Goal: Transaction & Acquisition: Obtain resource

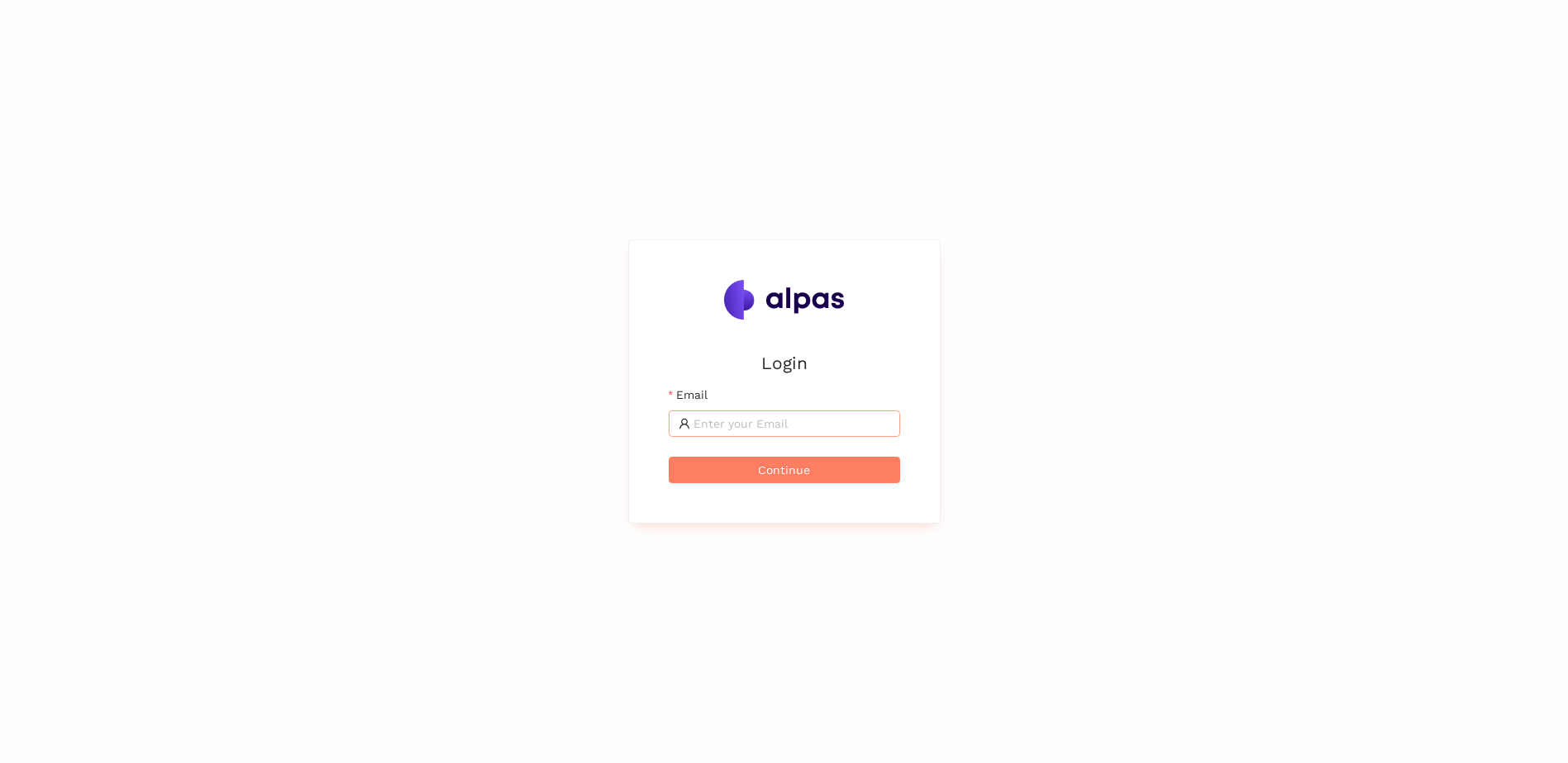
click at [736, 420] on input "Email" at bounding box center [792, 423] width 197 height 18
type input "[DOMAIN_NAME][EMAIL_ADDRESS][DOMAIN_NAME]"
click at [749, 467] on button "Continue" at bounding box center [784, 470] width 232 height 26
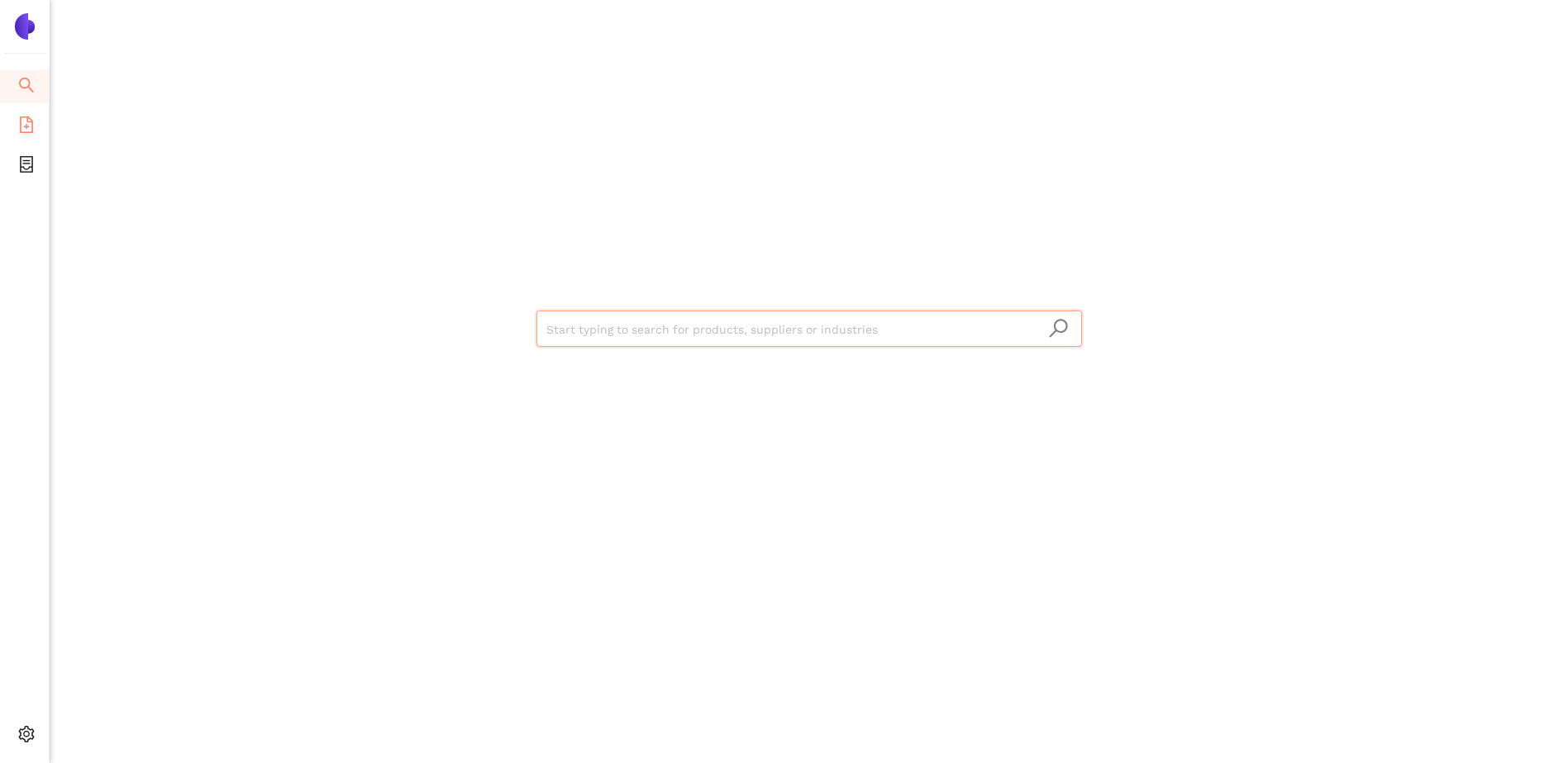
click at [21, 116] on icon "file-add" at bounding box center [26, 124] width 13 height 16
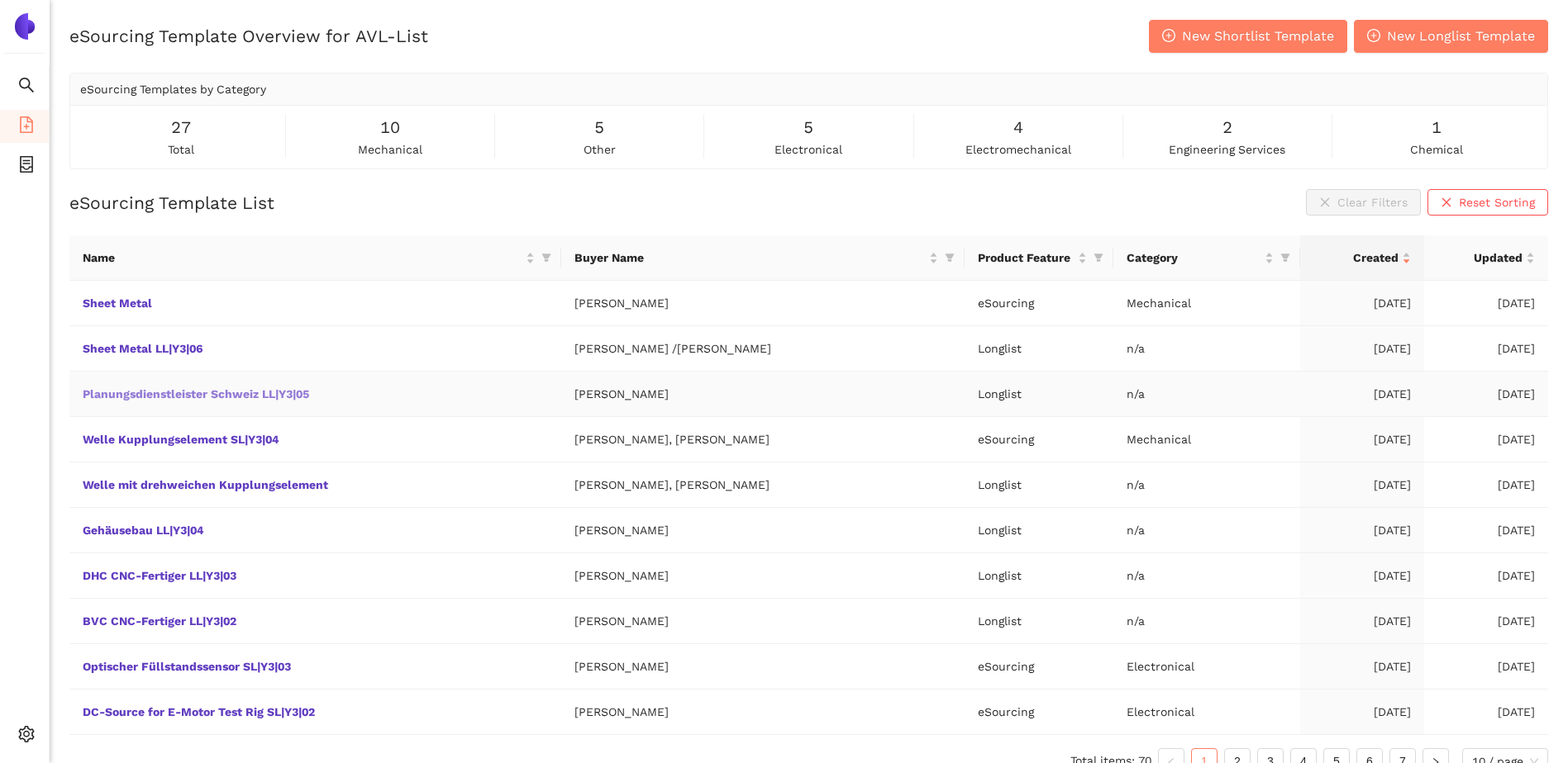
scroll to position [25, 0]
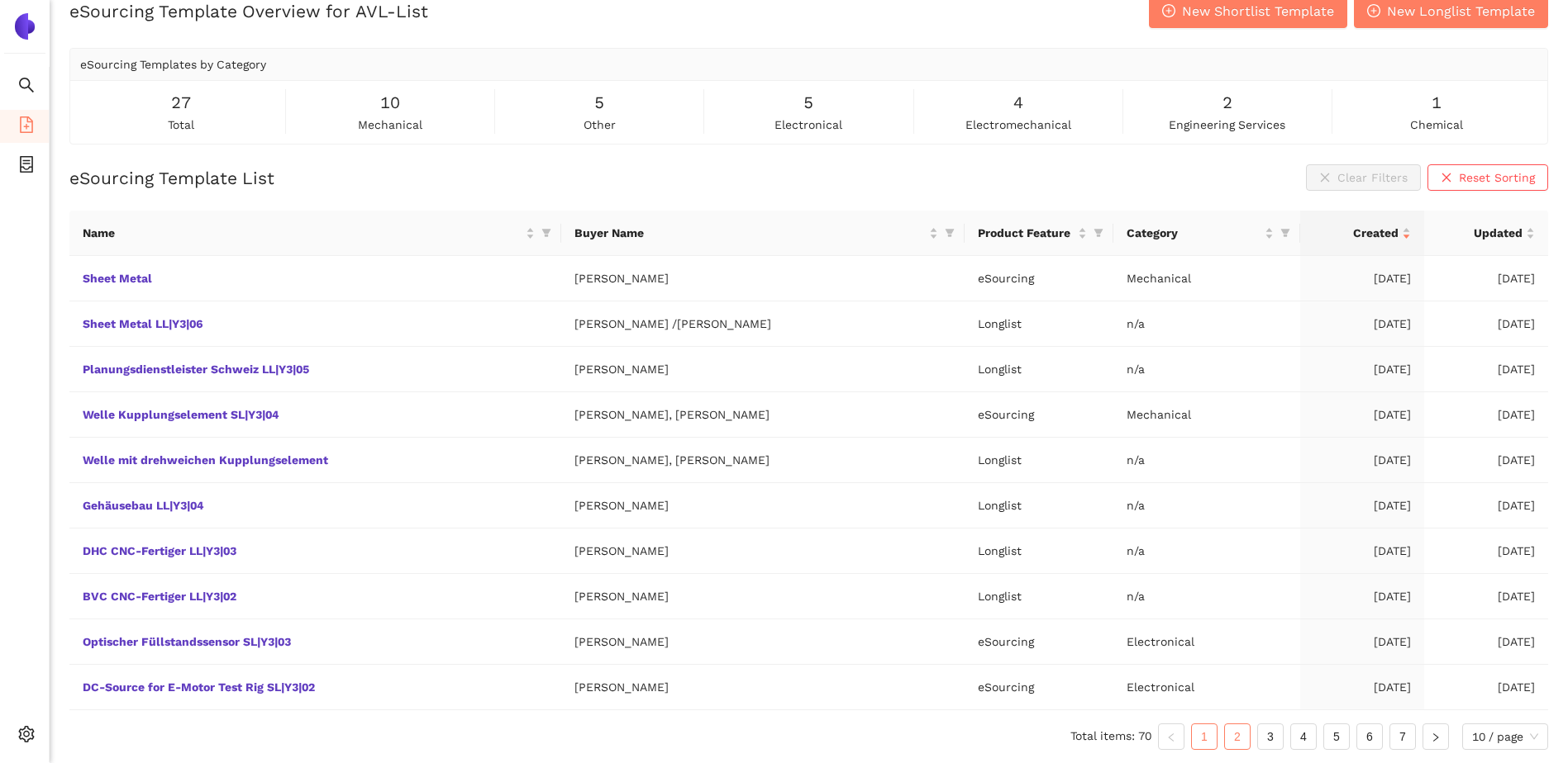
click at [1225, 734] on link "2" at bounding box center [1237, 737] width 25 height 25
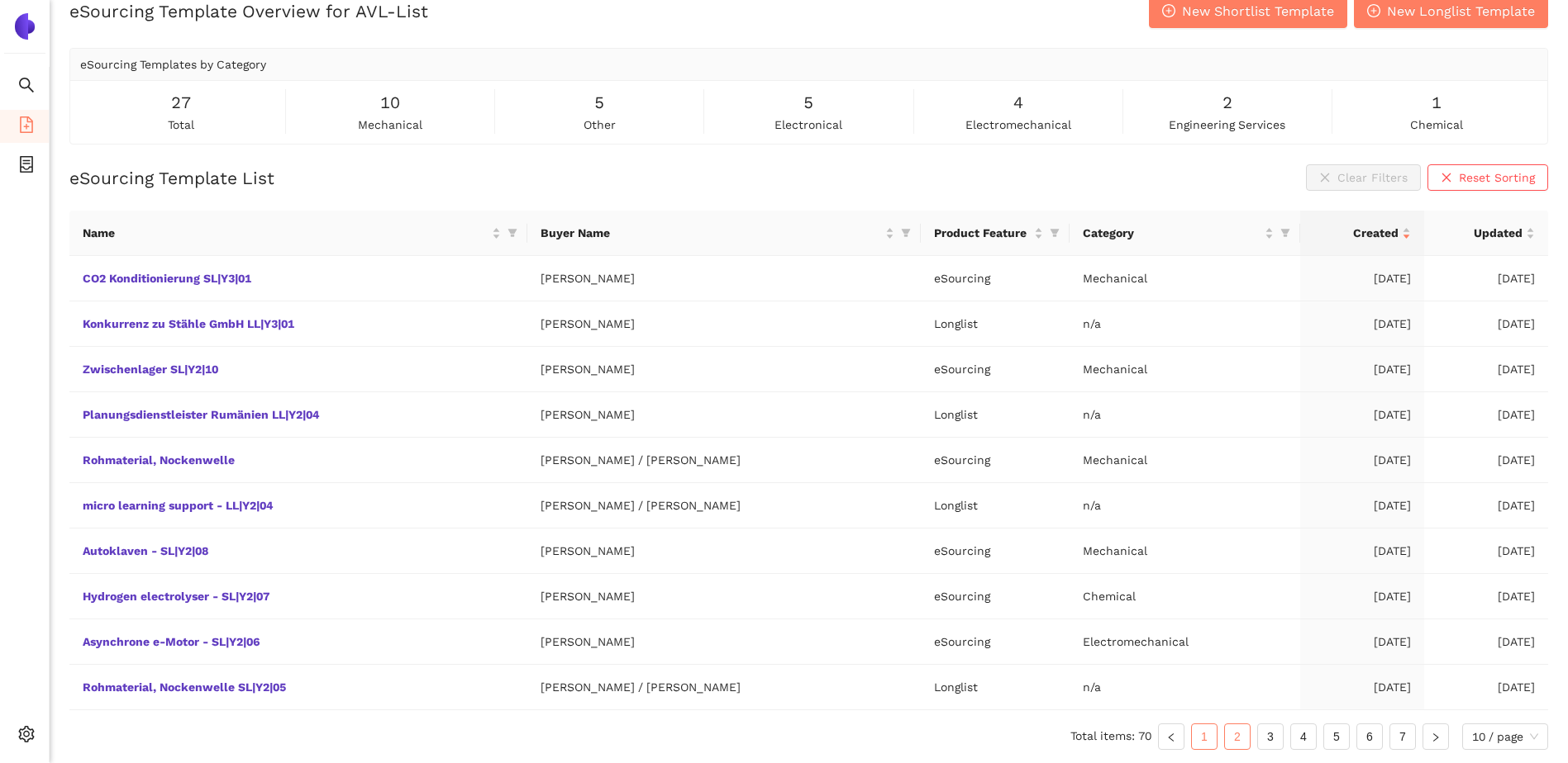
click at [1202, 735] on link "1" at bounding box center [1204, 737] width 25 height 25
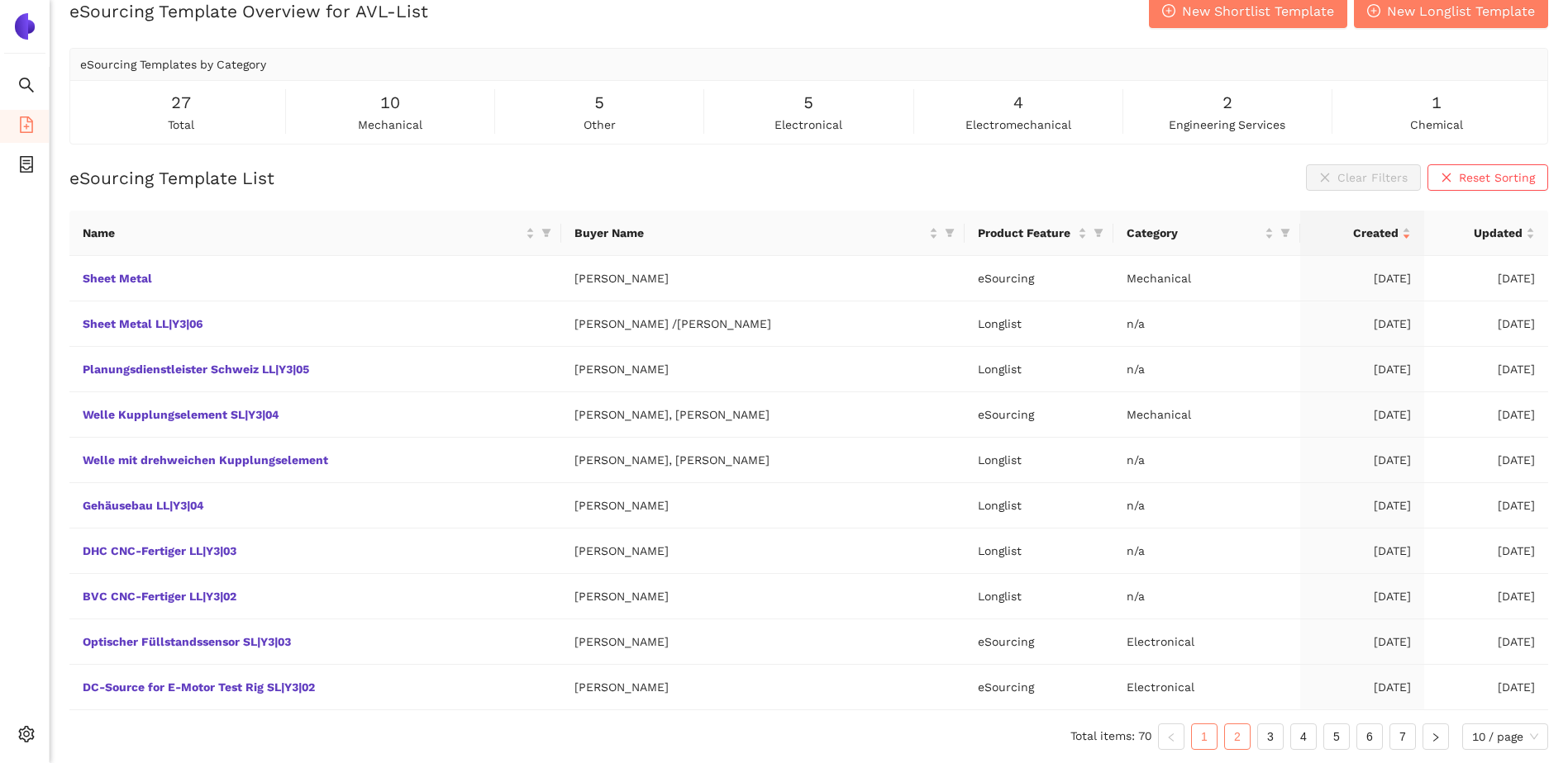
click at [1232, 736] on link "2" at bounding box center [1237, 737] width 25 height 25
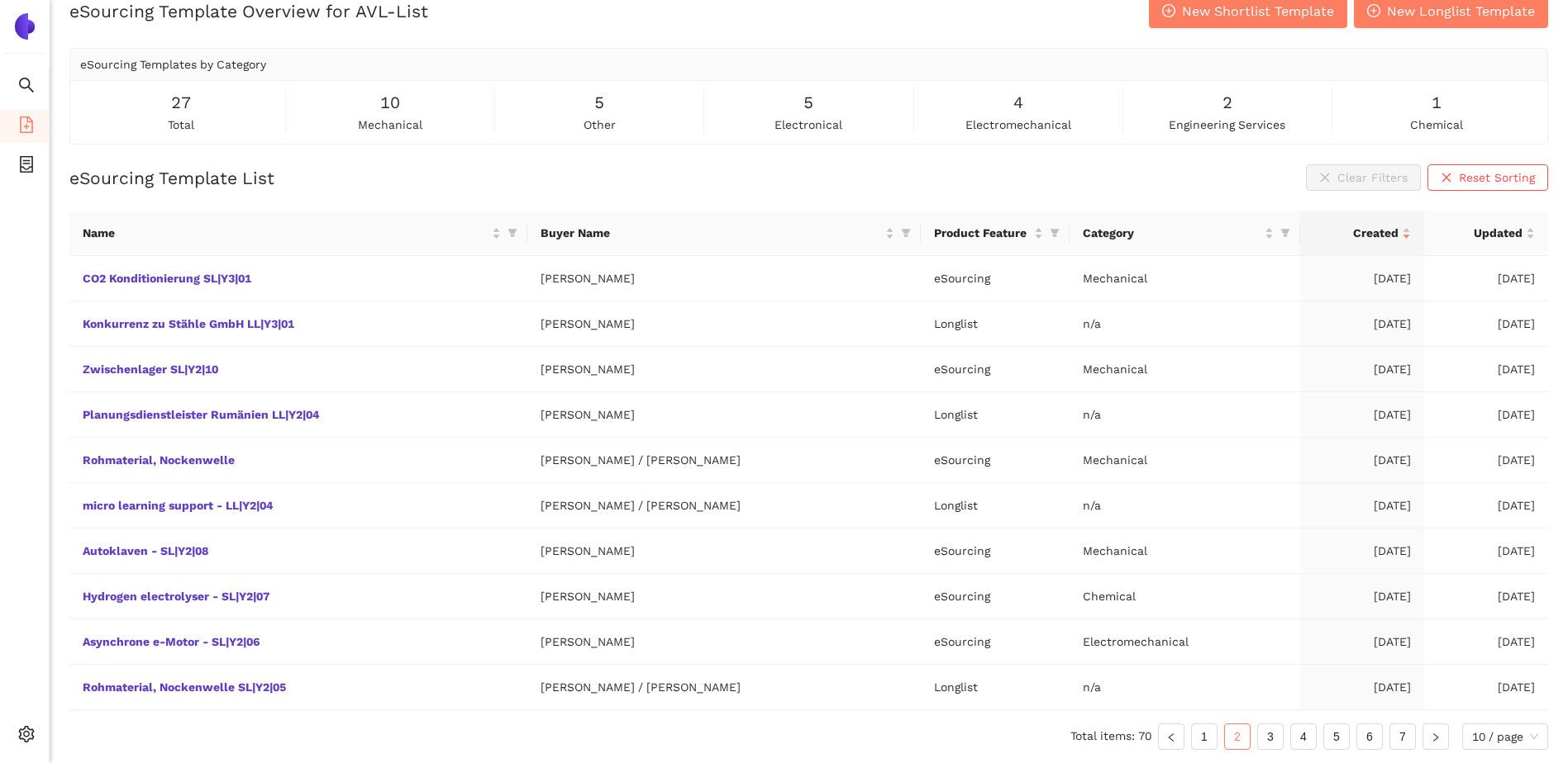
click at [384, 186] on div "eSourcing Template List Clear Filters Reset Sorting" at bounding box center [809, 177] width 1479 height 26
click at [0, 0] on link "Konkurrenz zu Stähle GmbH LL|Y3|01" at bounding box center [0, 0] width 0 height 0
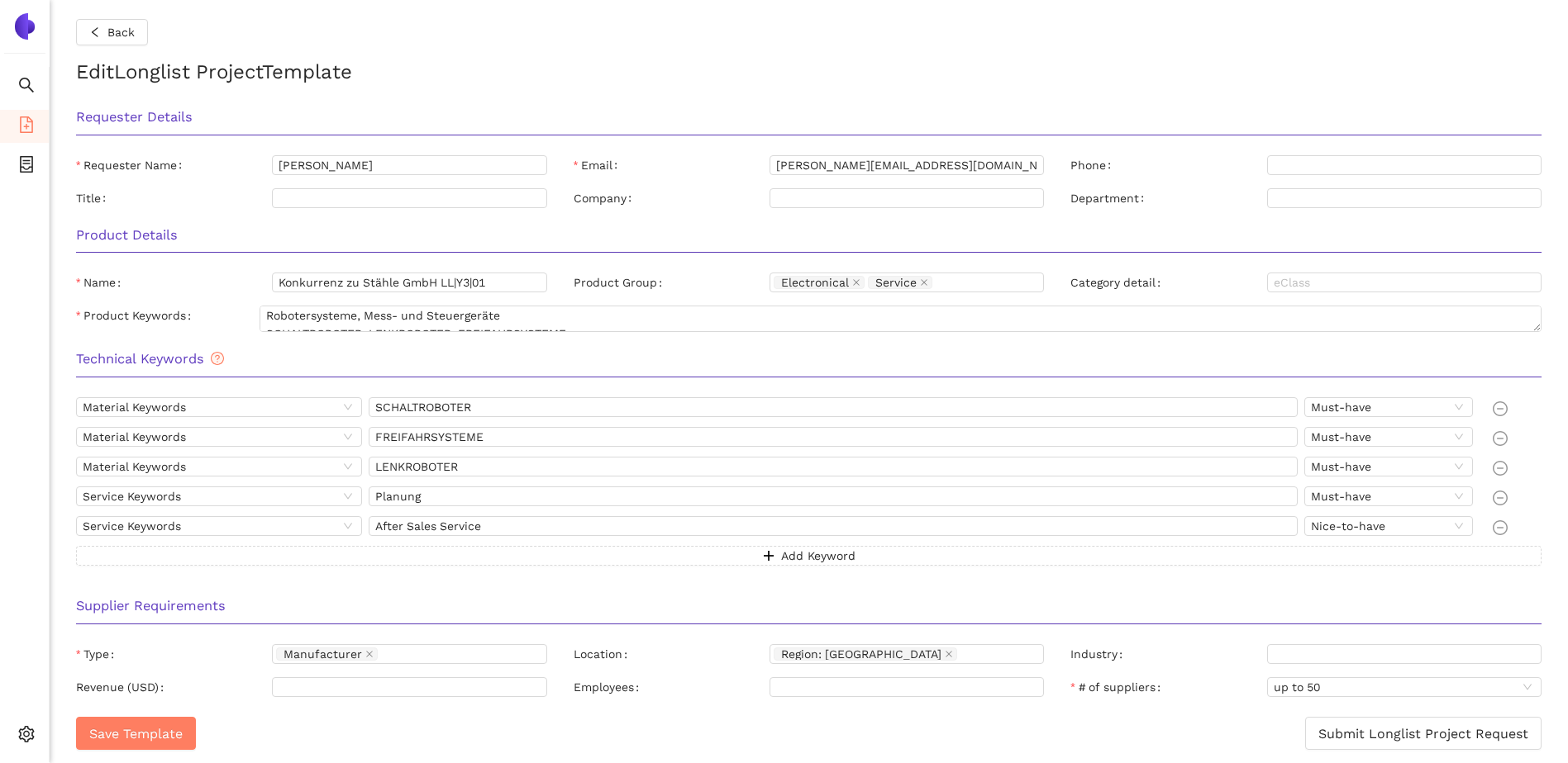
scroll to position [5, 0]
click at [320, 320] on textarea "Robotersysteme, Mess- und Steuergeräte SCHALTROBOTER, LENKROBOTER, FREIFAHRSYST…" at bounding box center [901, 321] width 1282 height 26
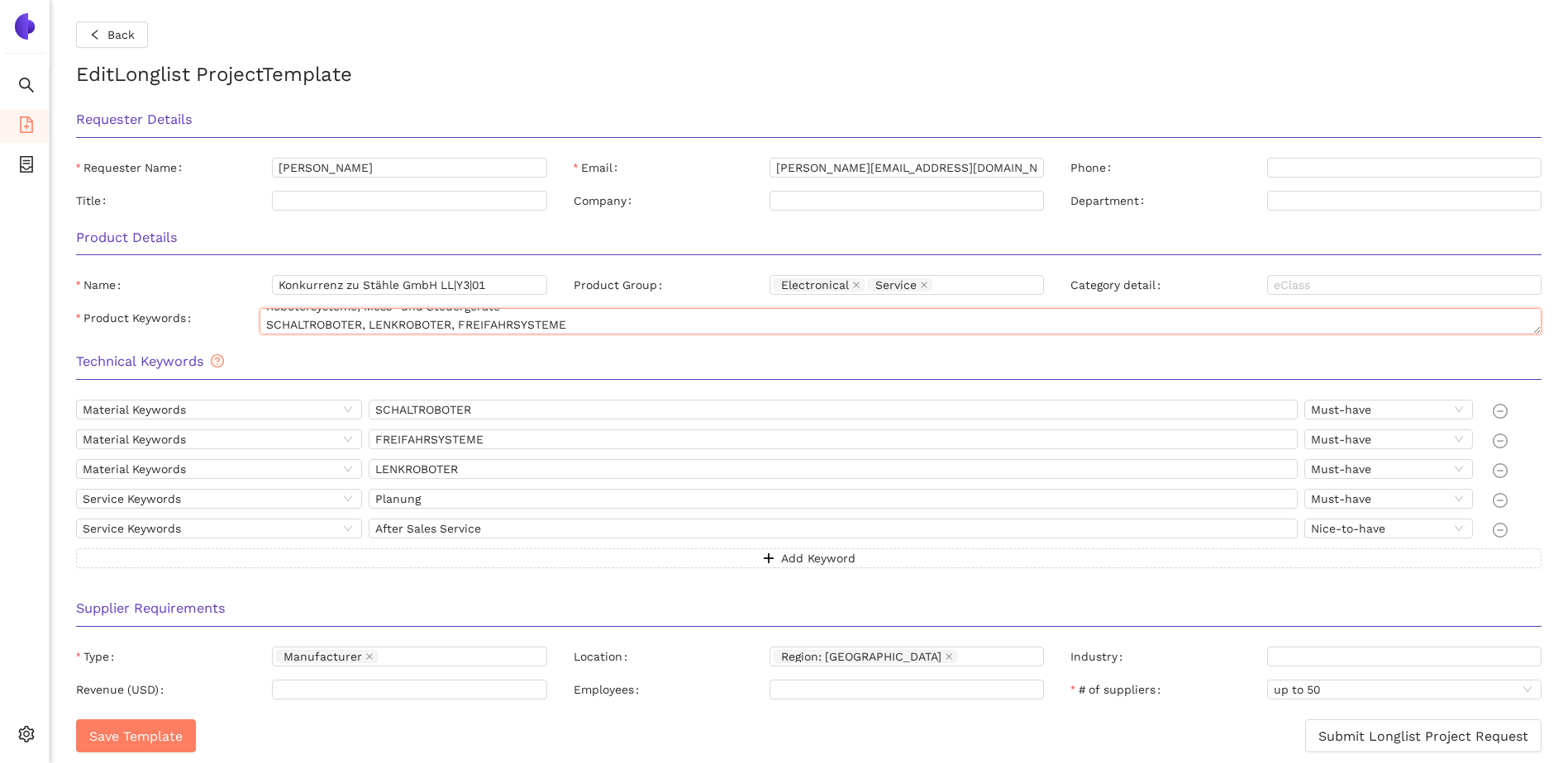
click at [564, 325] on textarea "Robotersysteme, Mess- und Steuergeräte SCHALTROBOTER, LENKROBOTER, FREIFAHRSYST…" at bounding box center [901, 321] width 1282 height 26
drag, startPoint x: 538, startPoint y: 318, endPoint x: 223, endPoint y: 314, distance: 315.0
click at [224, 314] on div "Product Keywords Robotersysteme, Mess- und Steuergeräte SCHALTROBOTER, LENKROBO…" at bounding box center [809, 321] width 1465 height 26
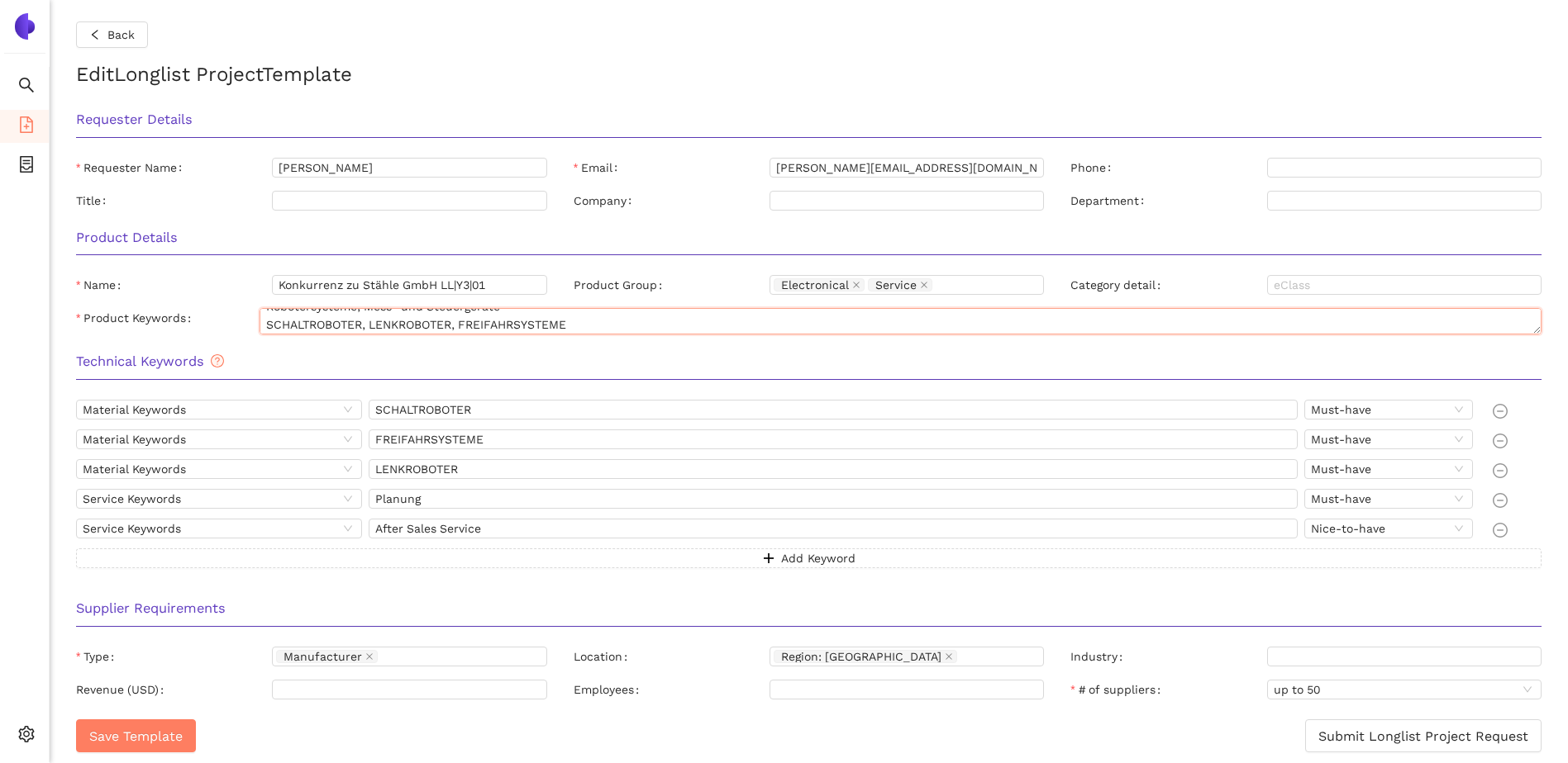
click at [551, 321] on textarea "Robotersysteme, Mess- und Steuergeräte SCHALTROBOTER, LENKROBOTER, FREIFAHRSYST…" at bounding box center [901, 321] width 1282 height 26
click at [611, 320] on textarea "Robotersysteme, Mess- und Steuergeräte SCHALTROBOTER, LENKROBOTER, FREIFAHRSYST…" at bounding box center [901, 321] width 1282 height 26
click at [423, 411] on input "SCHALTROBOTER" at bounding box center [833, 407] width 929 height 20
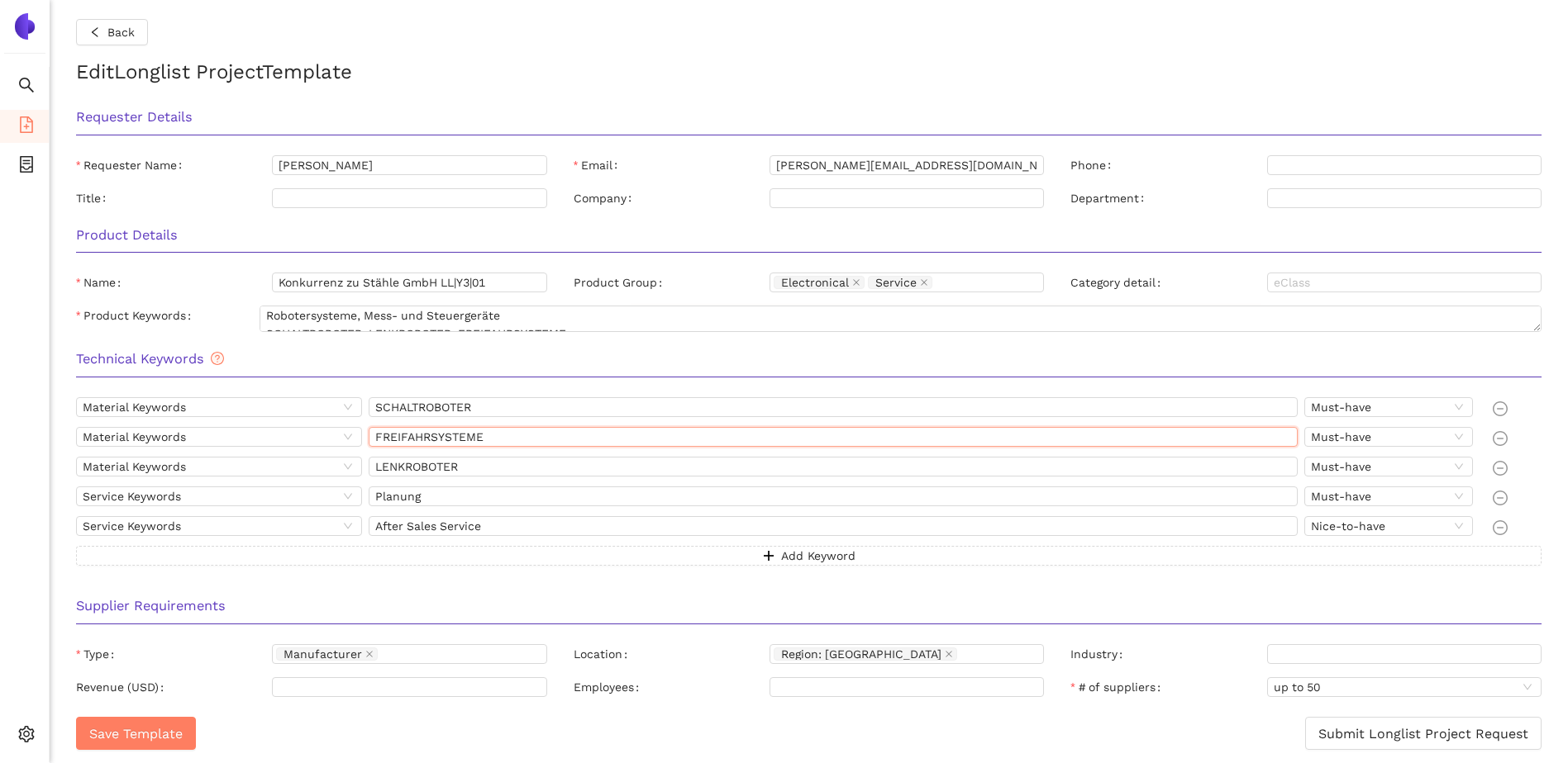
click at [422, 436] on input "FREIFAHRSYSTEME" at bounding box center [833, 437] width 929 height 20
click at [450, 401] on input "SCHALTROBOTER" at bounding box center [833, 407] width 929 height 20
click at [444, 438] on input "FREIFAHRSYSTEME" at bounding box center [833, 437] width 929 height 20
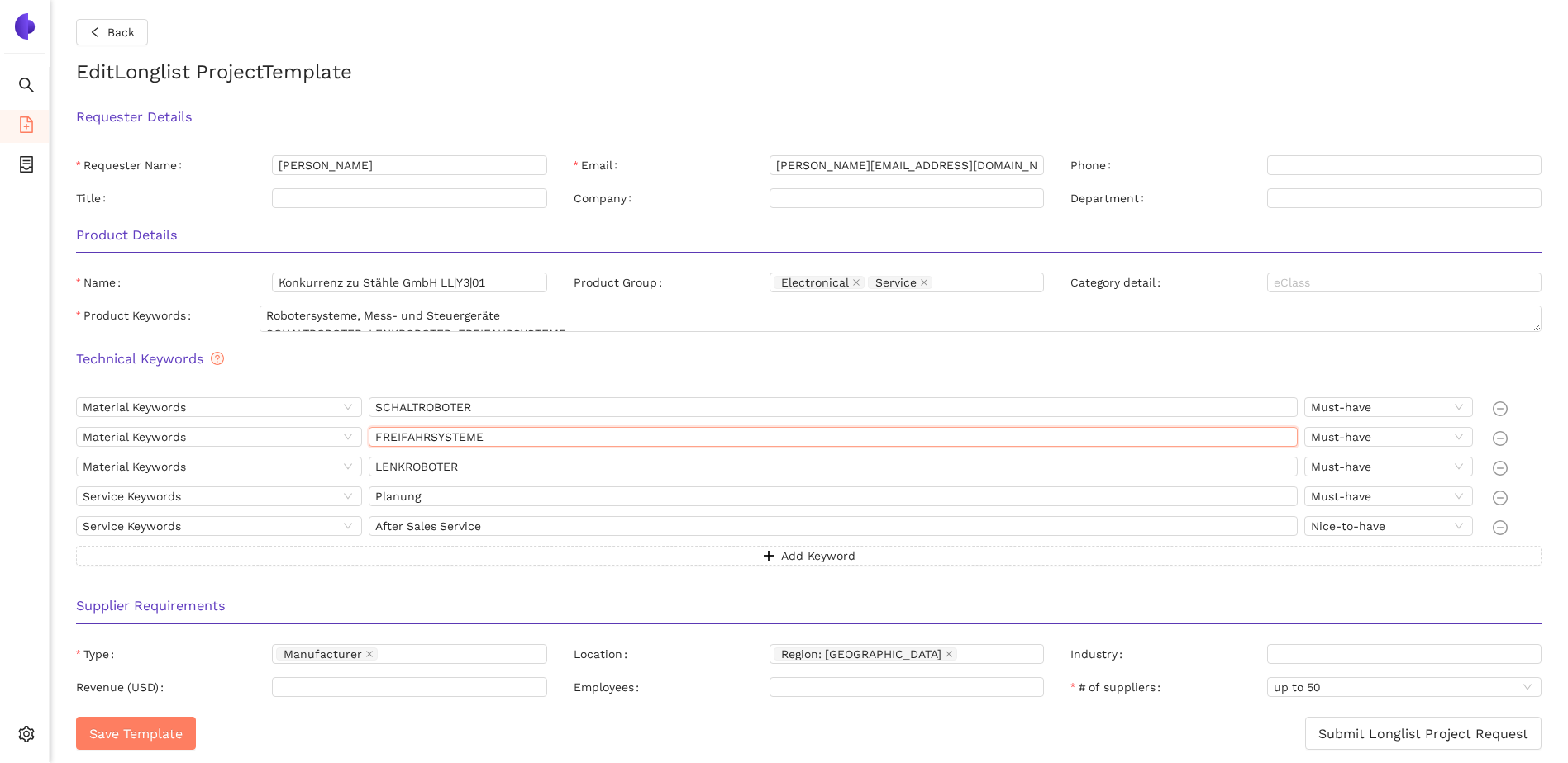
click at [444, 438] on input "FREIFAHRSYSTEME" at bounding box center [833, 437] width 929 height 20
click at [427, 471] on input "LENKROBOTER" at bounding box center [833, 467] width 929 height 20
click at [401, 500] on input "Planung" at bounding box center [833, 496] width 929 height 20
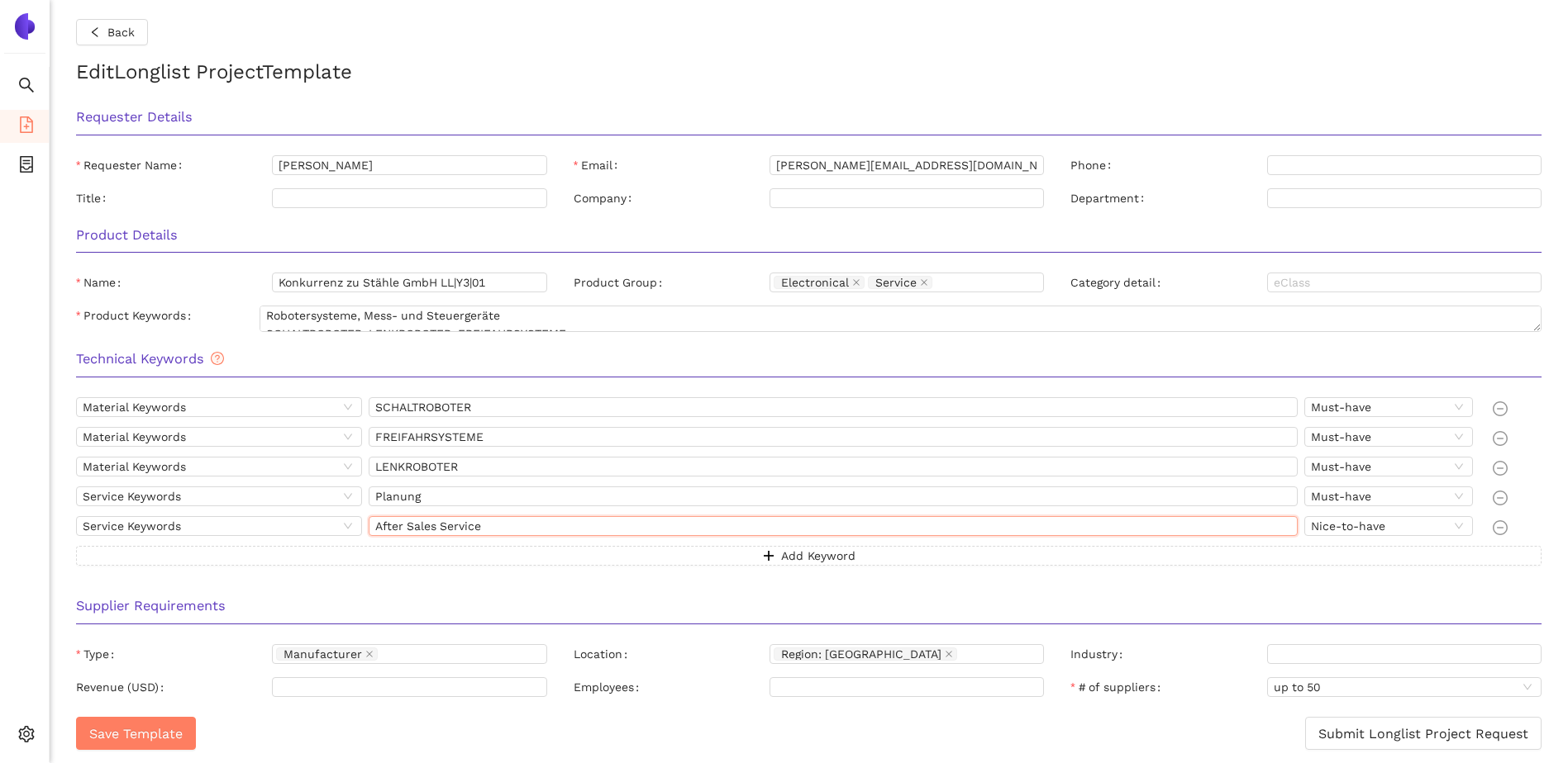
click at [404, 527] on input "After Sales Service" at bounding box center [833, 525] width 929 height 20
click at [442, 591] on div "Supplier Requirements" at bounding box center [808, 612] width 1492 height 52
drag, startPoint x: 484, startPoint y: 527, endPoint x: 369, endPoint y: 525, distance: 115.0
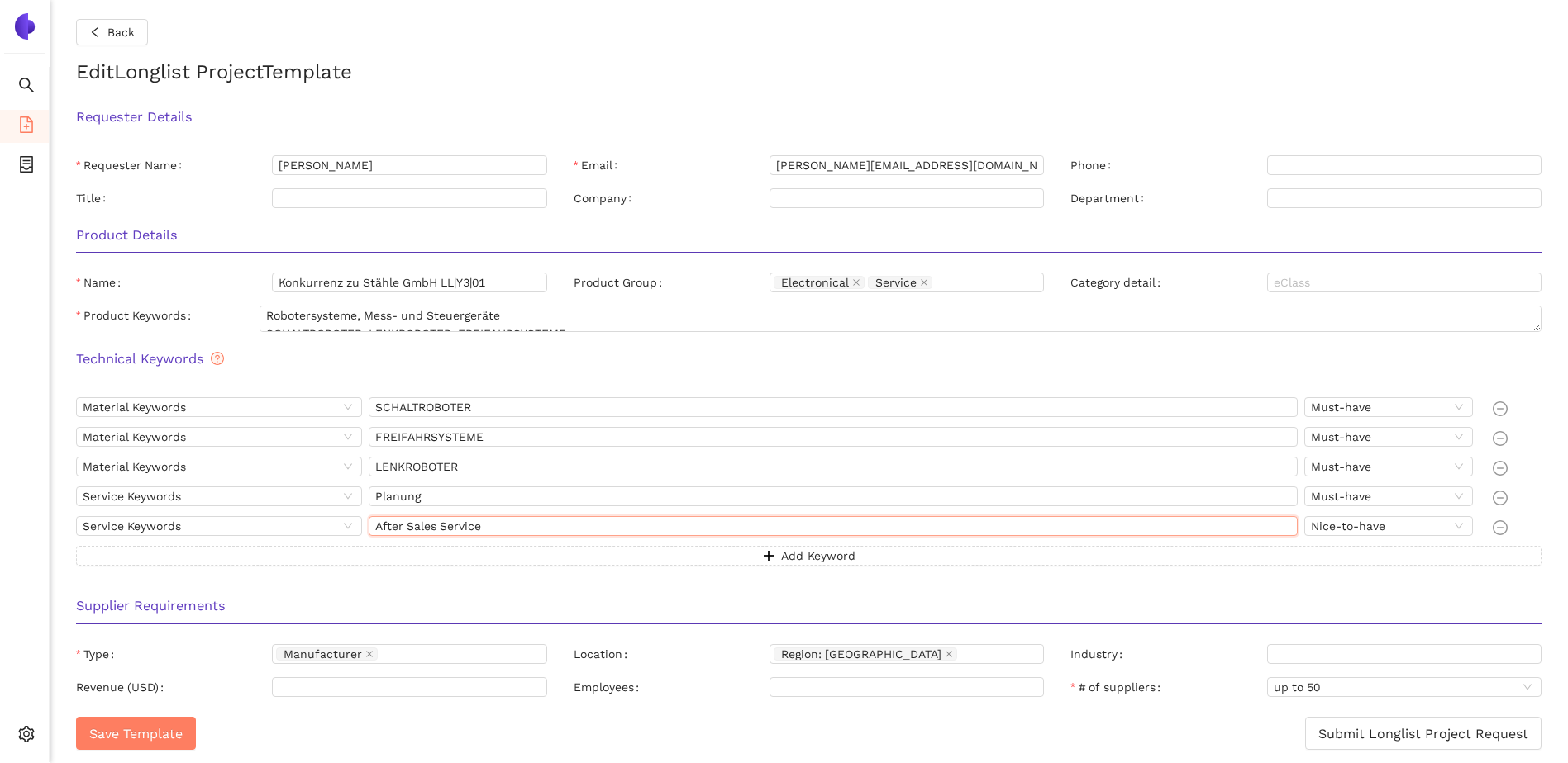
click at [369, 525] on input "After Sales Service" at bounding box center [833, 525] width 929 height 20
click at [411, 652] on div "Manufacturer" at bounding box center [401, 654] width 250 height 16
click at [197, 605] on h3 "Supplier Requirements" at bounding box center [809, 606] width 1465 height 21
drag, startPoint x: 510, startPoint y: 519, endPoint x: 339, endPoint y: 515, distance: 171.0
click at [340, 511] on div "Material Keywords SCHALTROBOTER Must-have Material Keywords FREIFAHRSYSTEME Mus…" at bounding box center [809, 481] width 1465 height 168
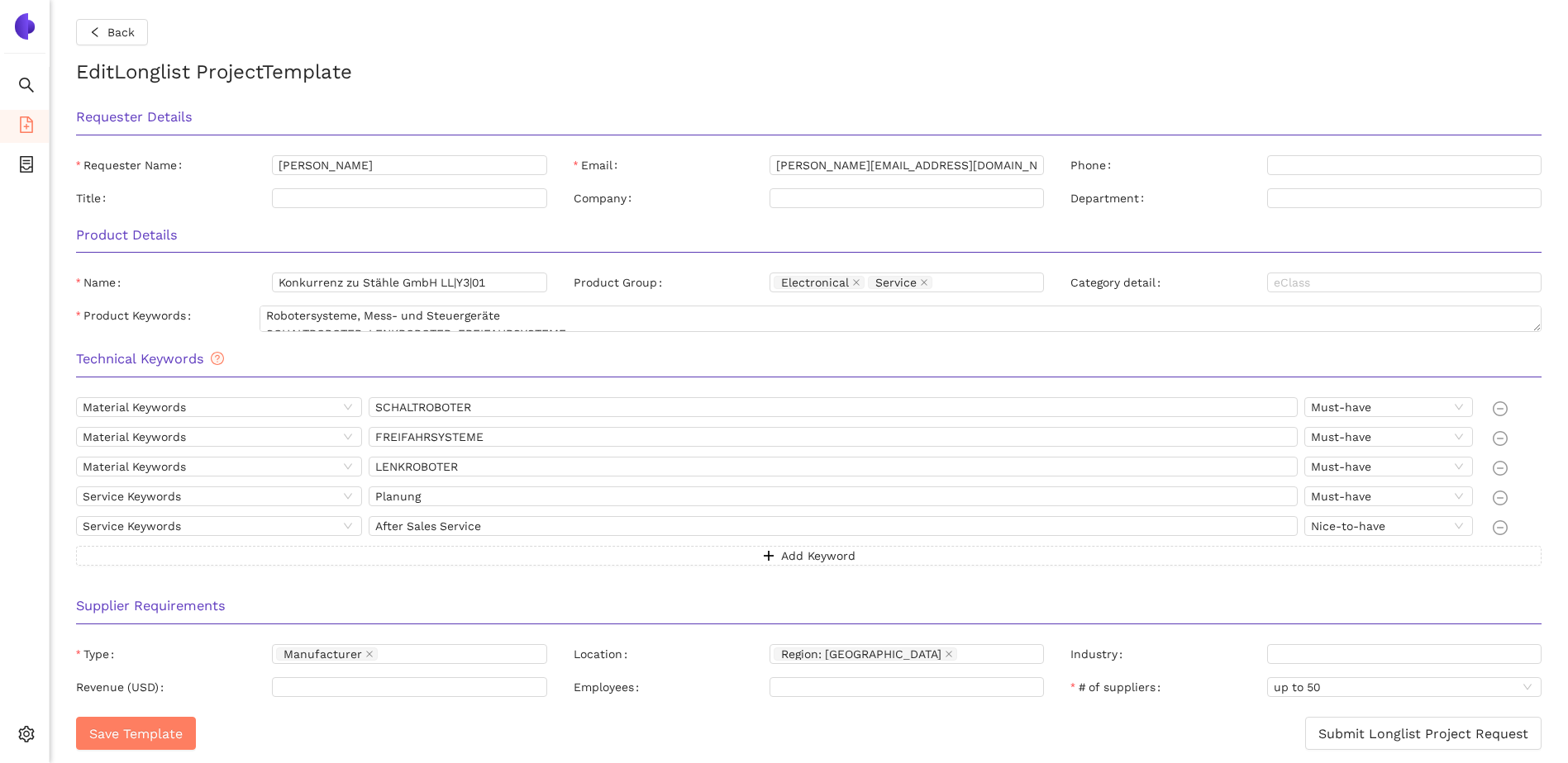
click at [275, 585] on div "Material Keywords SCHALTROBOTER Must-have Material Keywords FREIFAHRSYSTEME Mus…" at bounding box center [808, 491] width 1492 height 188
click at [431, 405] on input "SCHALTROBOTER" at bounding box center [833, 407] width 929 height 20
click at [428, 444] on input "FREIFAHRSYSTEME" at bounding box center [833, 437] width 929 height 20
click at [403, 472] on input "LENKROBOTER" at bounding box center [833, 467] width 929 height 20
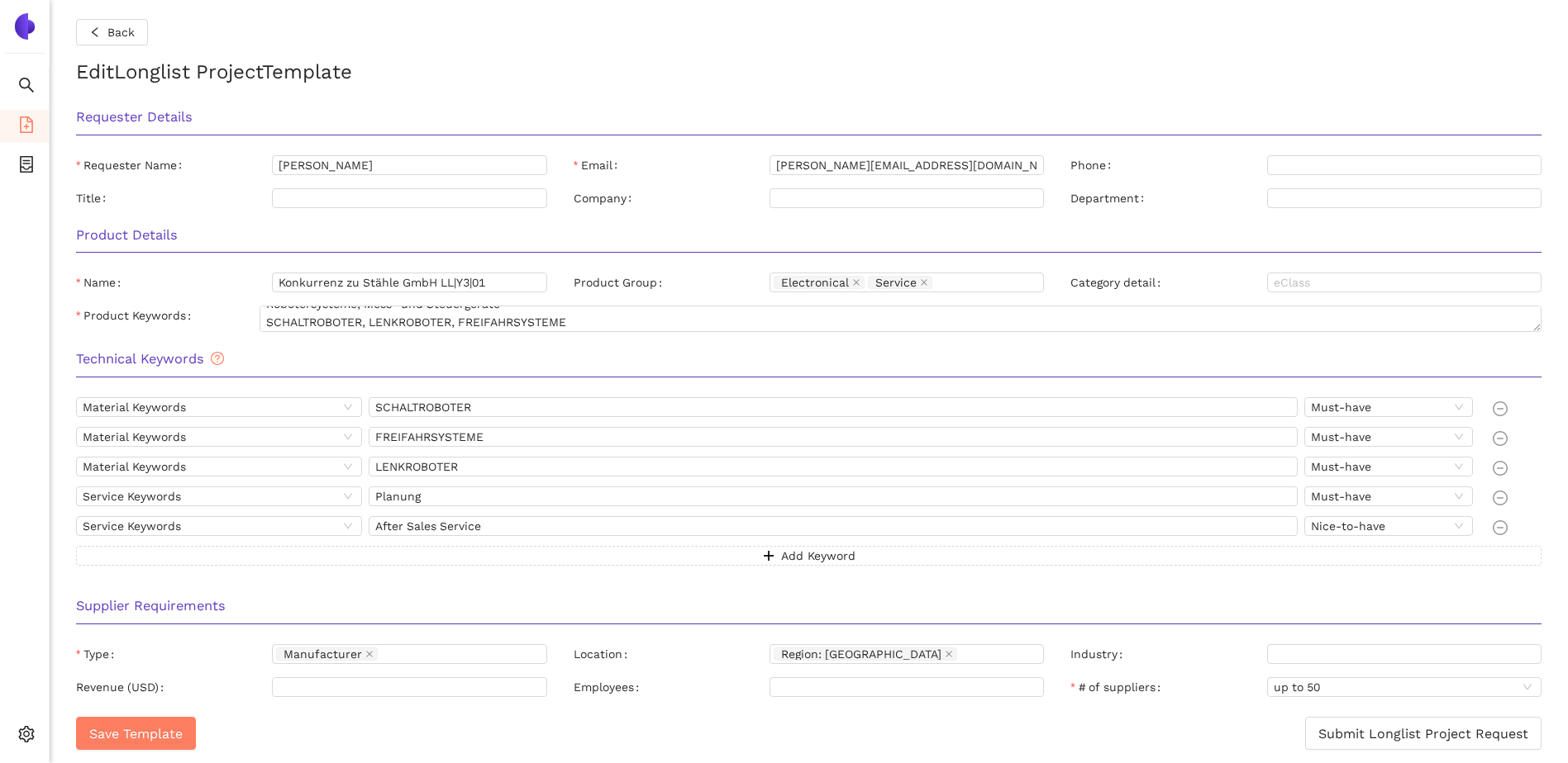
click at [407, 486] on div "Material Keywords SCHALTROBOTER Must-have Material Keywords FREIFAHRSYSTEME Mus…" at bounding box center [809, 481] width 1465 height 168
click at [407, 492] on input "Planung" at bounding box center [833, 496] width 929 height 20
click at [393, 586] on div "Supplier Requirements" at bounding box center [808, 612] width 1492 height 52
click at [110, 36] on span "Back" at bounding box center [121, 32] width 27 height 18
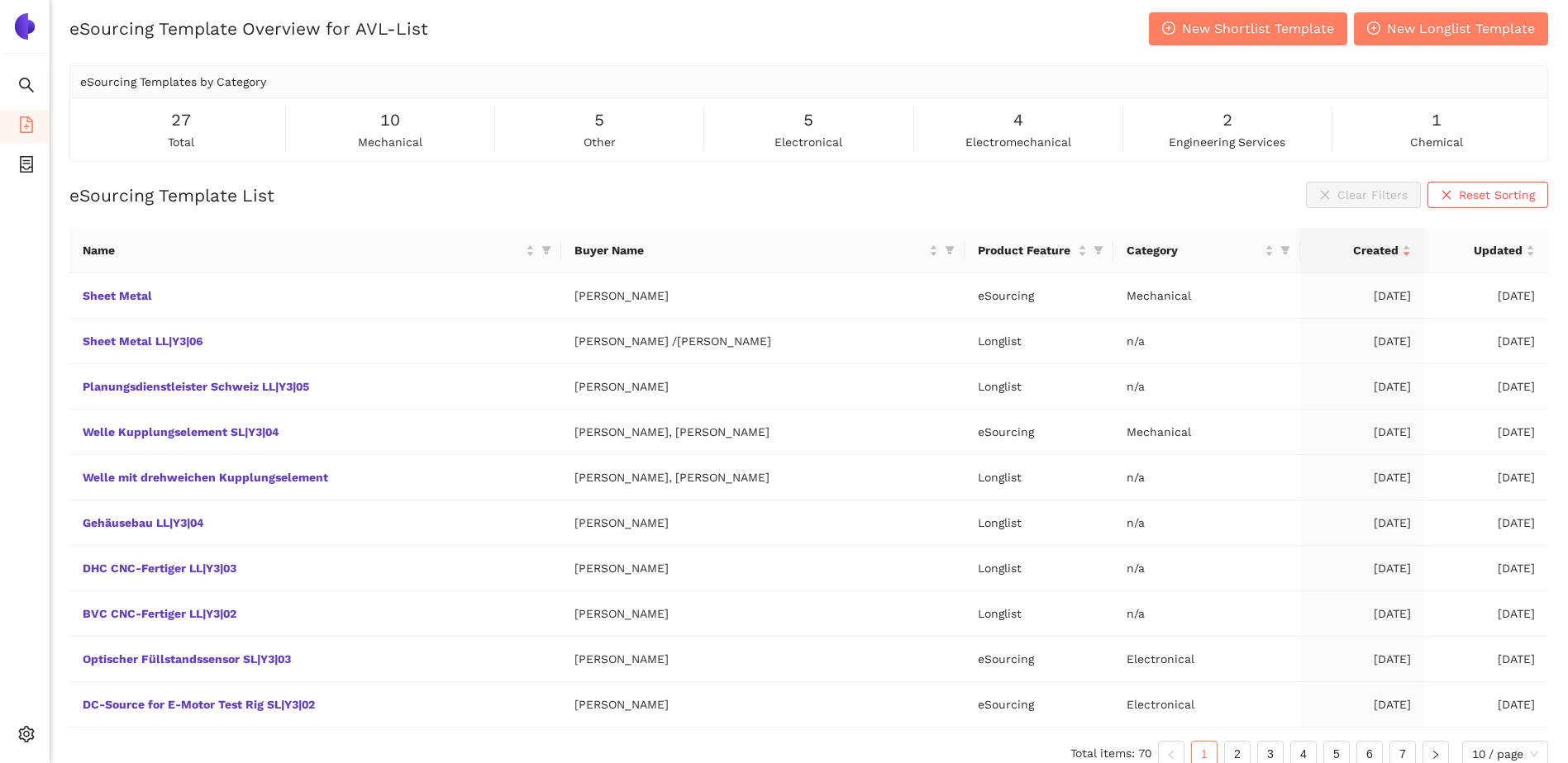
scroll to position [25, 0]
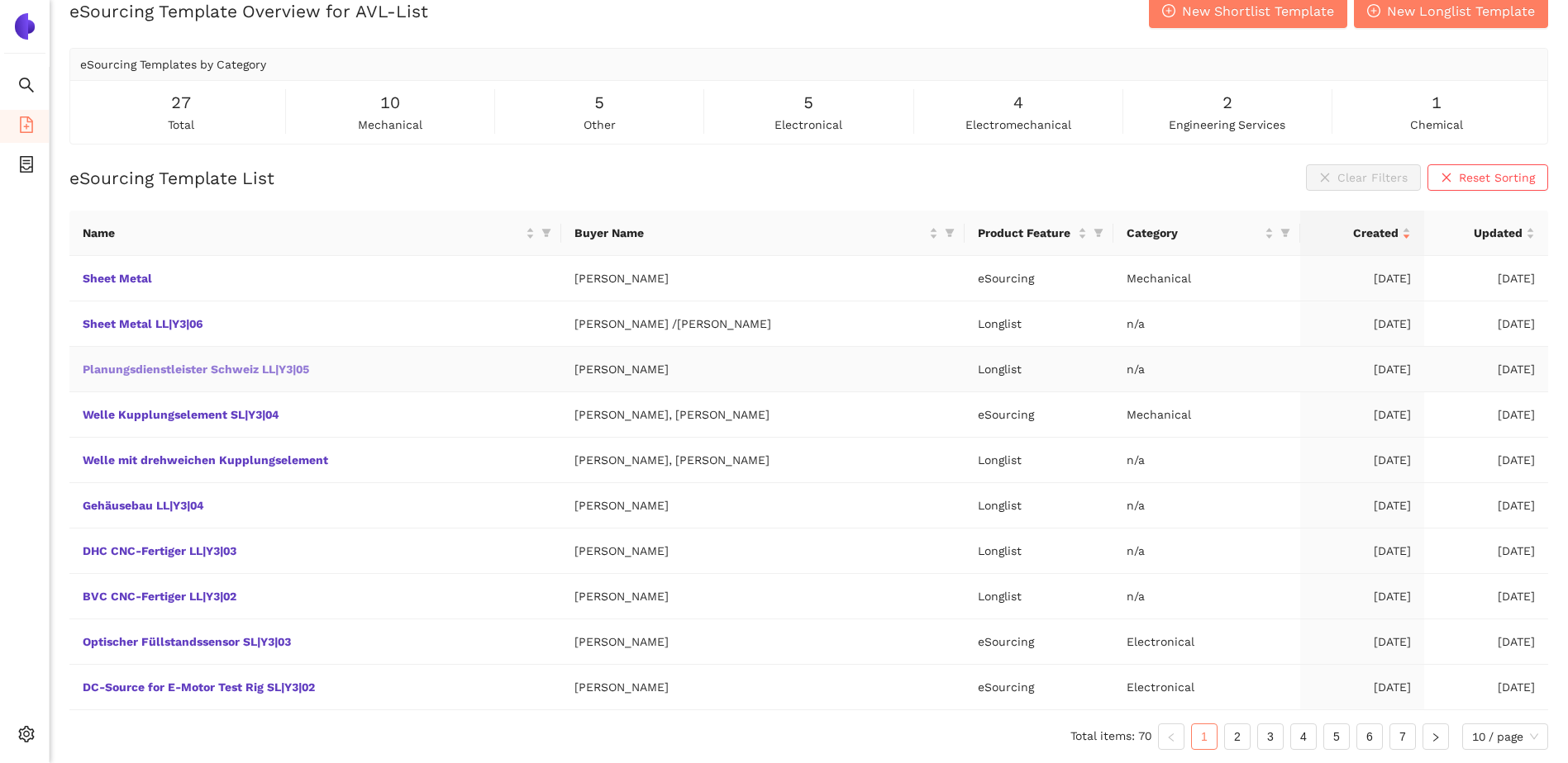
click at [0, 0] on link "Planungsdienstleister Schweiz LL|Y3|05" at bounding box center [0, 0] width 0 height 0
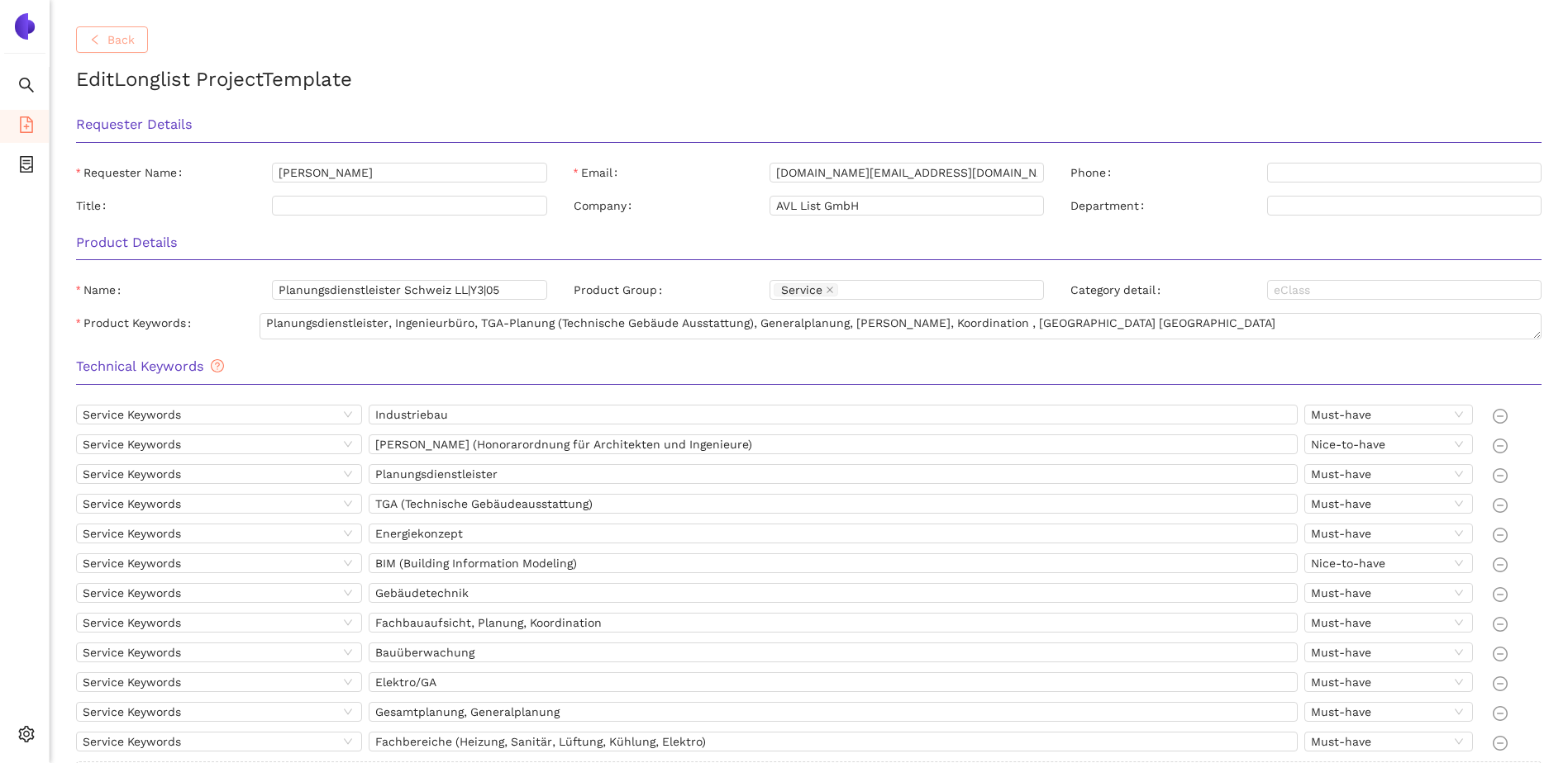
click at [121, 43] on span "Back" at bounding box center [121, 39] width 27 height 18
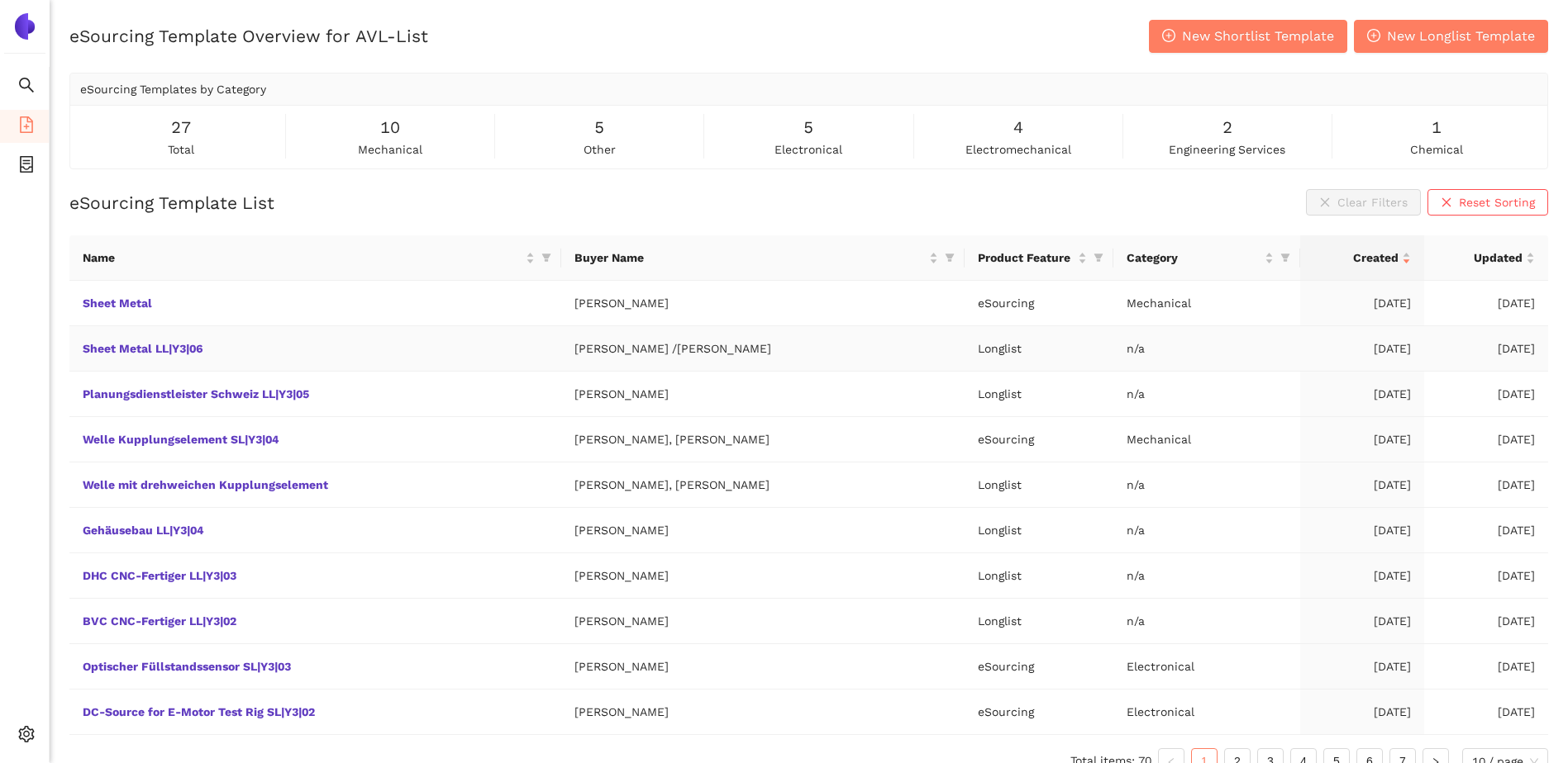
scroll to position [25, 0]
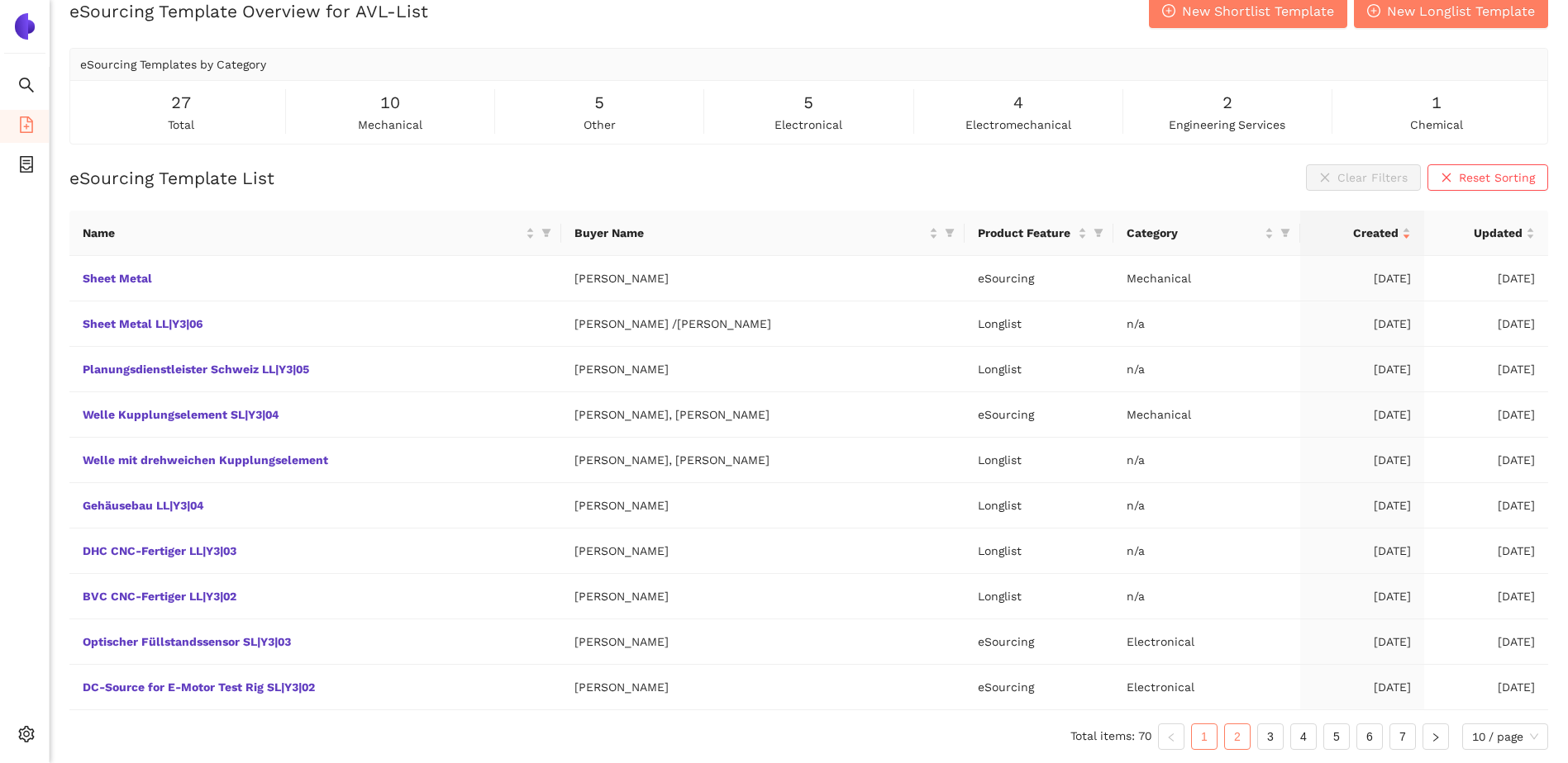
click at [1233, 735] on link "2" at bounding box center [1237, 737] width 25 height 25
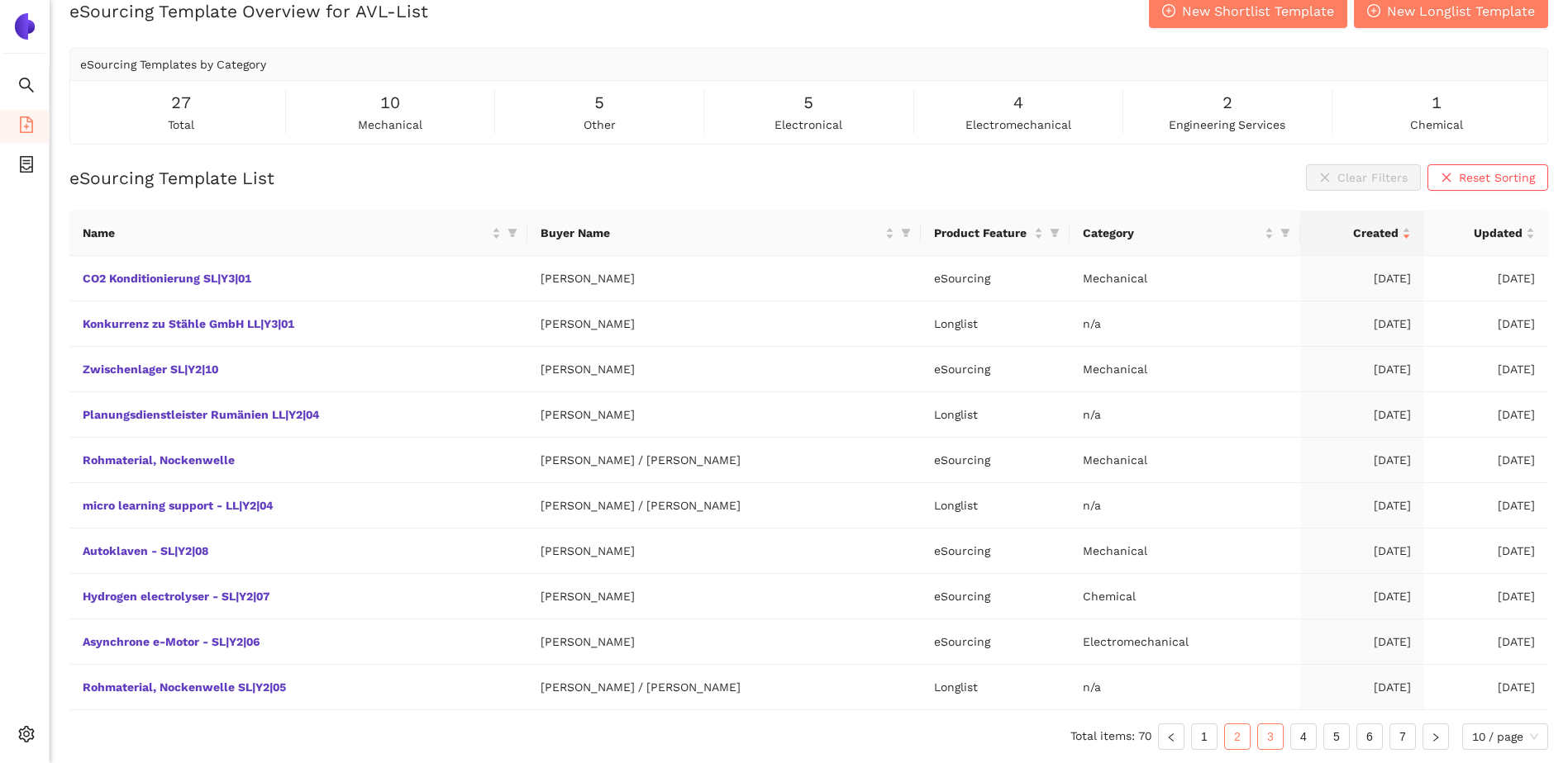
click at [1264, 734] on link "3" at bounding box center [1270, 737] width 25 height 25
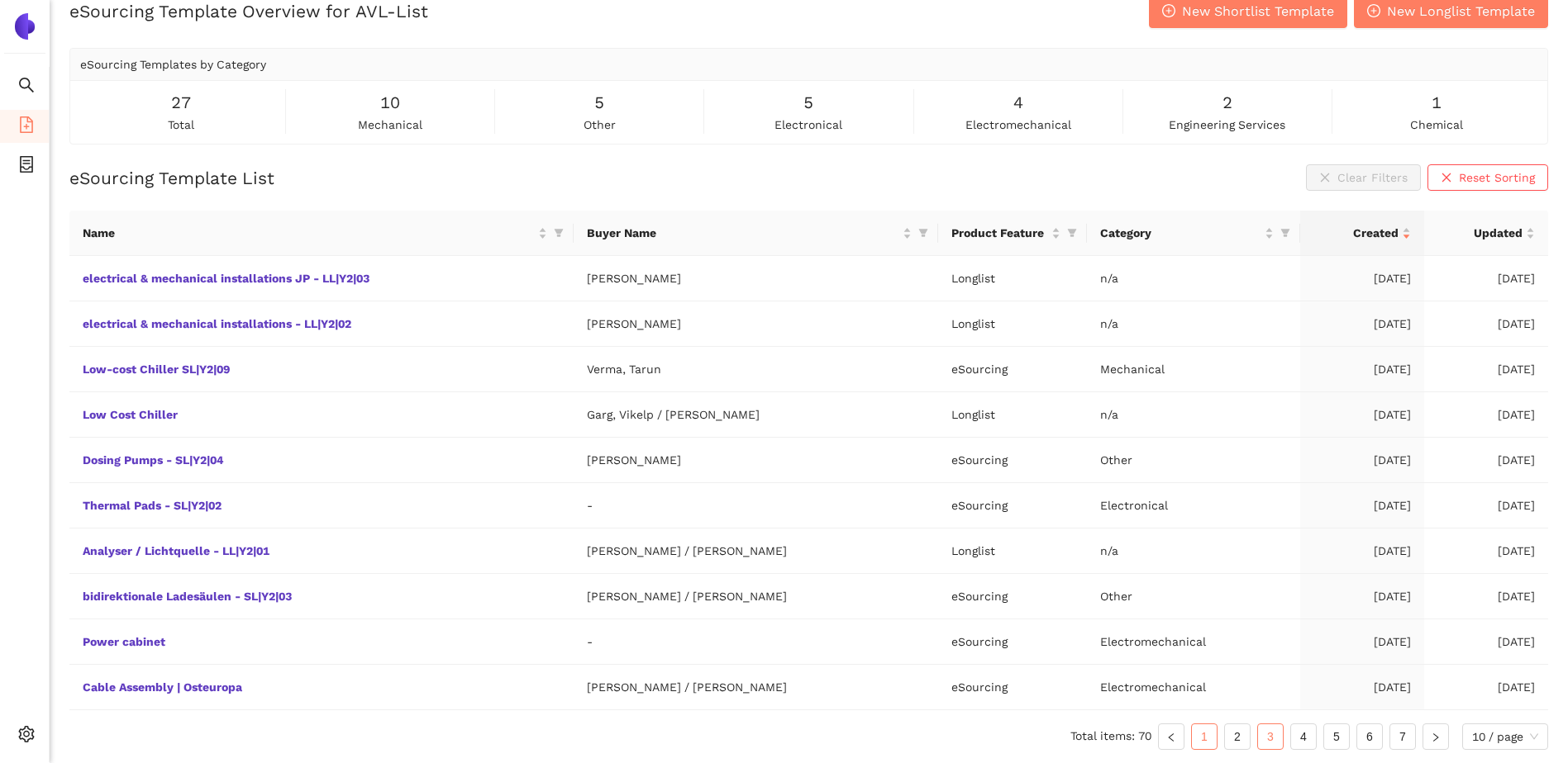
click at [1209, 736] on link "1" at bounding box center [1204, 737] width 25 height 25
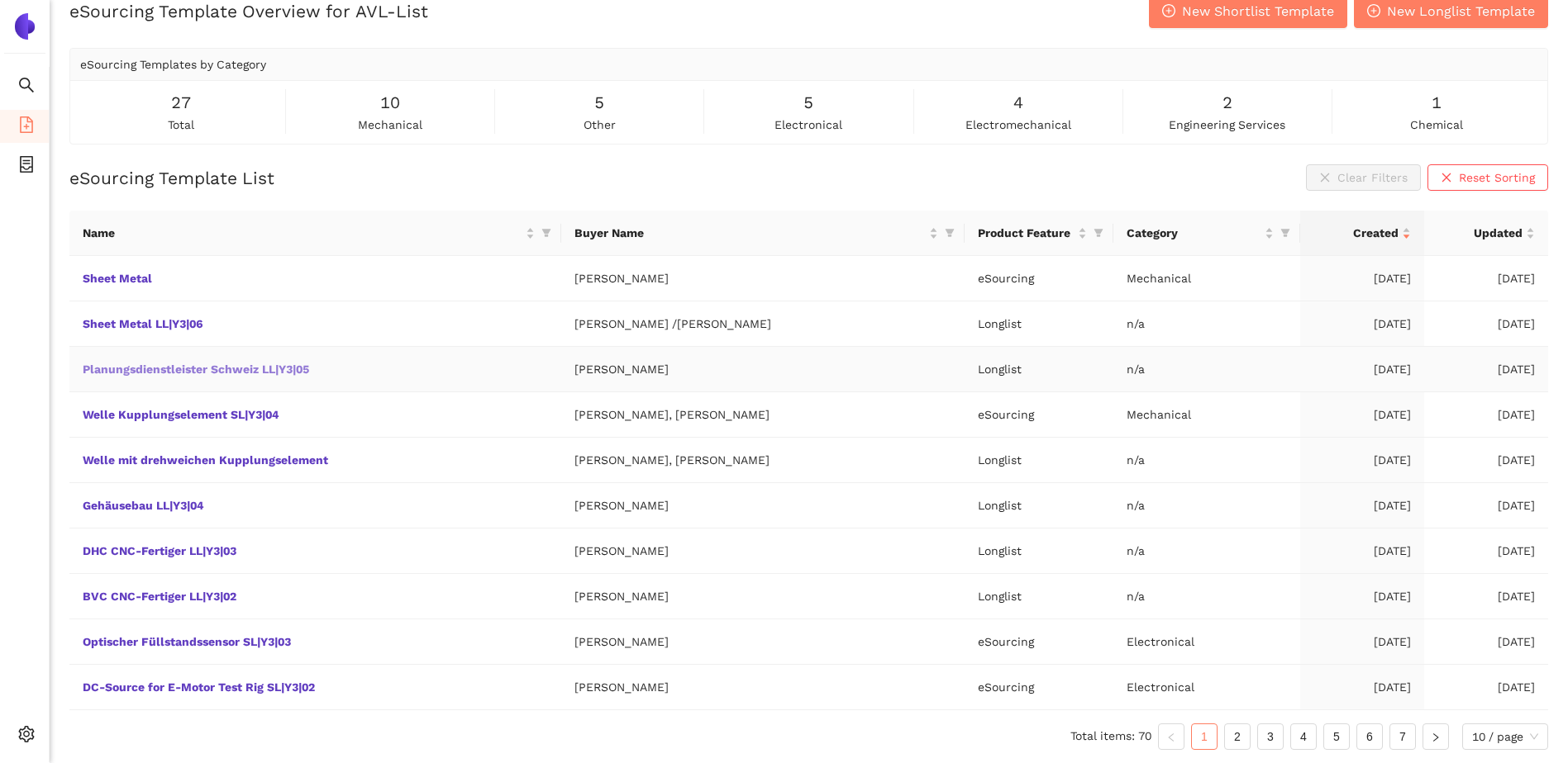
click at [0, 0] on link "Planungsdienstleister Schweiz LL|Y3|05" at bounding box center [0, 0] width 0 height 0
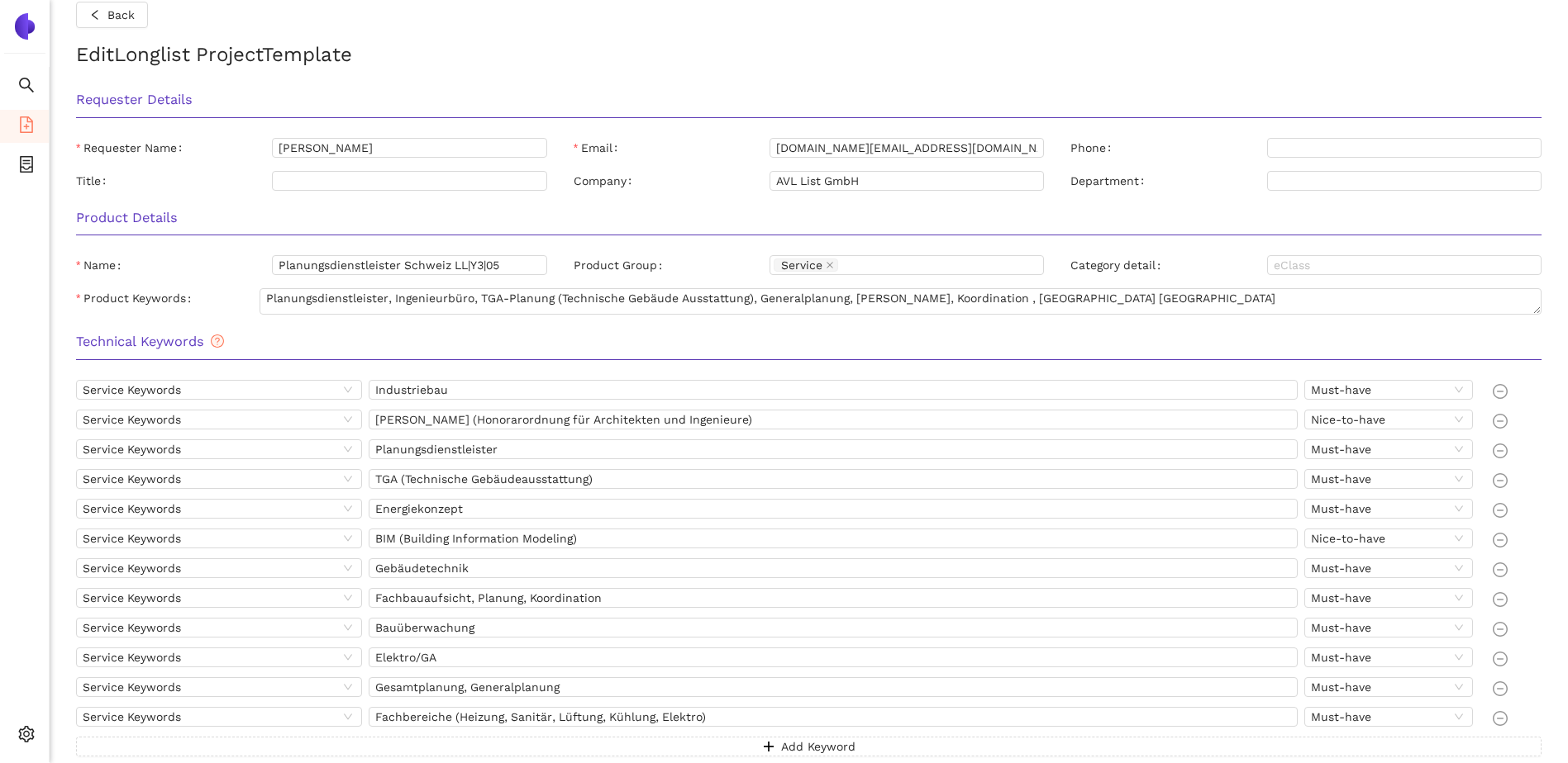
scroll to position [5, 0]
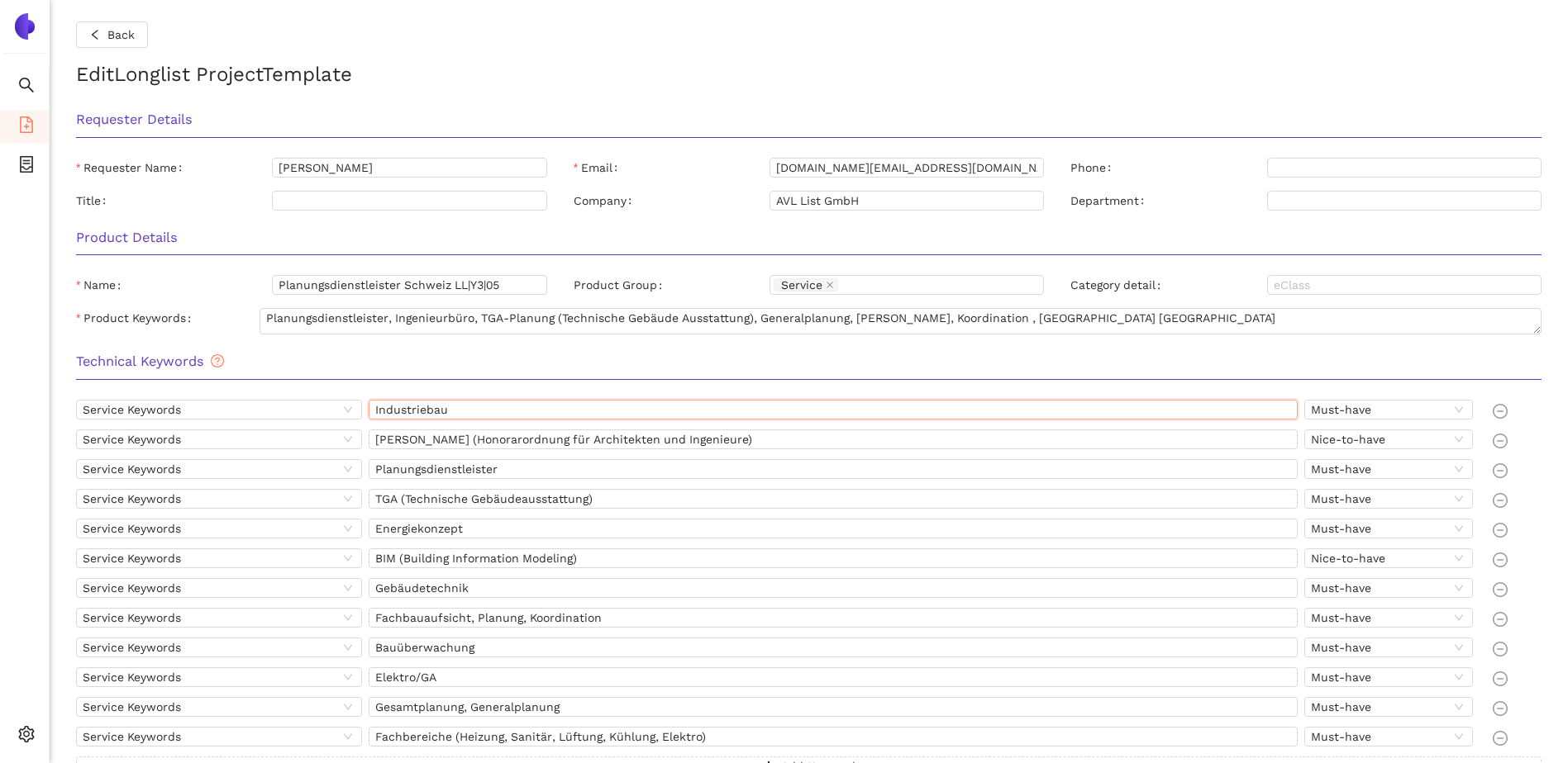
click at [421, 413] on input "Industriebau" at bounding box center [833, 409] width 929 height 20
drag, startPoint x: 728, startPoint y: 443, endPoint x: 339, endPoint y: 437, distance: 389.0
click at [339, 437] on div "Service Keywords HOAI (Honorarordnung für Architekten und Ingenieure) Nice-to-h…" at bounding box center [778, 443] width 1404 height 26
click at [508, 475] on input "Planungsdienstleister" at bounding box center [833, 469] width 929 height 20
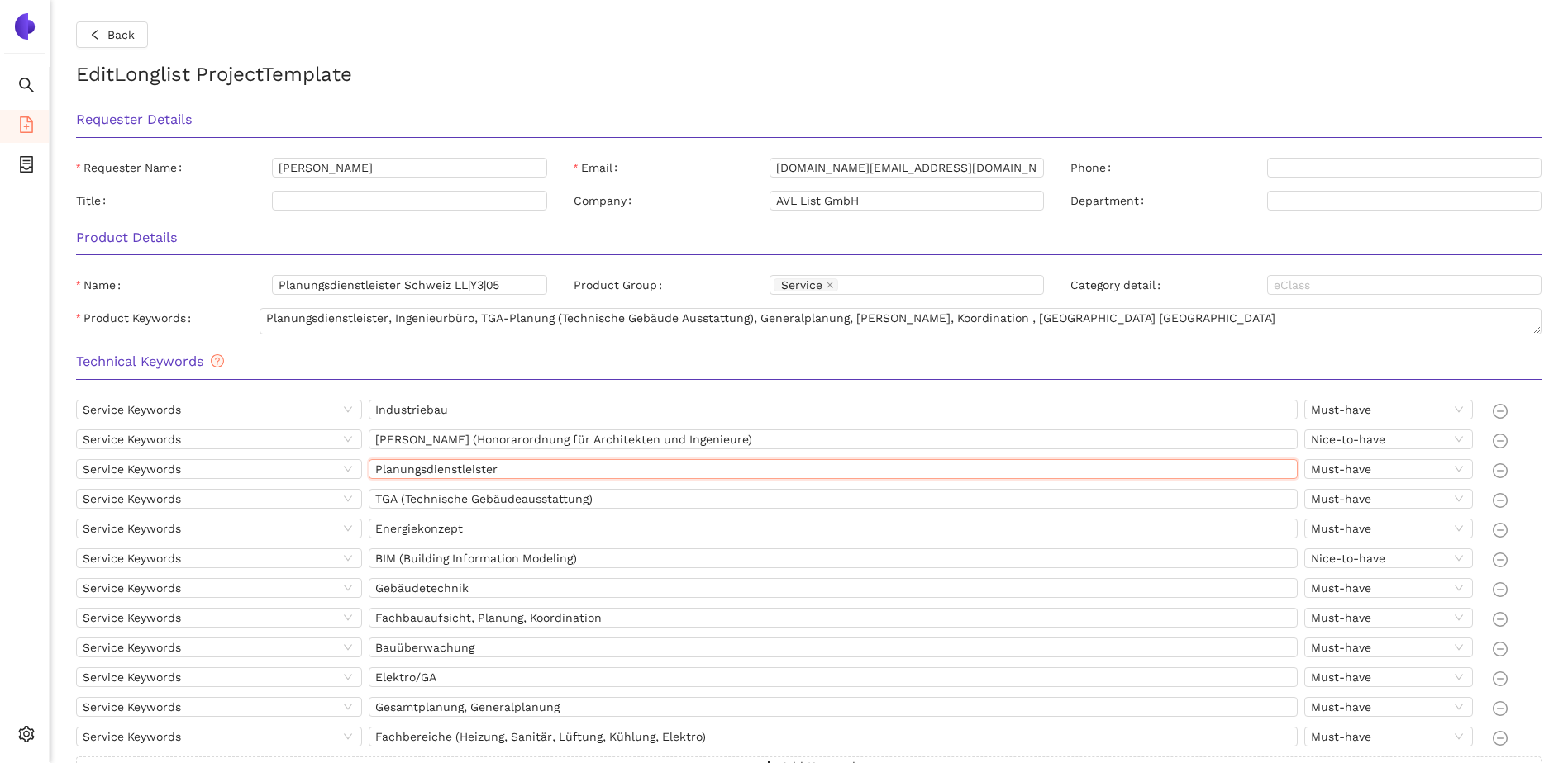
click at [508, 475] on input "Planungsdienstleister" at bounding box center [833, 469] width 929 height 20
drag, startPoint x: 669, startPoint y: 502, endPoint x: 281, endPoint y: 500, distance: 388.0
click at [281, 500] on div "Service Keywords TGA (Technische Gebäudeausstattung) Must-have" at bounding box center [778, 502] width 1404 height 26
drag, startPoint x: 499, startPoint y: 536, endPoint x: 339, endPoint y: 530, distance: 160.1
click at [339, 530] on div "Service Keywords Energiekonzept Must-have" at bounding box center [778, 531] width 1404 height 26
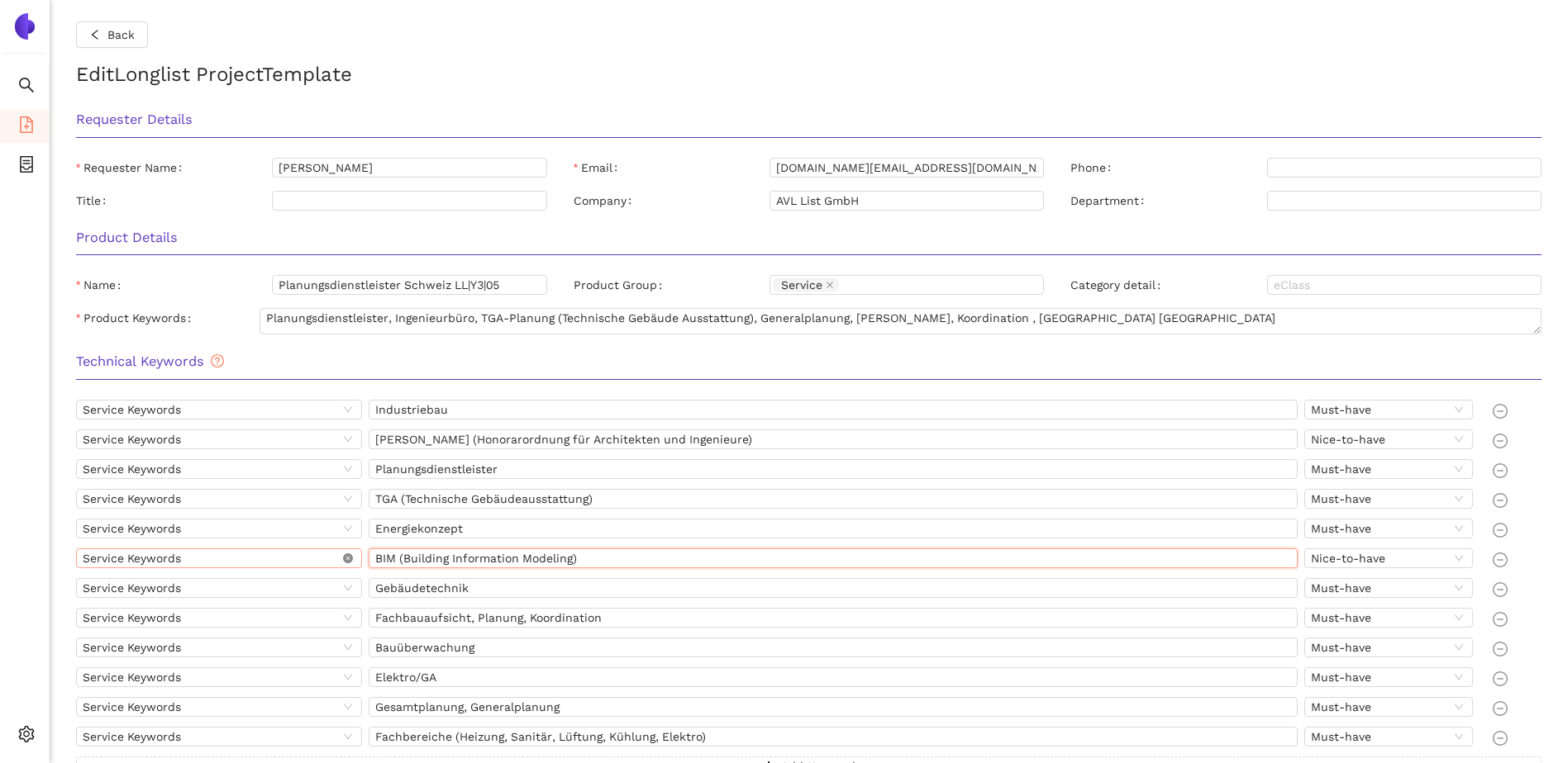
drag, startPoint x: 605, startPoint y: 558, endPoint x: 342, endPoint y: 558, distance: 263.0
click at [333, 558] on div "Service Keywords BIM (Building Information Modeling) Nice-to-have" at bounding box center [778, 561] width 1404 height 26
drag, startPoint x: 484, startPoint y: 588, endPoint x: 383, endPoint y: 586, distance: 101.0
click at [351, 588] on div "Service Keywords Gebäudetechnik Must-have" at bounding box center [778, 591] width 1404 height 26
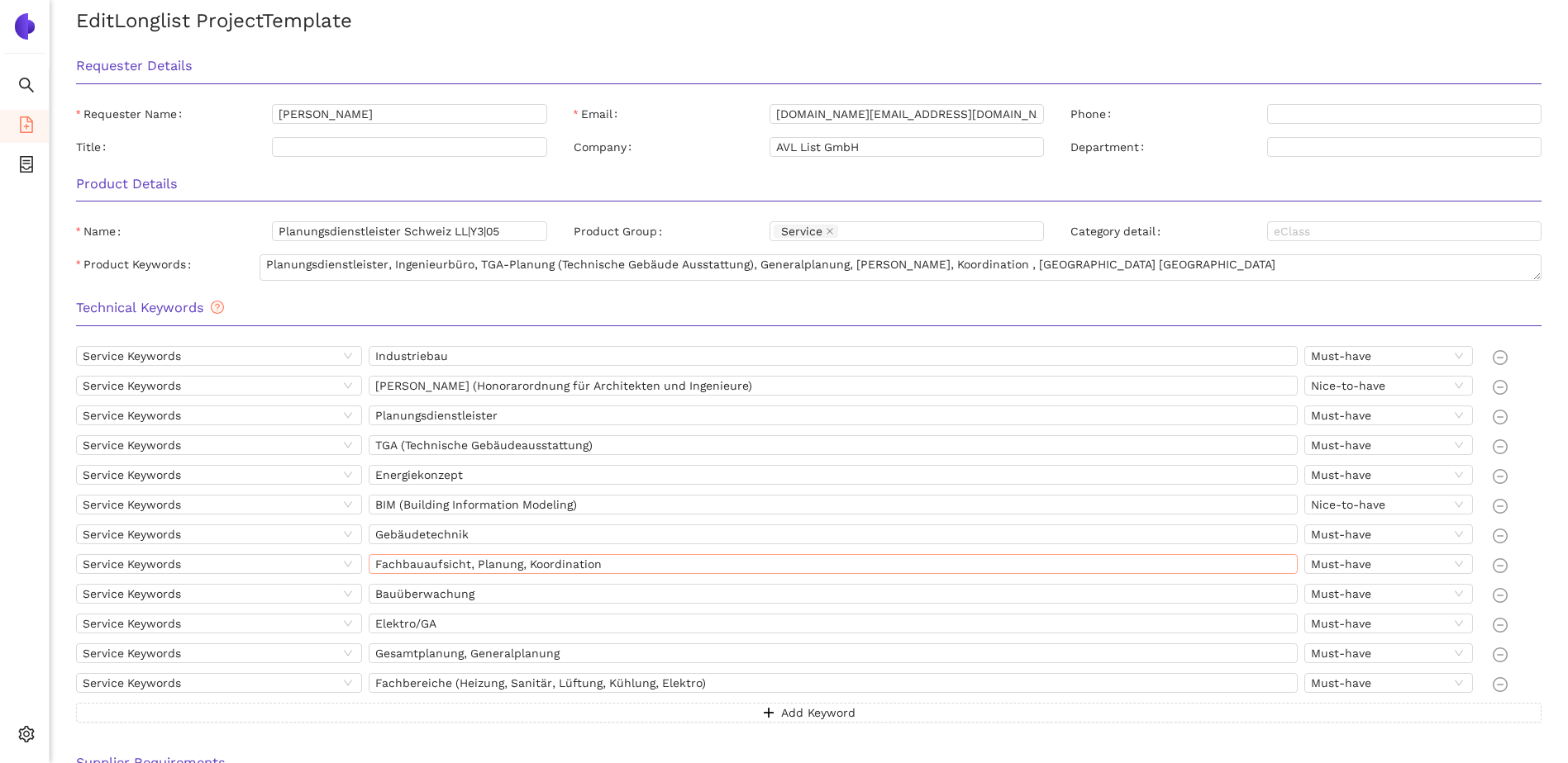
scroll to position [87, 0]
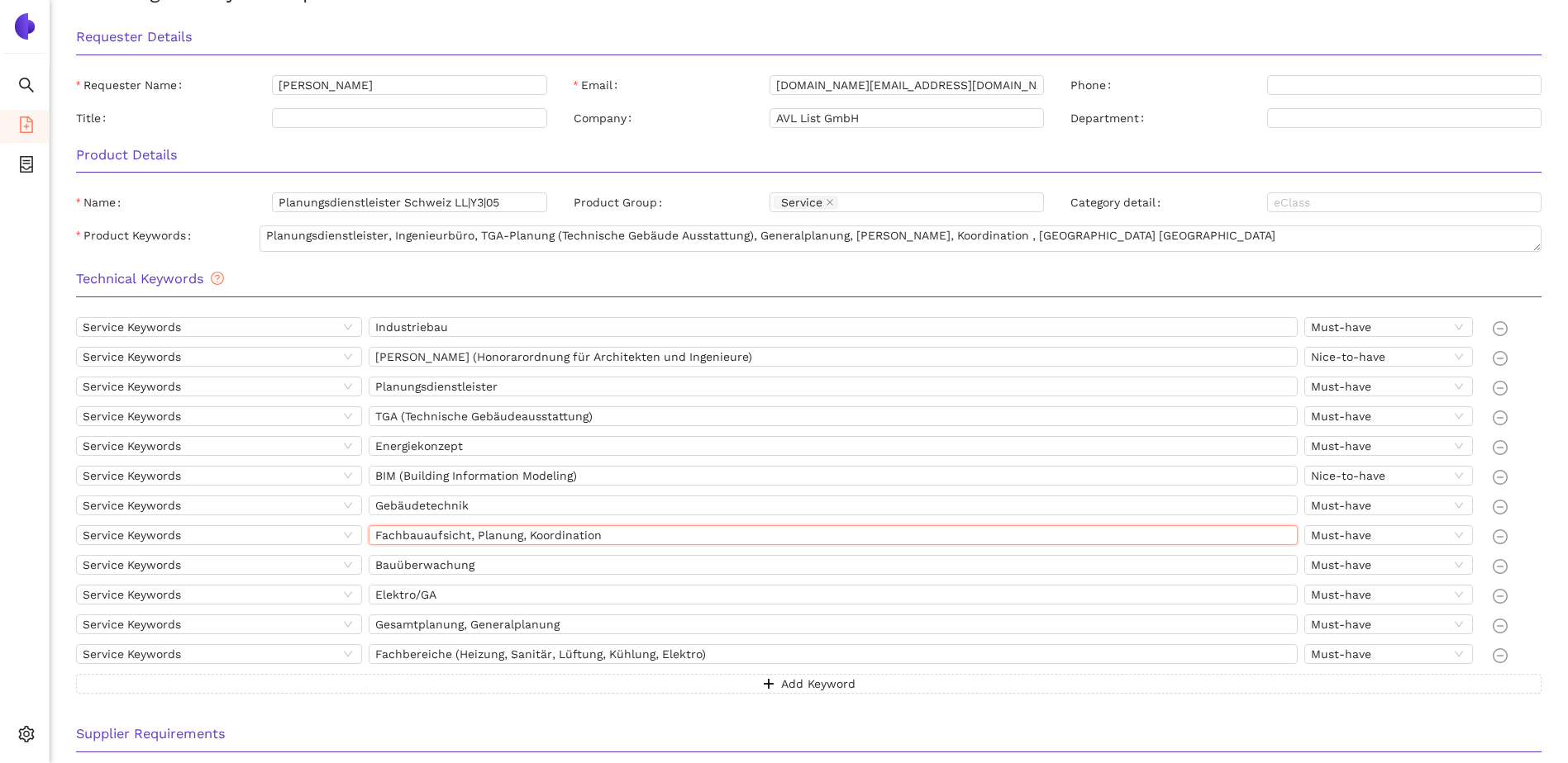
drag, startPoint x: 596, startPoint y: 525, endPoint x: 304, endPoint y: 520, distance: 292.0
click at [304, 520] on div "Service Keywords Industriebau Must-have Service Keywords HOAI (Honorarordnung f…" at bounding box center [809, 505] width 1465 height 377
drag, startPoint x: 474, startPoint y: 563, endPoint x: 280, endPoint y: 561, distance: 194.0
click at [280, 561] on div "Service Keywords Bauüberwachung Must-have" at bounding box center [778, 568] width 1404 height 26
drag, startPoint x: 390, startPoint y: 596, endPoint x: 329, endPoint y: 598, distance: 61.0
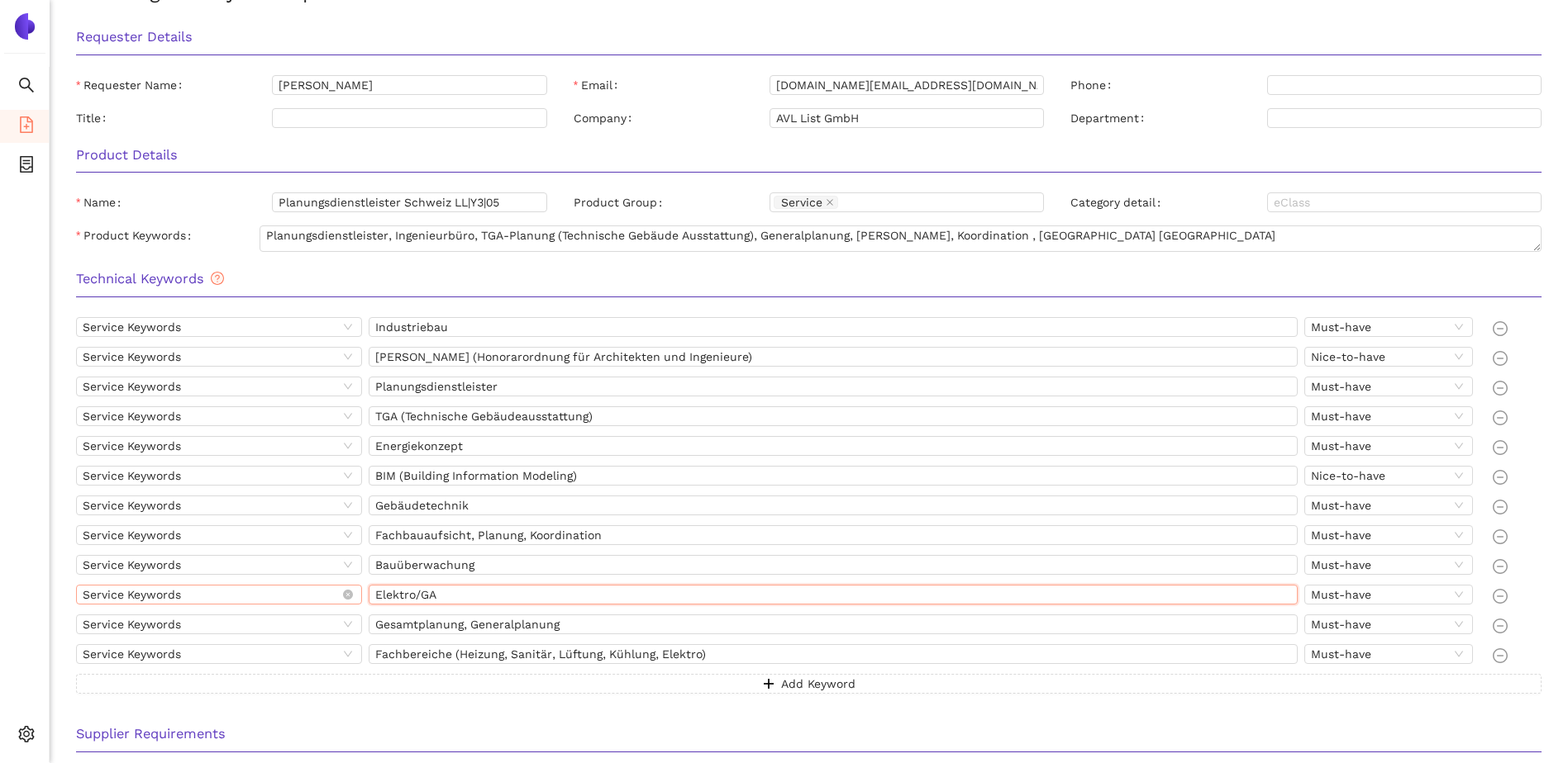
click at [316, 598] on div "Service Keywords Elektro/GA Must-have" at bounding box center [778, 598] width 1404 height 26
drag, startPoint x: 581, startPoint y: 623, endPoint x: 373, endPoint y: 620, distance: 208.0
click at [351, 621] on div "Service Keywords Gesamtplanung, Generalplanung Must-have" at bounding box center [778, 627] width 1404 height 26
drag, startPoint x: 613, startPoint y: 652, endPoint x: 328, endPoint y: 653, distance: 285.0
click at [328, 653] on div "Service Keywords Fachbereiche (Heizung, Sanitär, Lüftung, Kühlung, Elektro) Mus…" at bounding box center [778, 657] width 1404 height 26
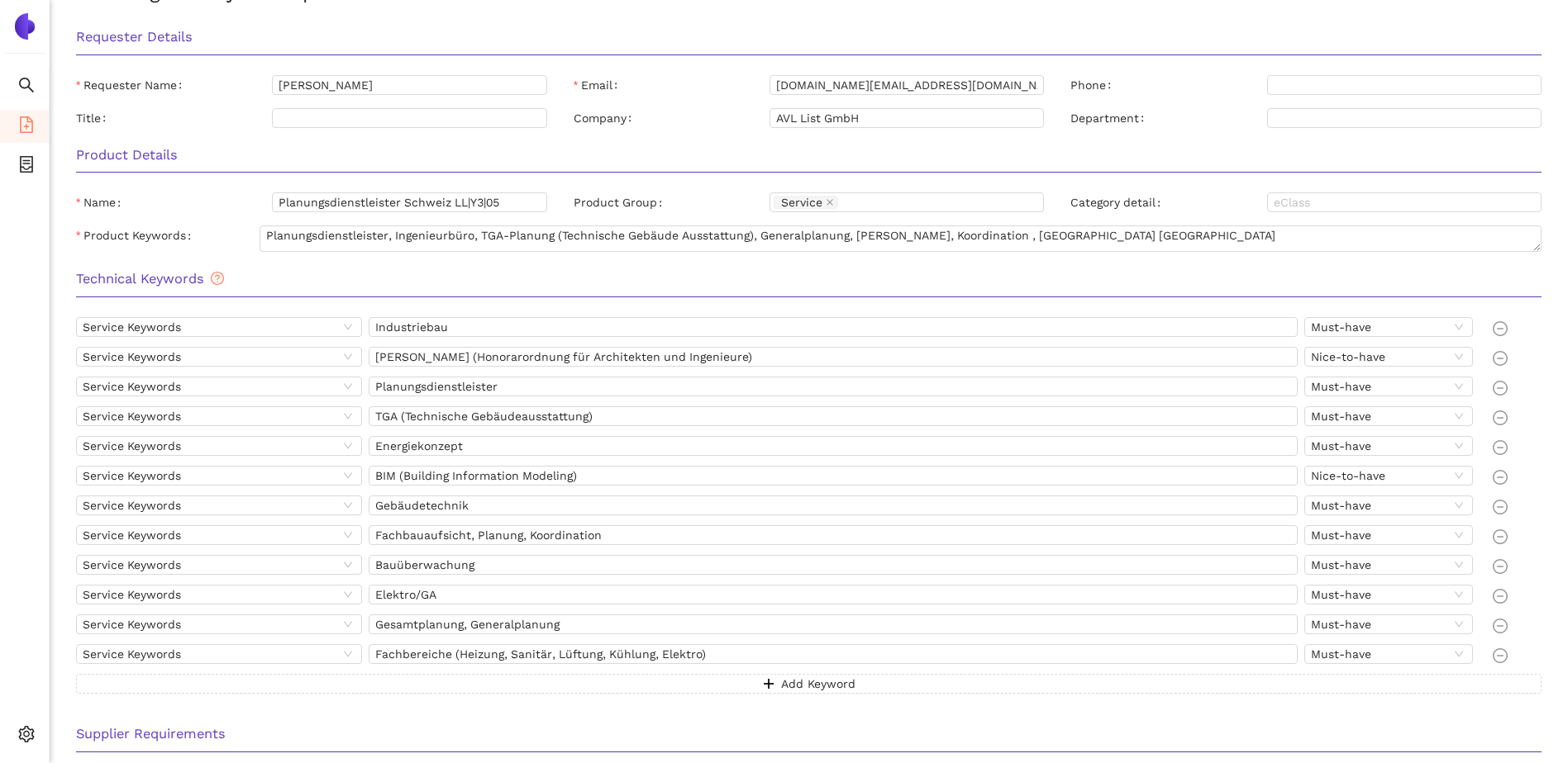
click at [537, 710] on div "Service Keywords Industriebau Must-have Service Keywords HOAI (Honorarordnung f…" at bounding box center [808, 515] width 1492 height 396
click at [596, 271] on h3 "Technical Keywords" at bounding box center [809, 279] width 1465 height 21
click at [14, 160] on li "eSourcing Projects" at bounding box center [24, 166] width 49 height 33
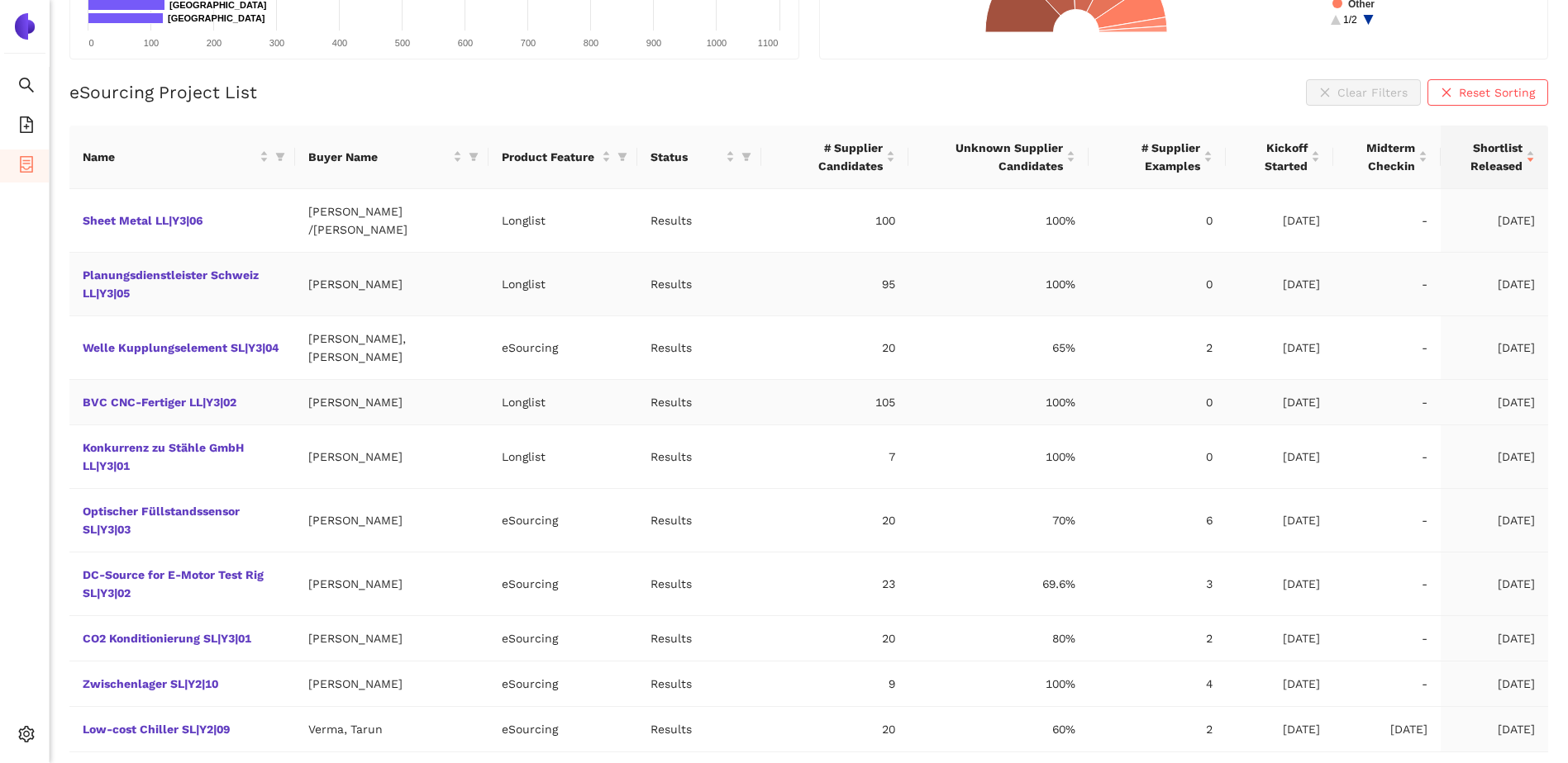
scroll to position [340, 0]
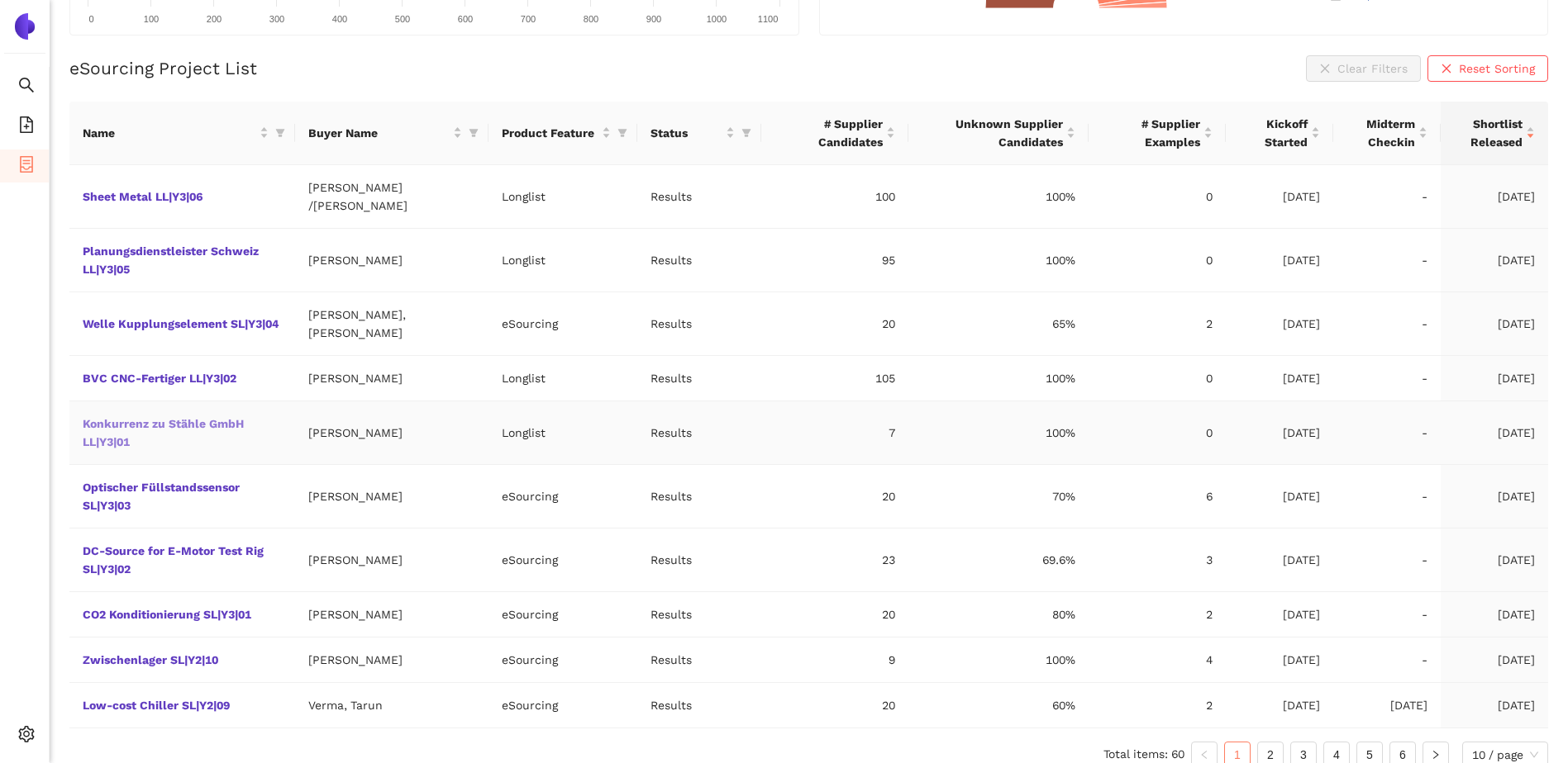
click at [0, 0] on link "Konkurrenz zu Stähle GmbH LL|Y3|01" at bounding box center [0, 0] width 0 height 0
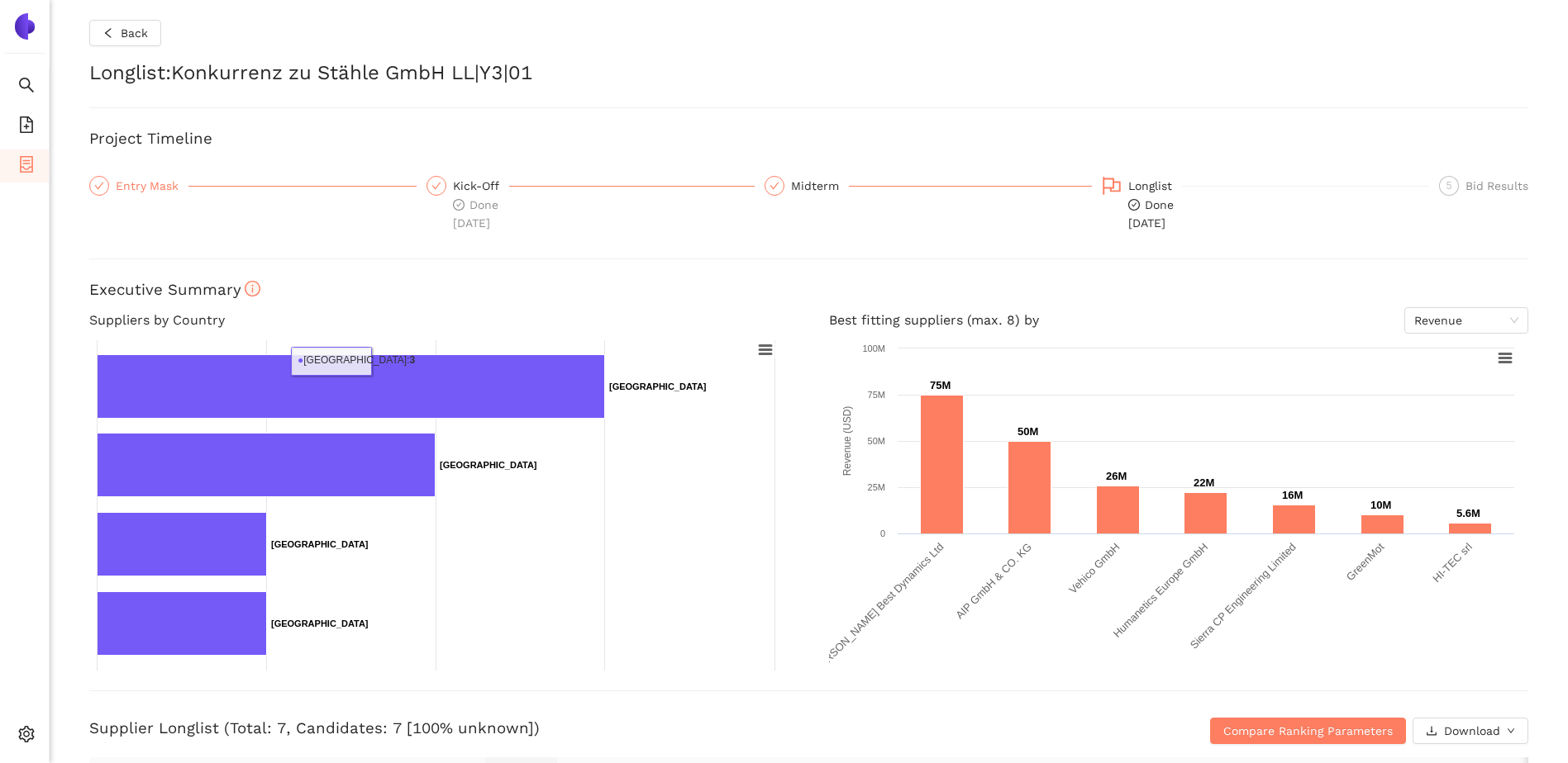
click at [167, 188] on div "Entry Mask" at bounding box center [151, 185] width 73 height 20
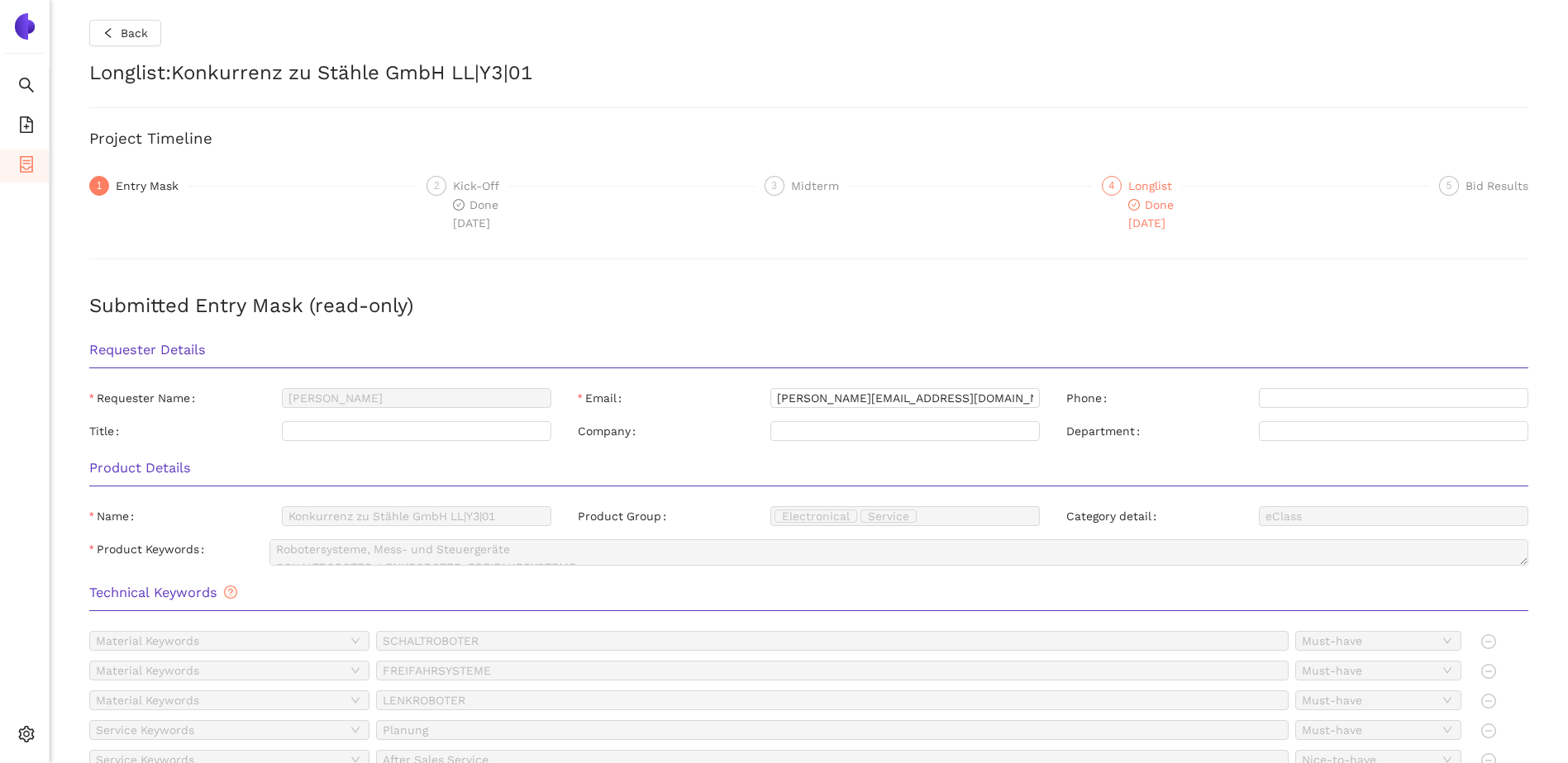
click at [1155, 181] on div "Longlist" at bounding box center [1155, 185] width 54 height 20
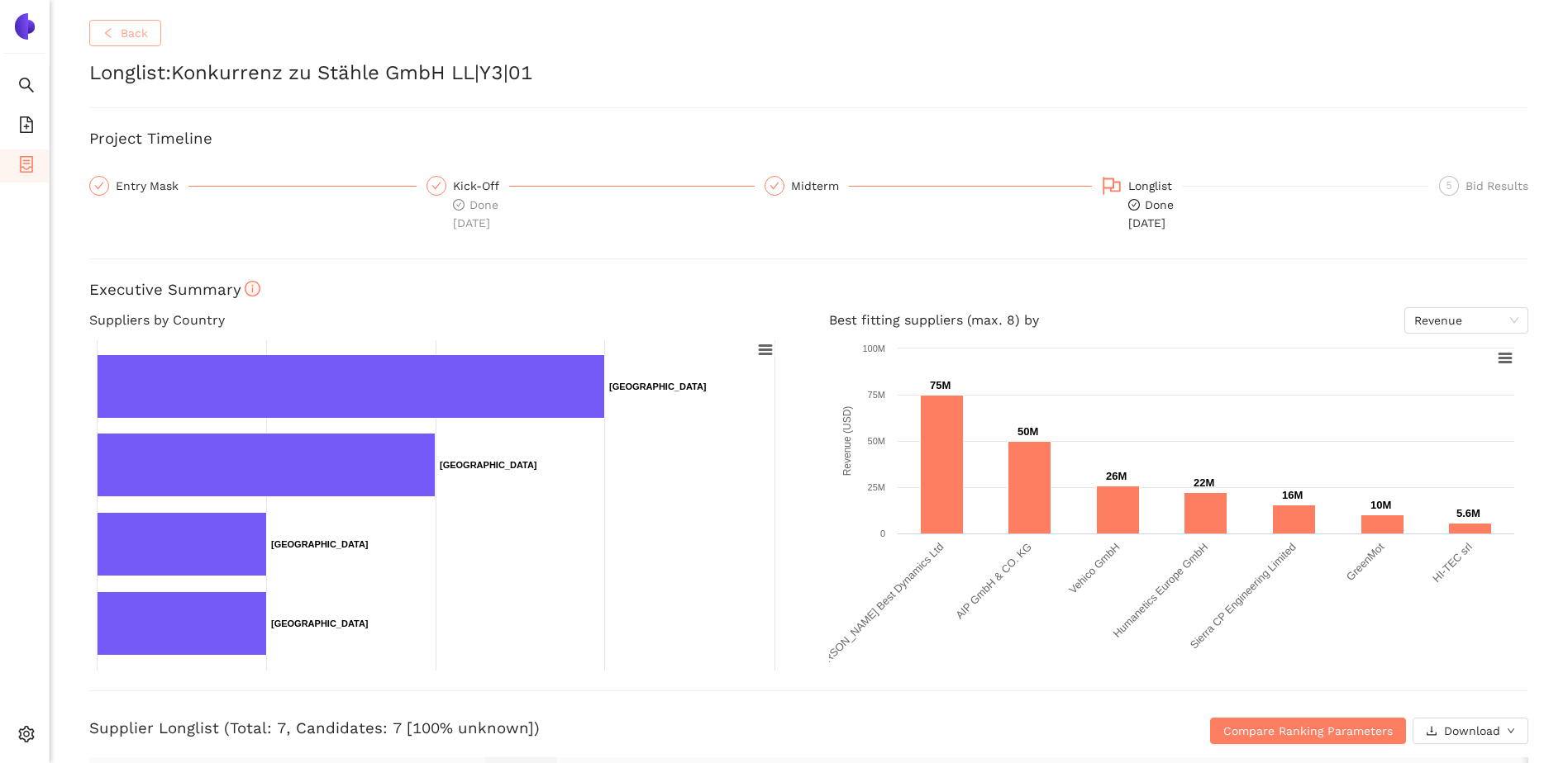
click at [121, 37] on span "Back" at bounding box center [134, 32] width 27 height 18
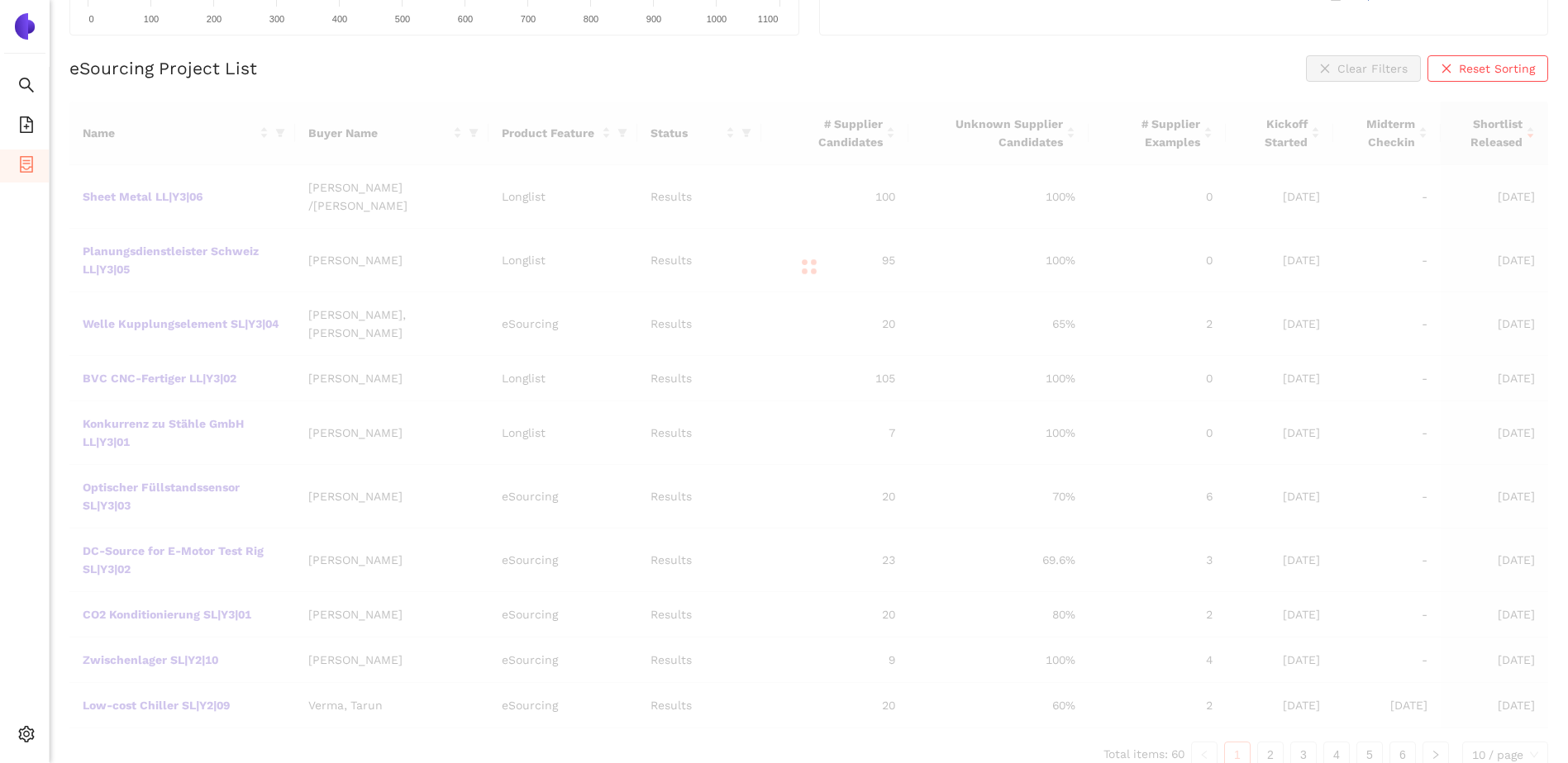
scroll to position [299, 0]
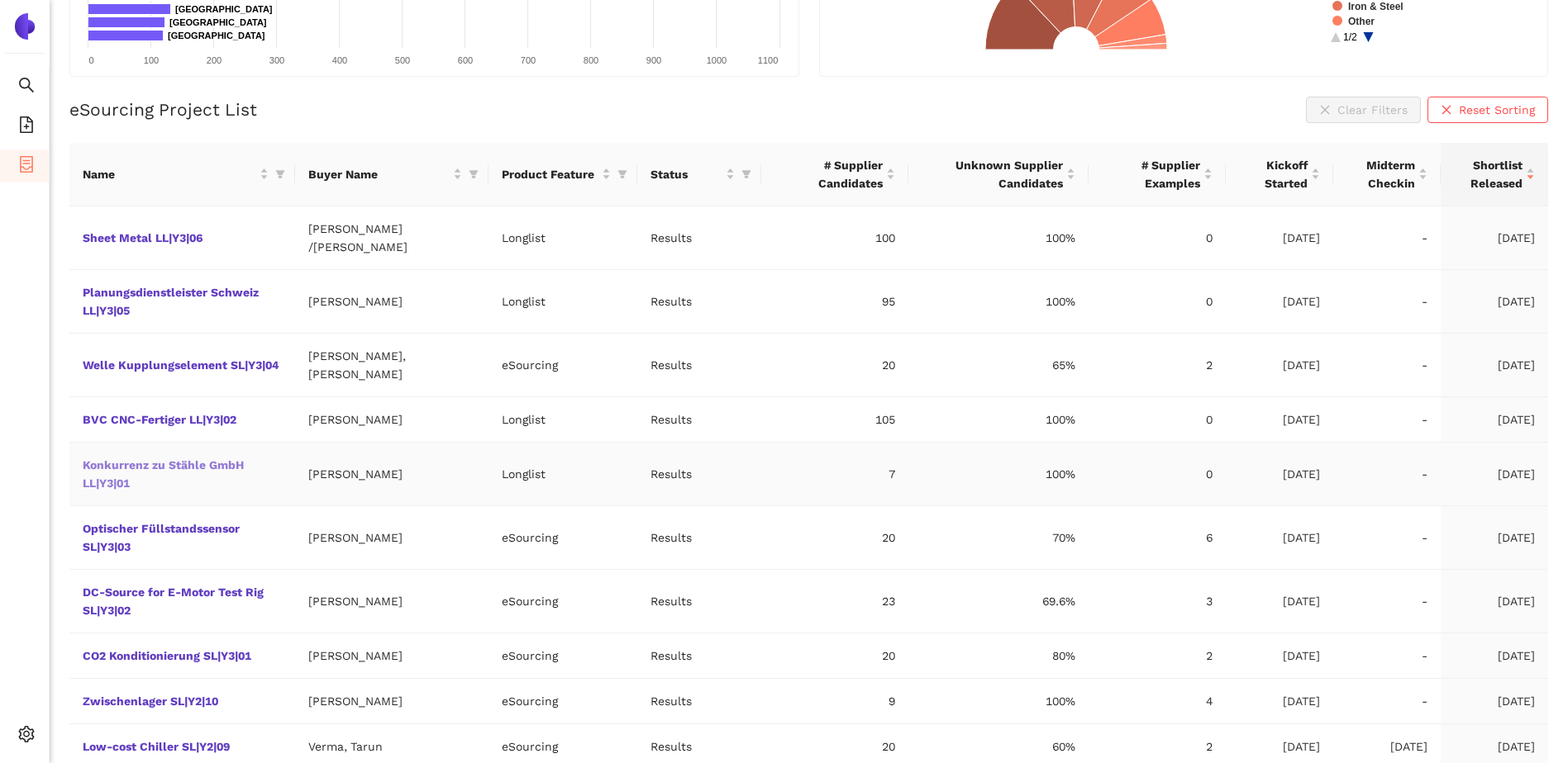
click at [0, 0] on link "Konkurrenz zu Stähle GmbH LL|Y3|01" at bounding box center [0, 0] width 0 height 0
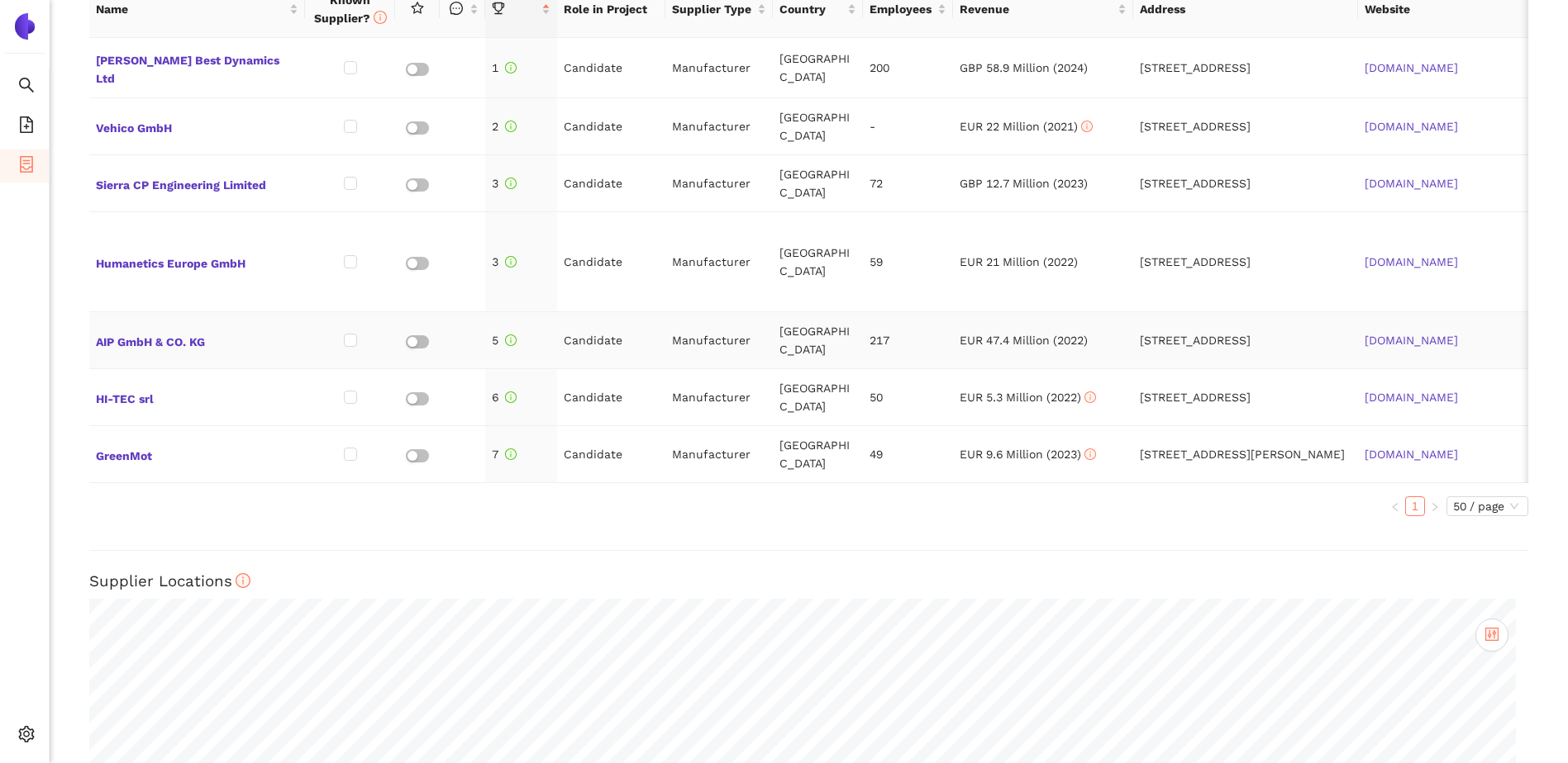
scroll to position [578, 0]
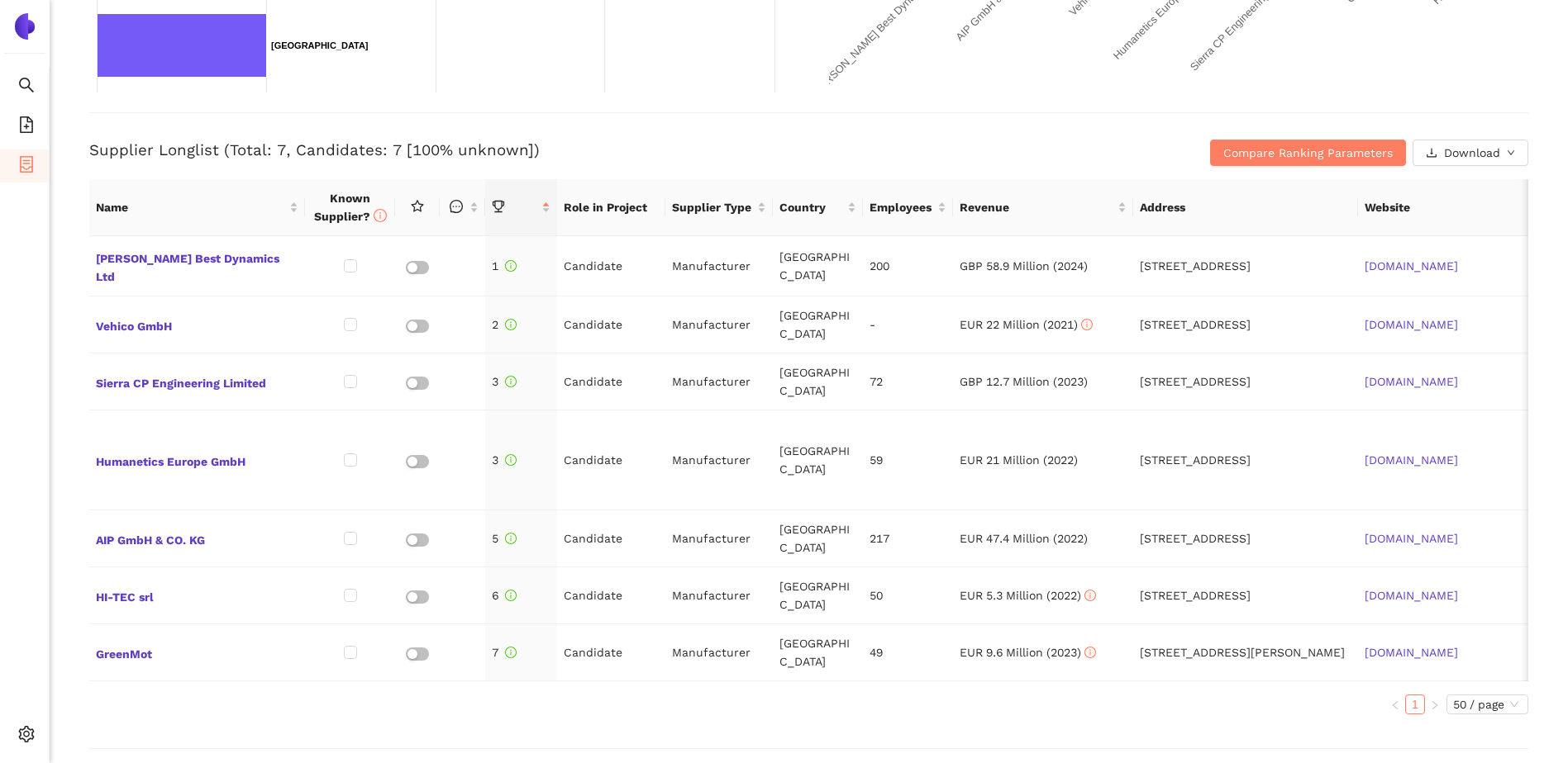
click at [73, 399] on div "Back Longlist : Konkurrenz zu Stähle GmbH LL|Y3|01 Project Timeline Entry Mask …" at bounding box center [809, 381] width 1518 height 763
click at [337, 141] on h3 "Supplier Longlist (Total: 7, Candidates: 7 [100% unknown])" at bounding box center [569, 150] width 960 height 21
drag, startPoint x: 337, startPoint y: 141, endPoint x: 241, endPoint y: 145, distance: 96.1
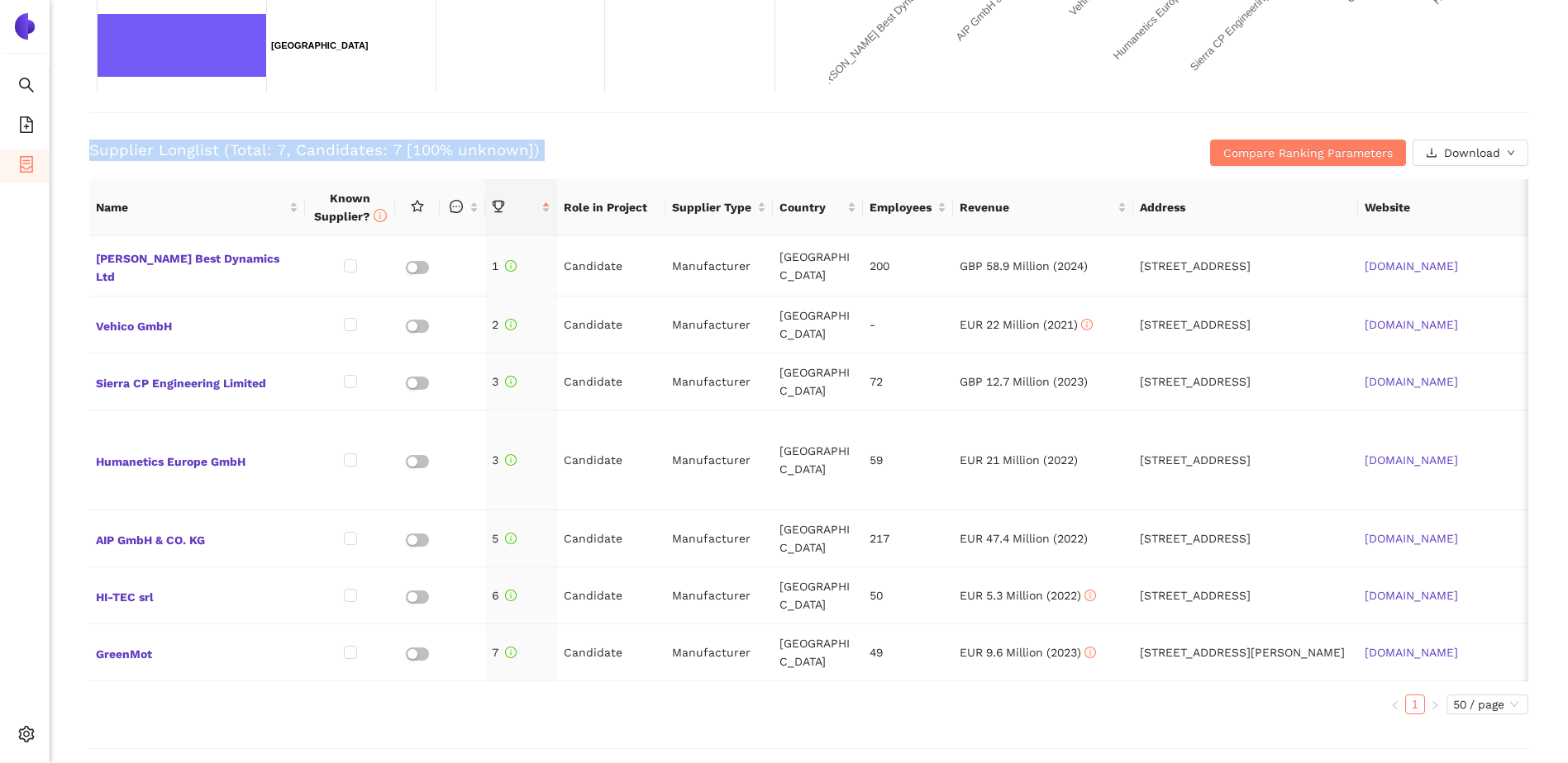
click at [241, 145] on h3 "Supplier Longlist (Total: 7, Candidates: 7 [100% unknown])" at bounding box center [569, 150] width 960 height 21
click at [152, 136] on div "Supplier Longlist (Total: 7, Candidates: 7 [100% unknown]) Compare Ranking Para…" at bounding box center [808, 138] width 1439 height 54
click at [157, 143] on h3 "Supplier Longlist (Total: 7, Candidates: 7 [100% unknown])" at bounding box center [569, 150] width 960 height 21
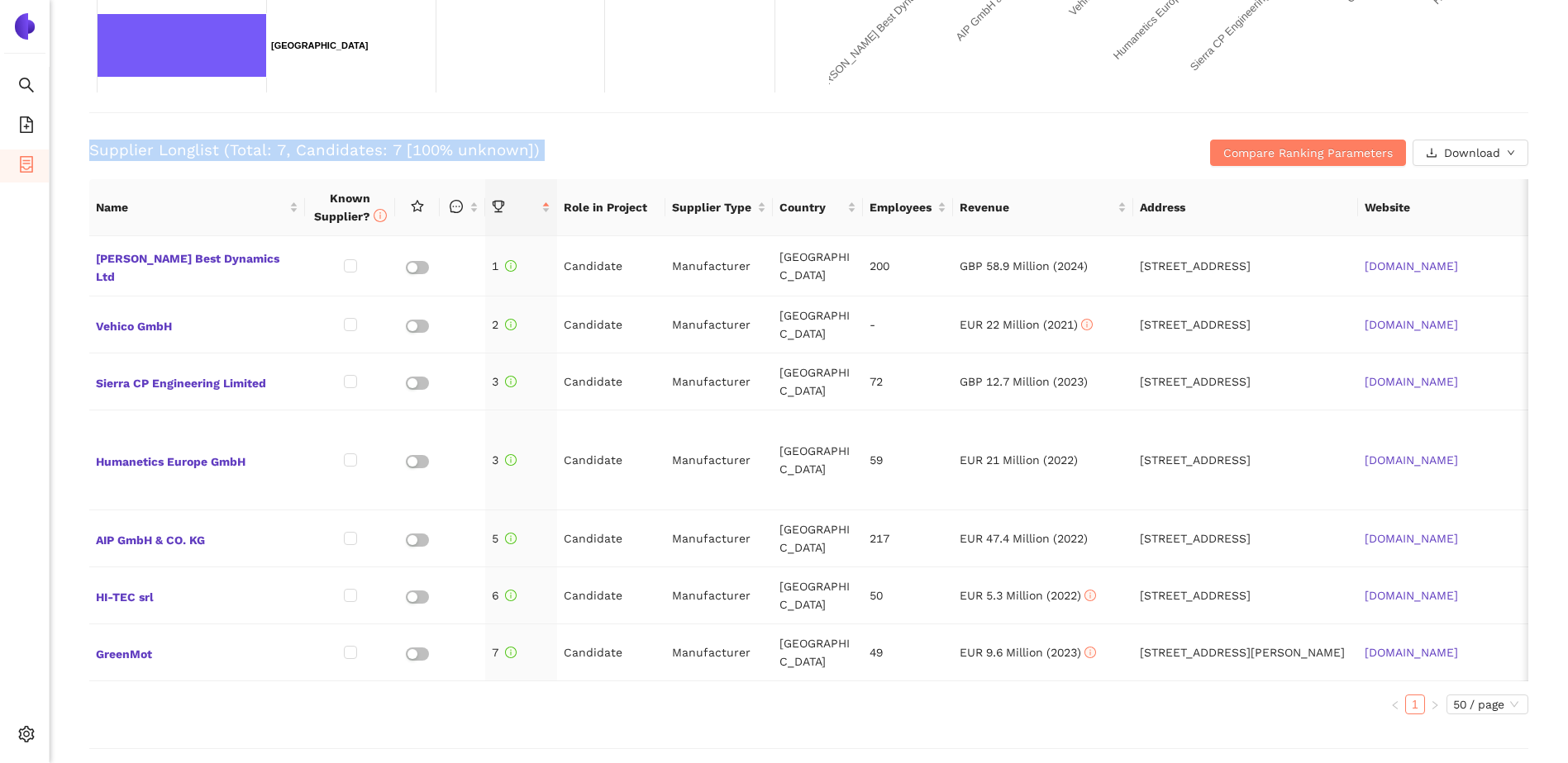
click at [157, 143] on h3 "Supplier Longlist (Total: 7, Candidates: 7 [100% unknown])" at bounding box center [569, 150] width 960 height 21
click at [545, 127] on div "Supplier Longlist (Total: 7, Candidates: 7 [100% unknown]) Compare Ranking Para…" at bounding box center [808, 138] width 1439 height 54
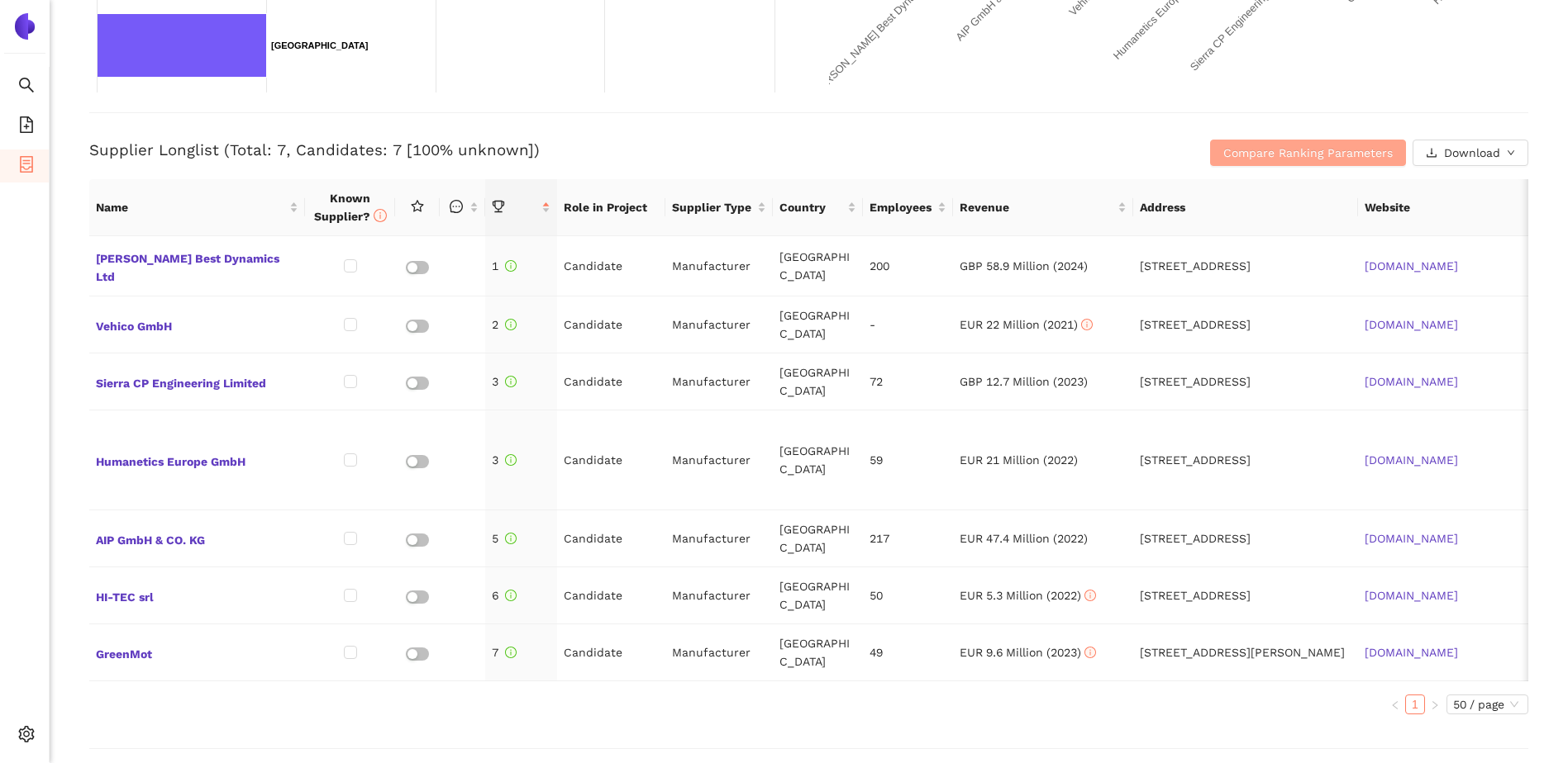
click at [1304, 157] on span "Compare Ranking Parameters" at bounding box center [1308, 152] width 169 height 18
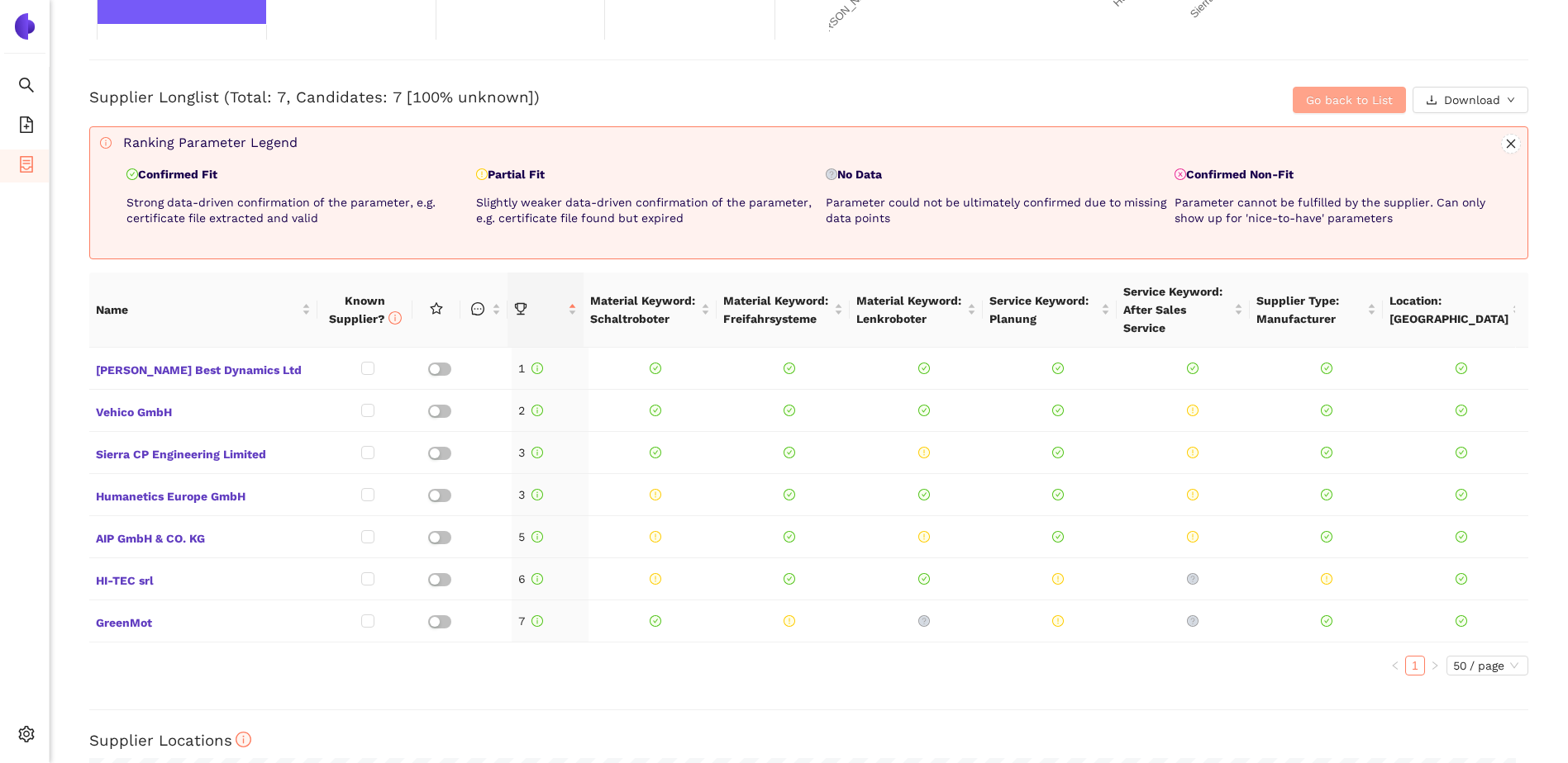
scroll to position [661, 0]
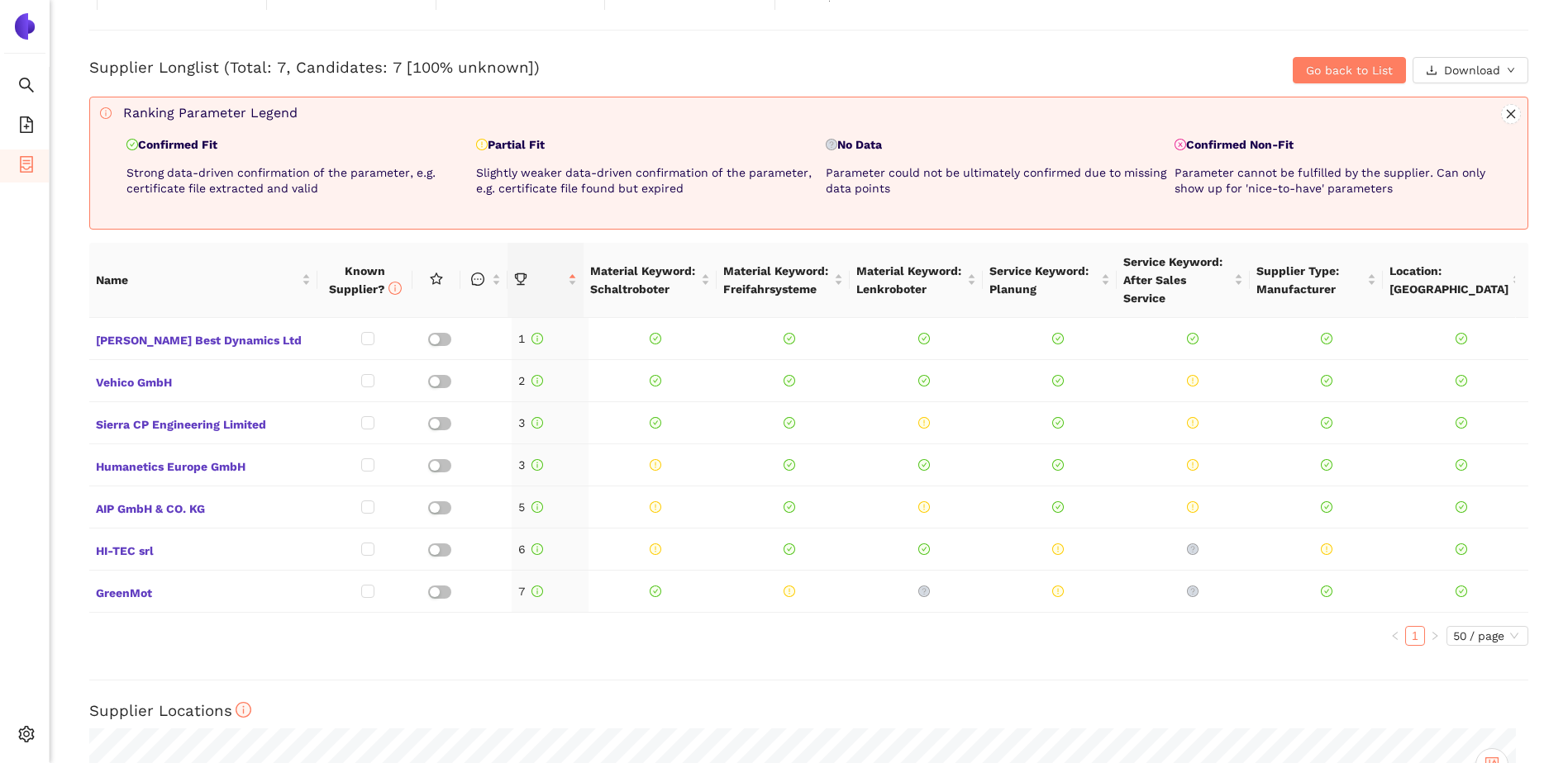
click at [62, 328] on div "Back Longlist : Konkurrenz zu Stähle GmbH LL|Y3|01 Project Timeline Entry Mask …" at bounding box center [809, 381] width 1518 height 763
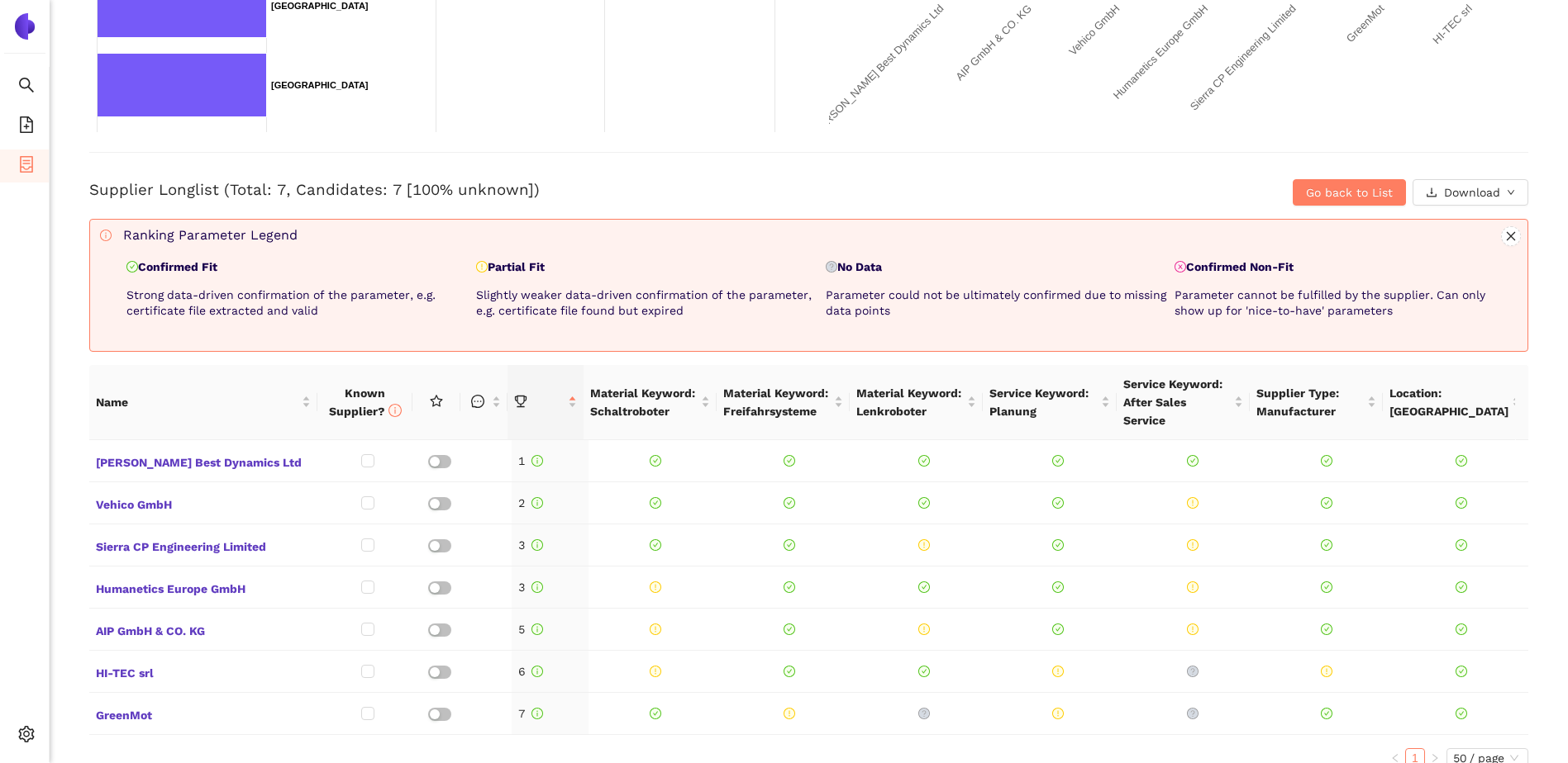
scroll to position [578, 0]
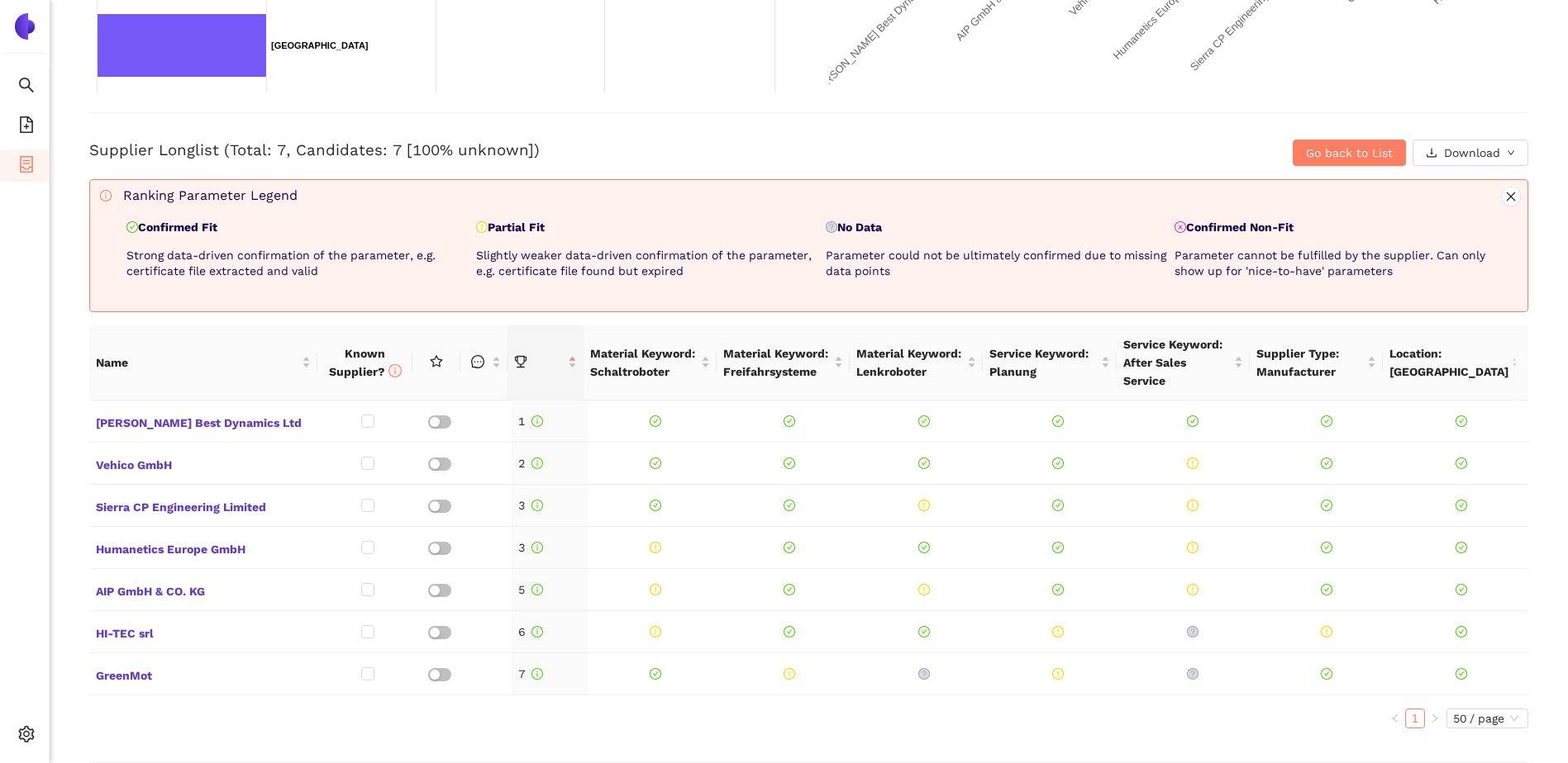
click at [58, 332] on div "Back Longlist : Konkurrenz zu Stähle GmbH LL|Y3|01 Project Timeline Entry Mask …" at bounding box center [809, 381] width 1518 height 763
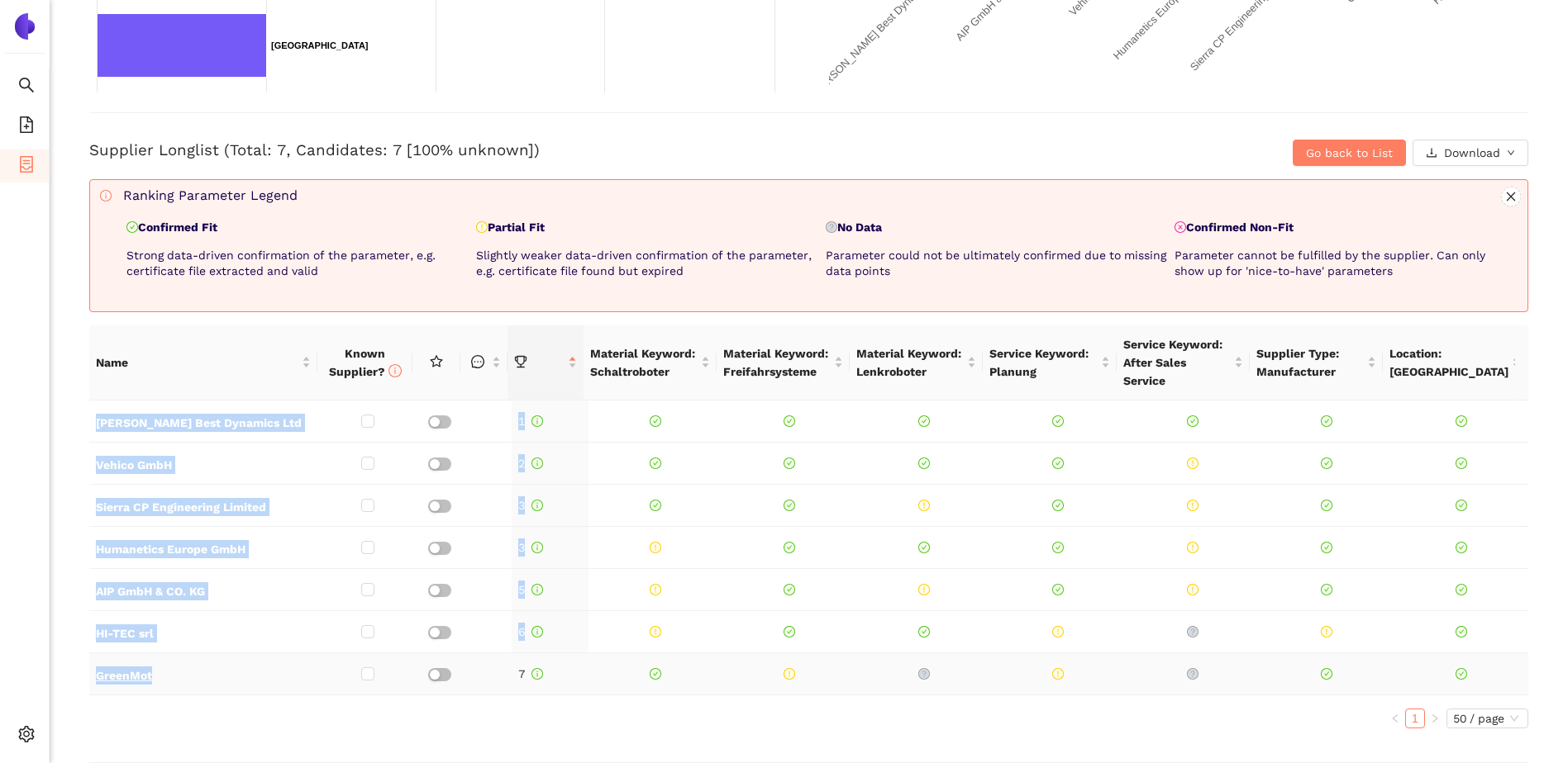
drag, startPoint x: 94, startPoint y: 415, endPoint x: 232, endPoint y: 678, distance: 297.0
click at [232, 678] on tbody "Anthony Best Dynamics Ltd 1 Vehico GmbH 2 Sierra CP Engineering Limited 3 Human…" at bounding box center [808, 548] width 1439 height 295
copy tbody "Anthony Best Dynamics Ltd 1 Vehico GmbH 2 Sierra CP Engineering Limited 3 Human…"
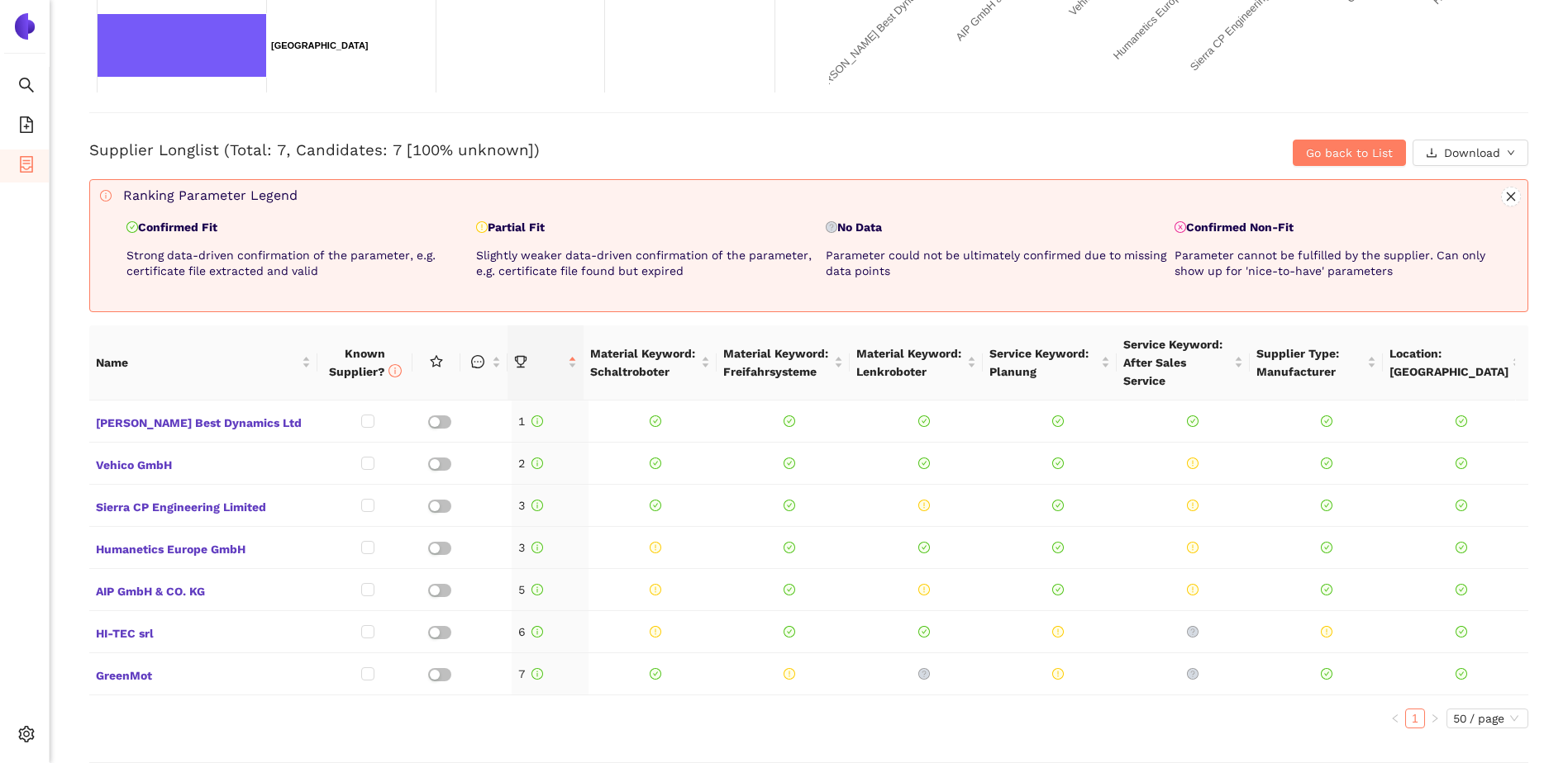
click at [79, 537] on div "Back Longlist : Konkurrenz zu Stähle GmbH LL|Y3|01 Project Timeline Entry Mask …" at bounding box center [809, 381] width 1518 height 763
click at [73, 150] on div "Back Longlist : Konkurrenz zu Stähle GmbH LL|Y3|01 Project Timeline Entry Mask …" at bounding box center [809, 381] width 1518 height 763
drag, startPoint x: 90, startPoint y: 156, endPoint x: 553, endPoint y: 149, distance: 463.1
click at [553, 149] on h3 "Supplier Longlist (Total: 7, Candidates: 7 [100% unknown])" at bounding box center [569, 150] width 960 height 21
click at [398, 110] on div "Back Longlist : Konkurrenz zu Stähle GmbH LL|Y3|01 Project Timeline Entry Mask …" at bounding box center [809, 381] width 1518 height 763
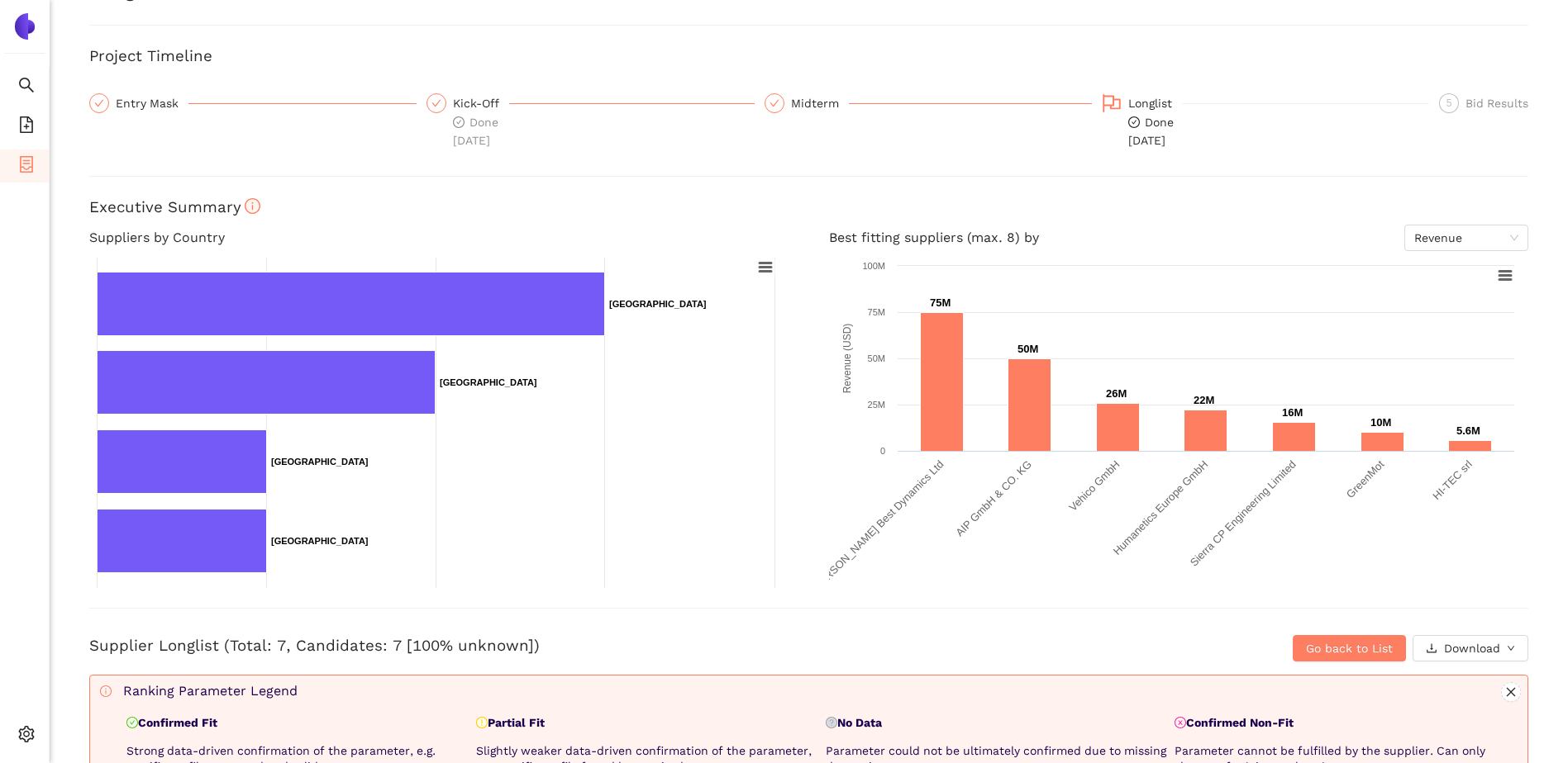
scroll to position [0, 0]
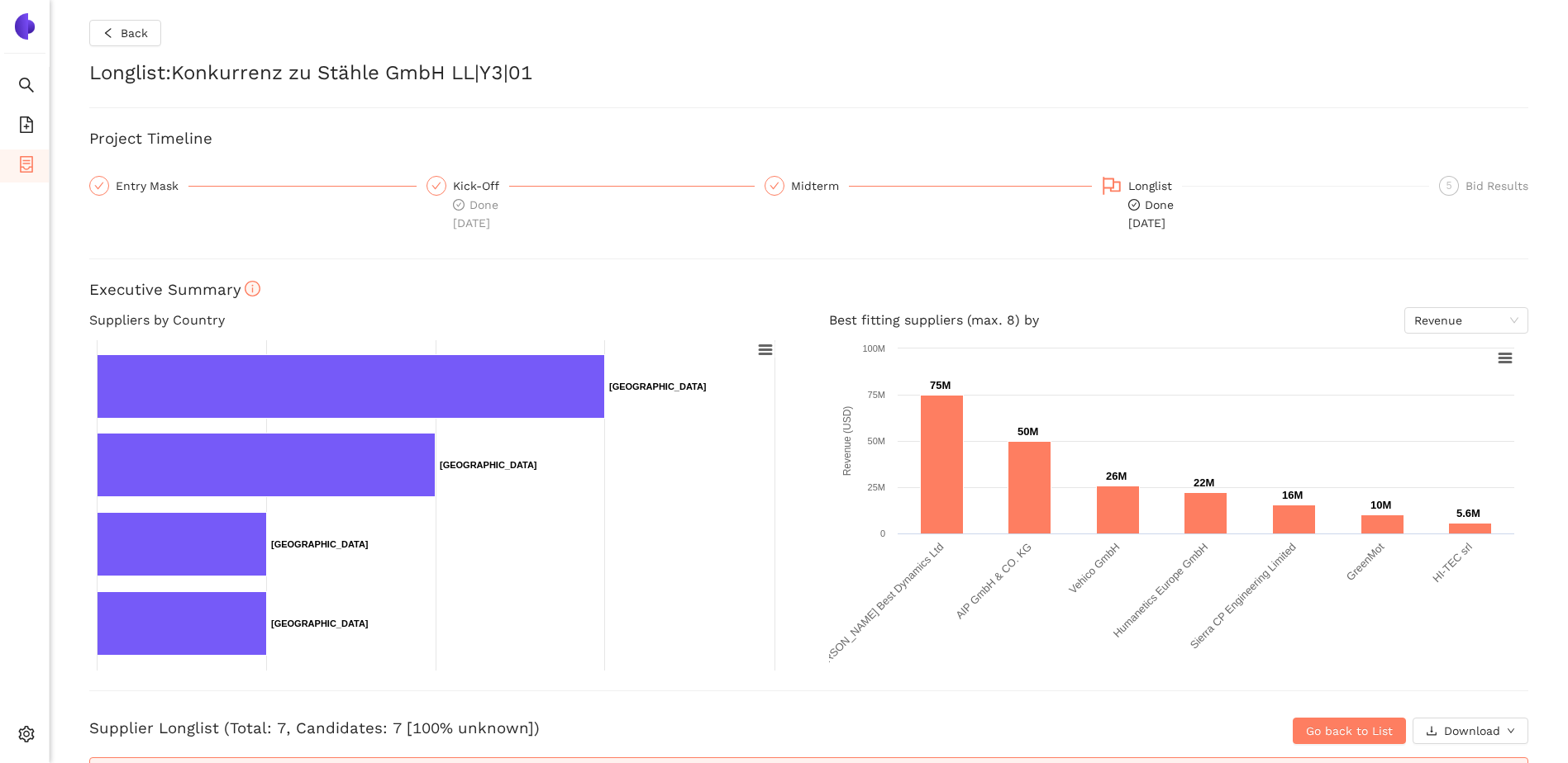
click at [185, 223] on div "Entry Mask" at bounding box center [252, 204] width 327 height 56
click at [148, 171] on div "Back Longlist : Konkurrenz zu Stähle GmbH LL|Y3|01 Project Timeline Entry Mask …" at bounding box center [809, 381] width 1518 height 763
click at [150, 187] on div "Entry Mask" at bounding box center [151, 185] width 73 height 20
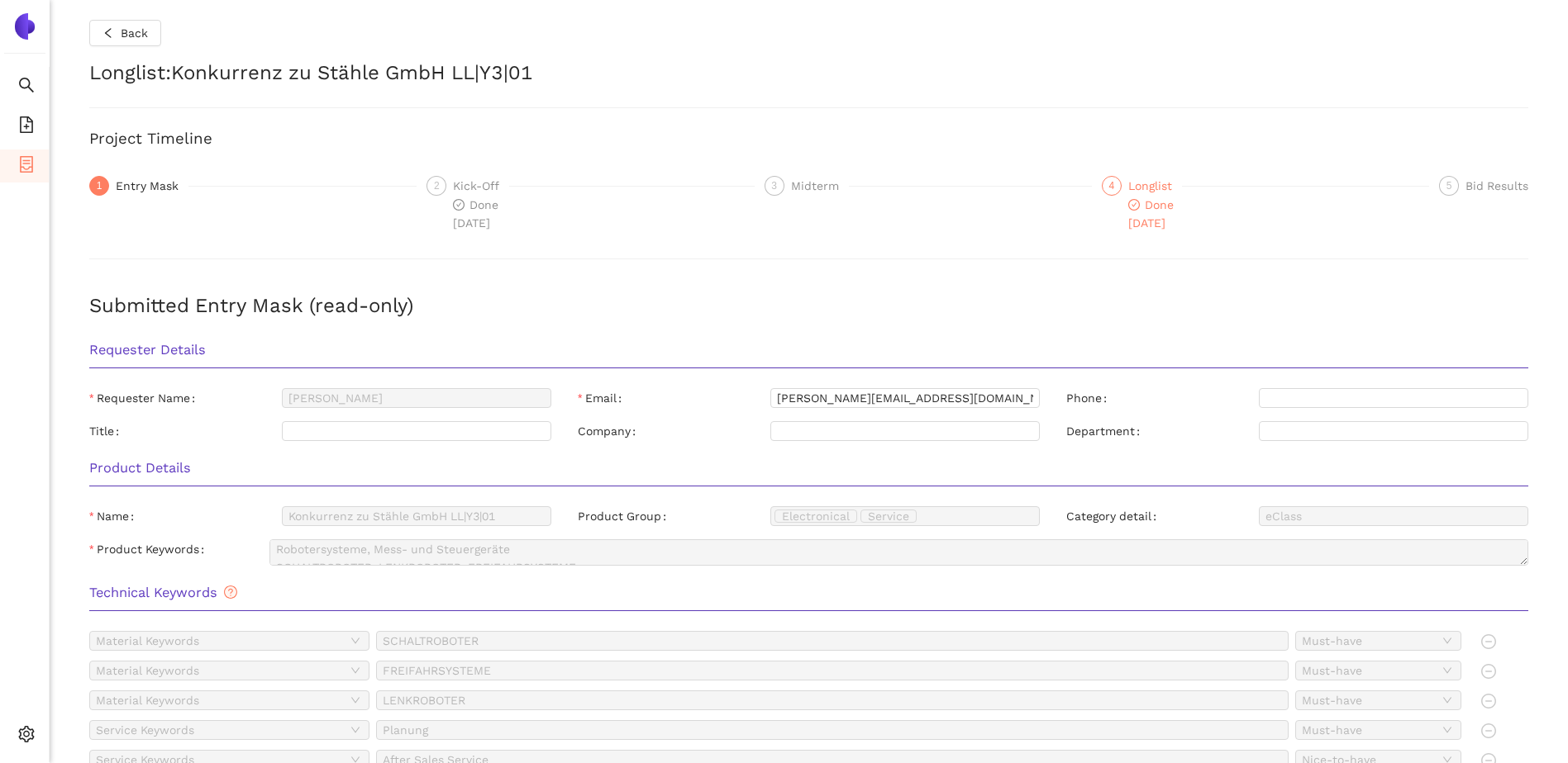
click at [1136, 187] on div "Longlist" at bounding box center [1155, 185] width 54 height 20
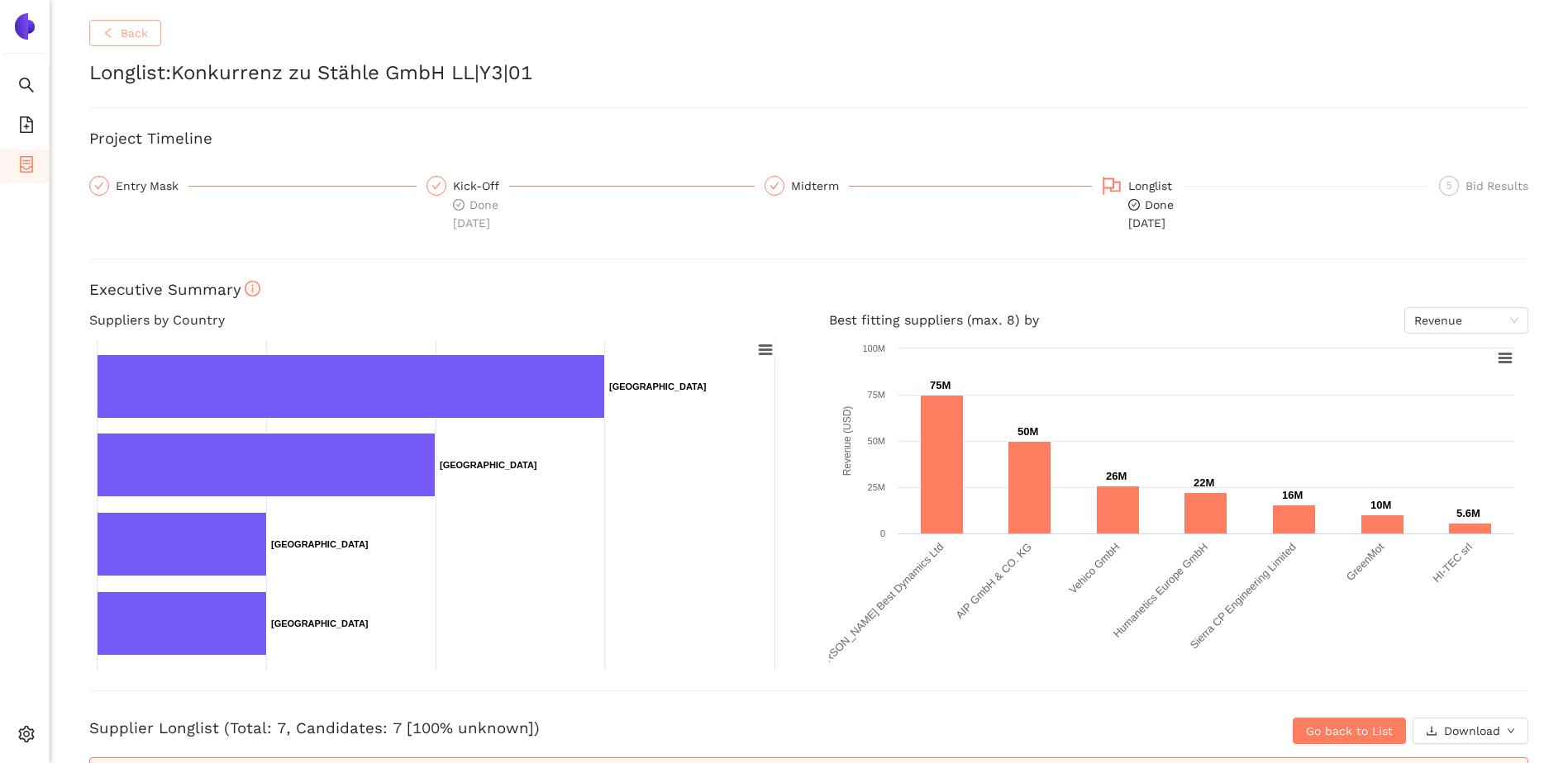
click at [117, 43] on button "Back" at bounding box center [125, 32] width 72 height 26
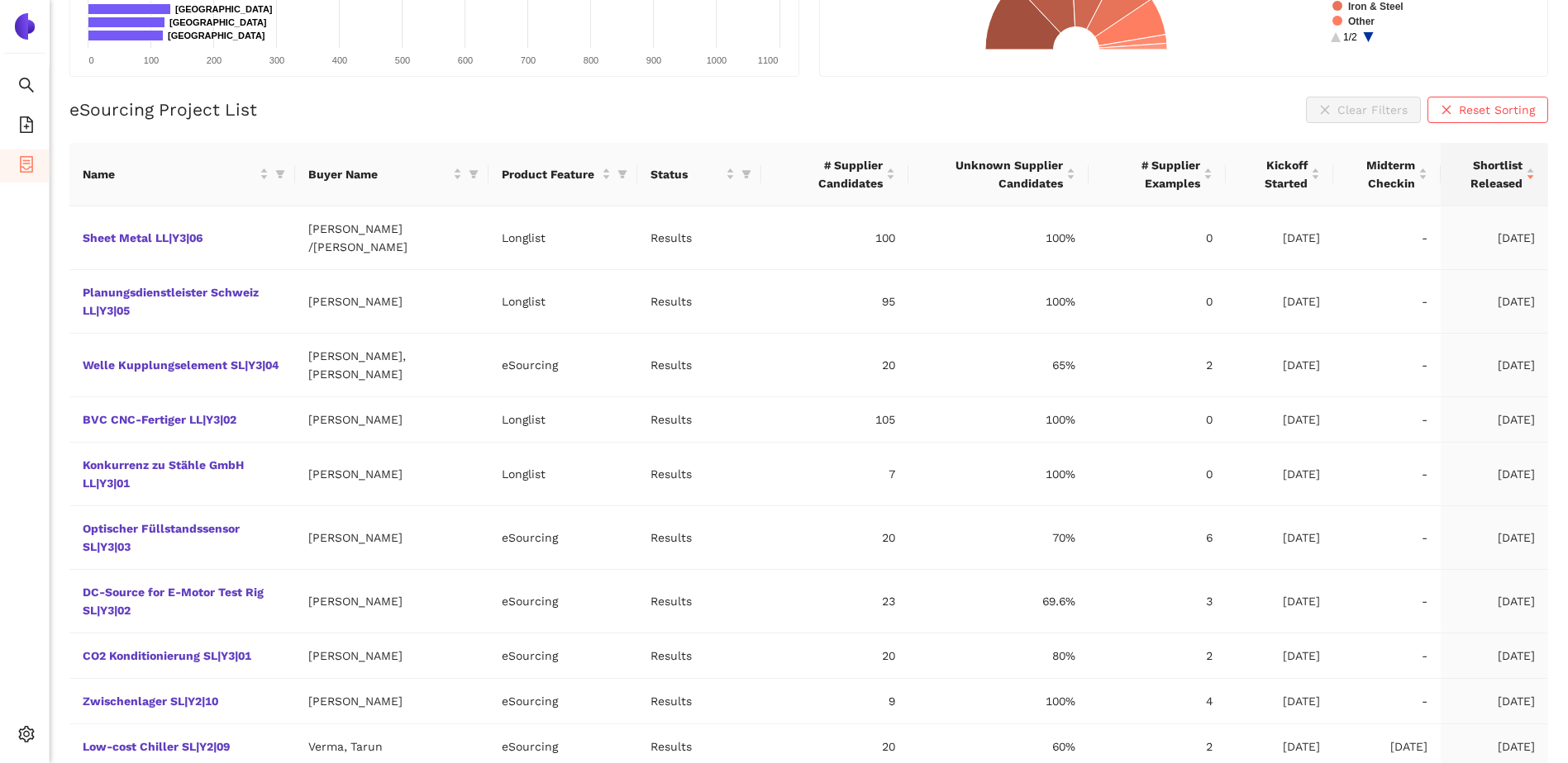
scroll to position [258, 0]
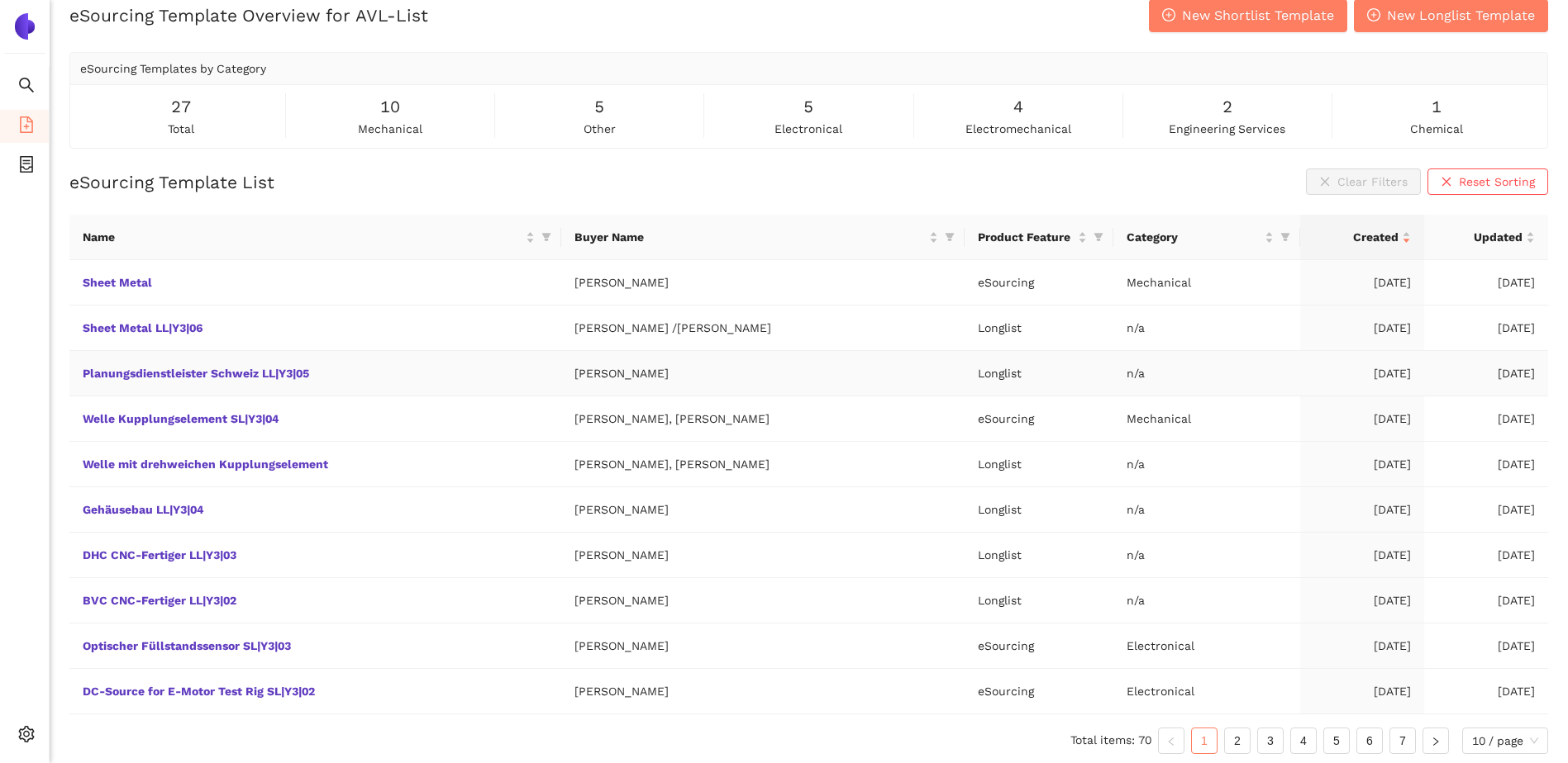
scroll to position [25, 0]
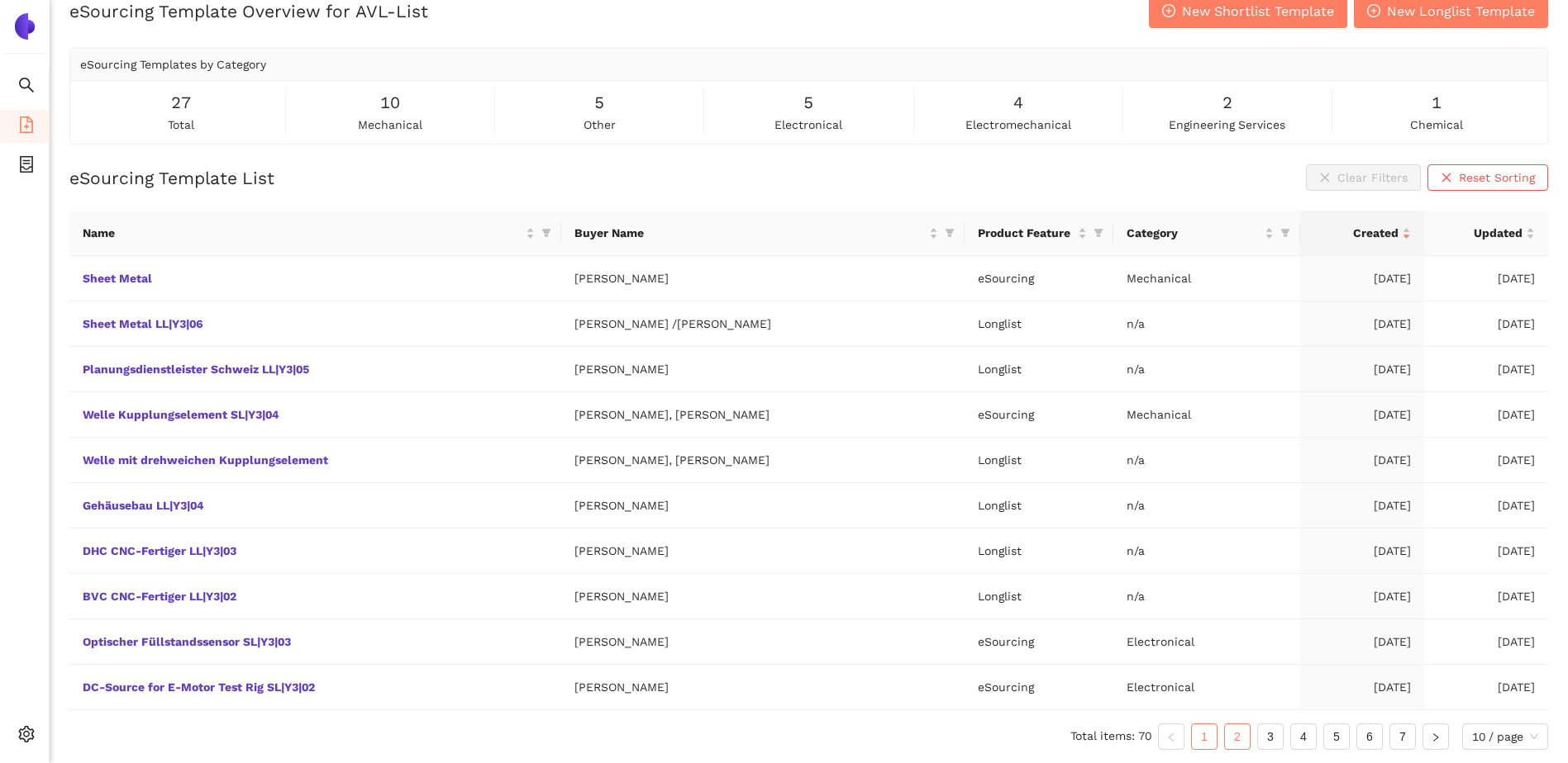
click at [1245, 730] on link "2" at bounding box center [1237, 737] width 25 height 25
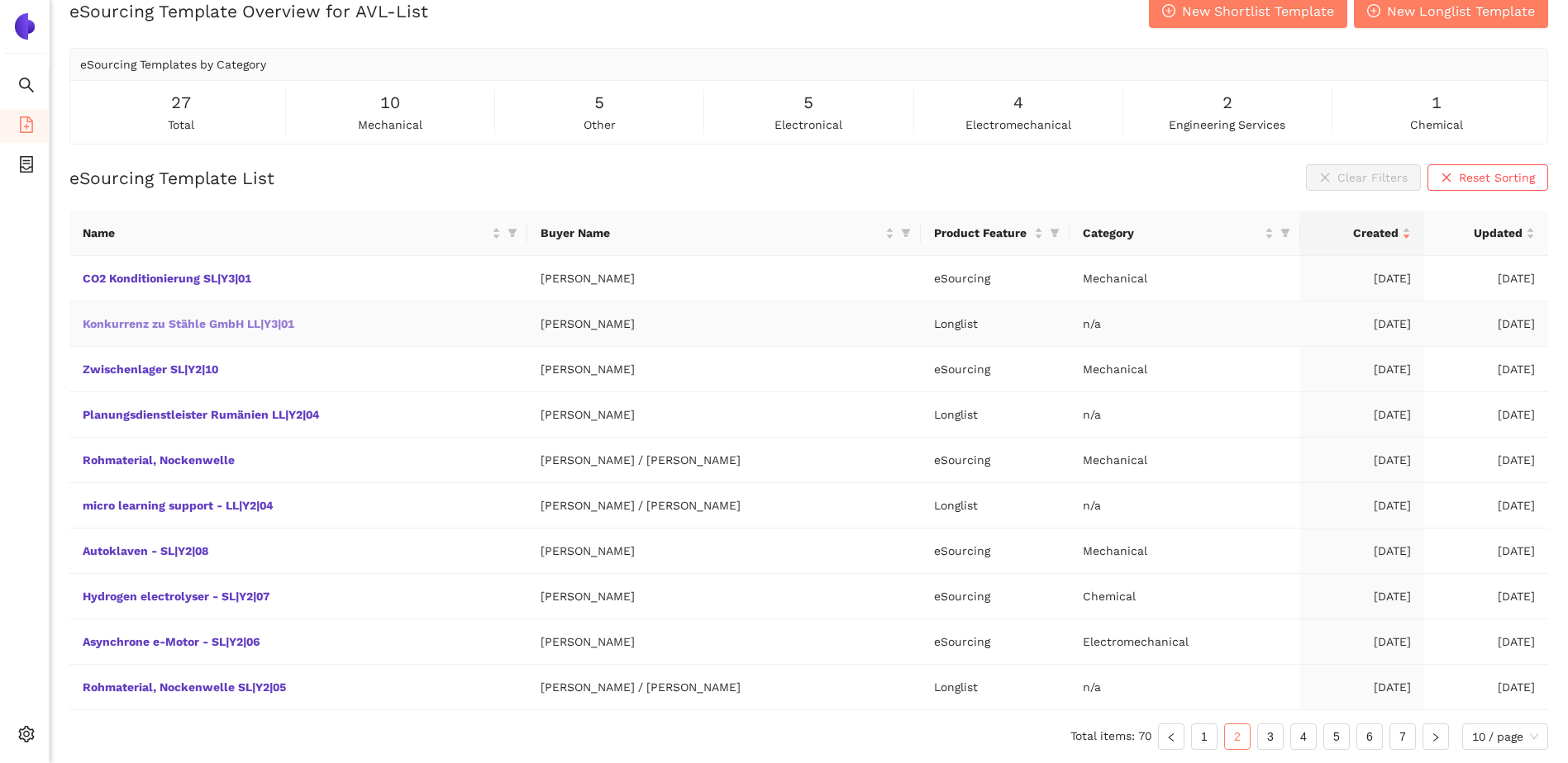
click at [0, 0] on link "Konkurrenz zu Stähle GmbH LL|Y3|01" at bounding box center [0, 0] width 0 height 0
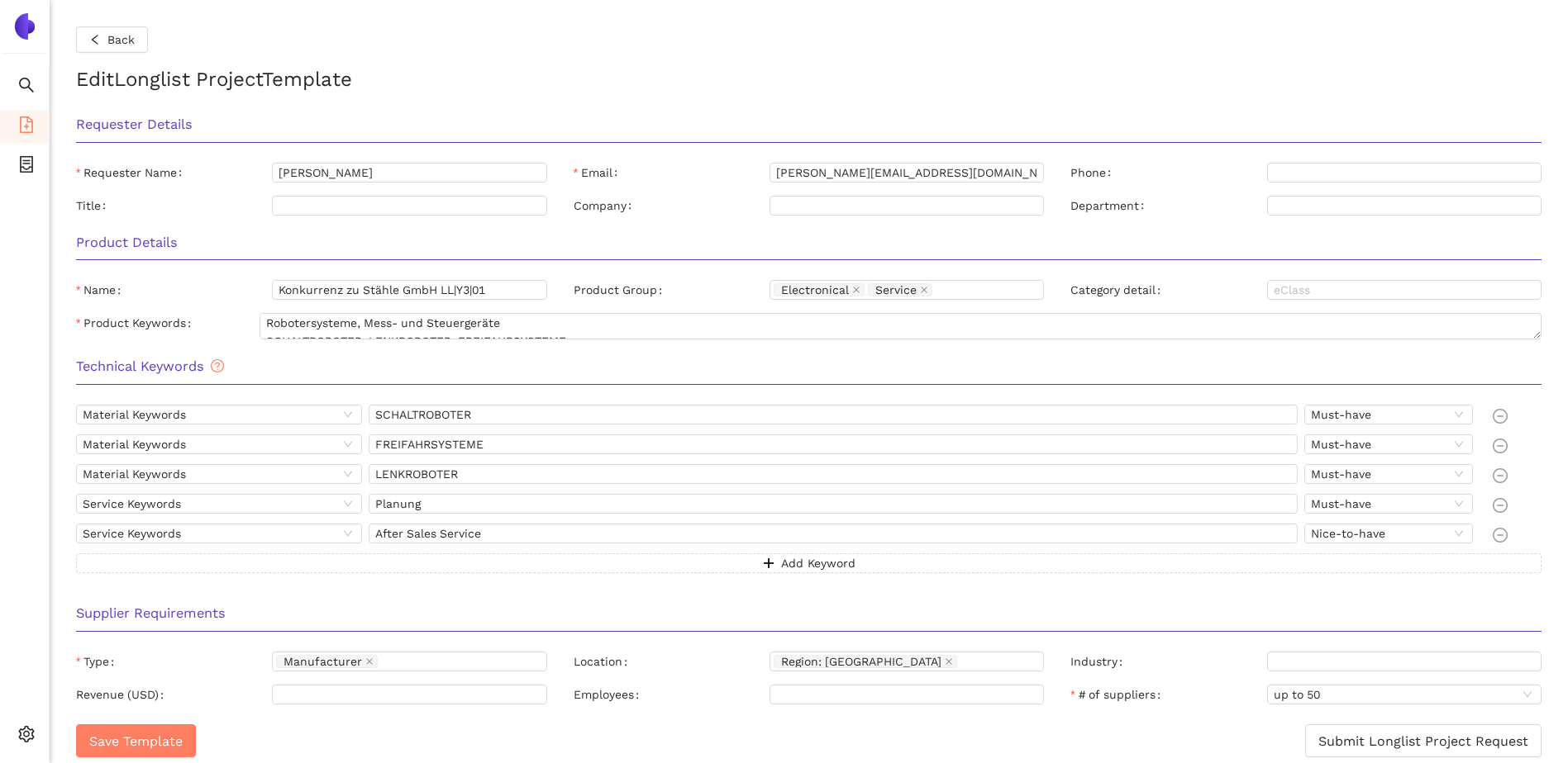
click at [789, 74] on h2 "Edit Longlist Project Template" at bounding box center [809, 79] width 1465 height 28
click at [549, 56] on div "Back Edit Longlist Project Template Requester Details Requester Name Andrea Ham…" at bounding box center [809, 381] width 1518 height 763
drag, startPoint x: 484, startPoint y: 408, endPoint x: 377, endPoint y: 407, distance: 107.0
click at [377, 407] on input "SCHALTROBOTER" at bounding box center [833, 414] width 929 height 20
click at [457, 443] on input "FREIFAHRSYSTEME" at bounding box center [833, 444] width 929 height 20
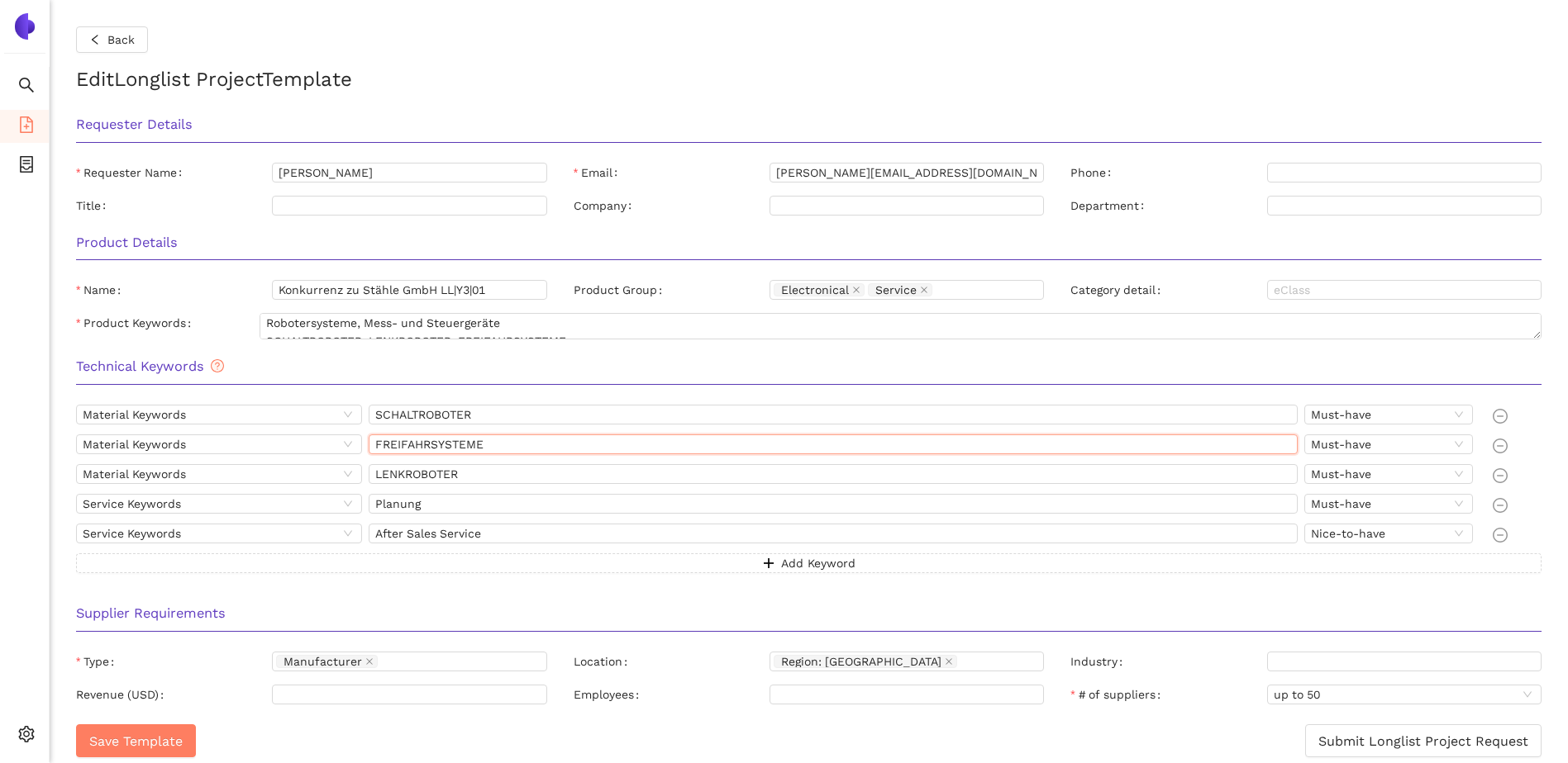
click at [457, 443] on input "FREIFAHRSYSTEME" at bounding box center [833, 444] width 929 height 20
click at [402, 476] on input "LENKROBOTER" at bounding box center [833, 473] width 929 height 20
click at [392, 496] on input "Planung" at bounding box center [833, 503] width 929 height 20
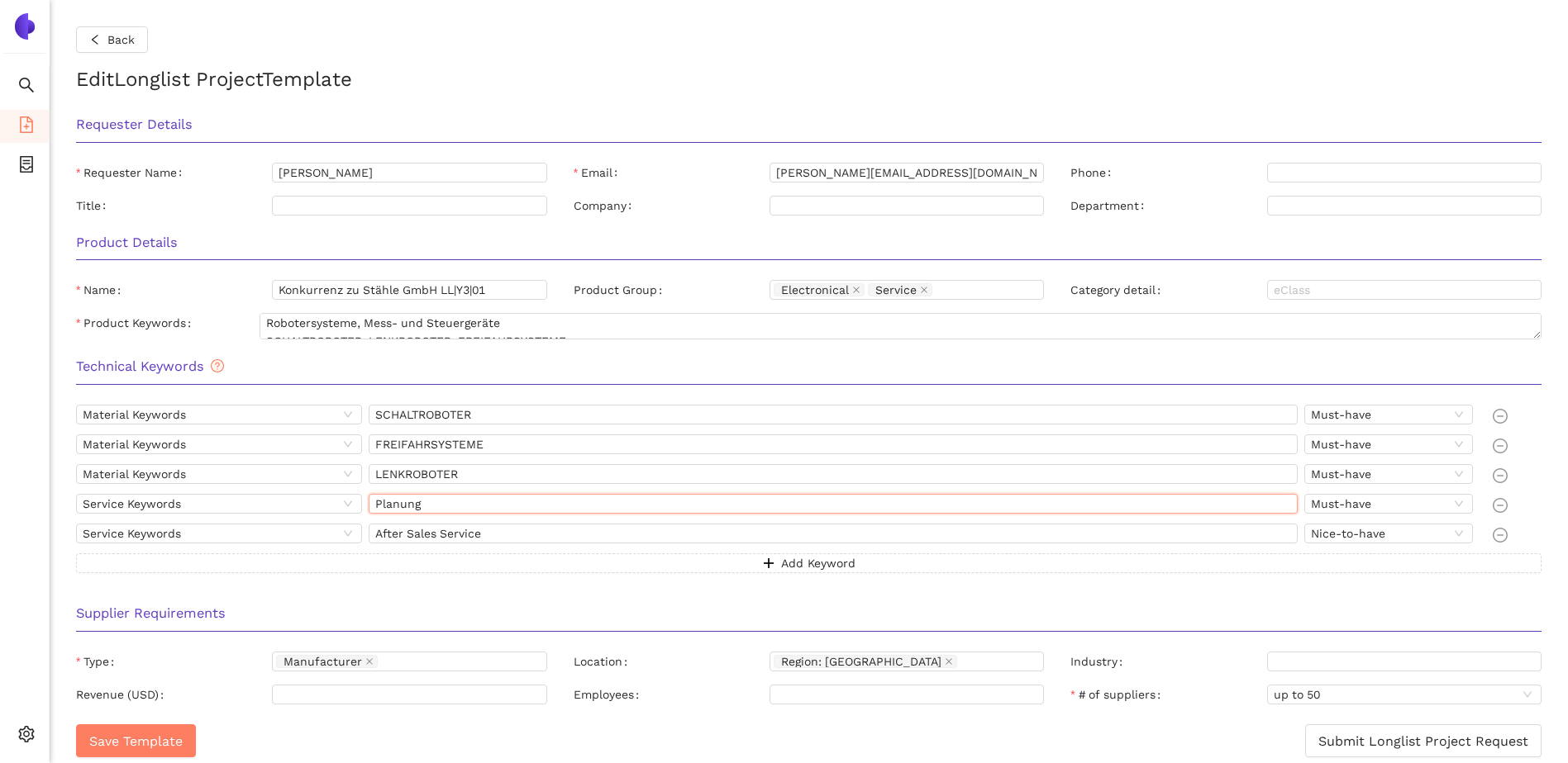
click at [392, 496] on input "Planung" at bounding box center [833, 503] width 929 height 20
drag, startPoint x: 507, startPoint y: 529, endPoint x: 312, endPoint y: 524, distance: 195.1
click at [307, 524] on div "Service Keywords After Sales Service Nice-to-have" at bounding box center [778, 537] width 1404 height 26
click at [298, 597] on div "Supplier Requirements" at bounding box center [808, 619] width 1492 height 52
click at [177, 193] on div "Requester Details Requester Name Andrea Hammer Email andrea.hammer@avl.com Phon…" at bounding box center [808, 163] width 1492 height 118
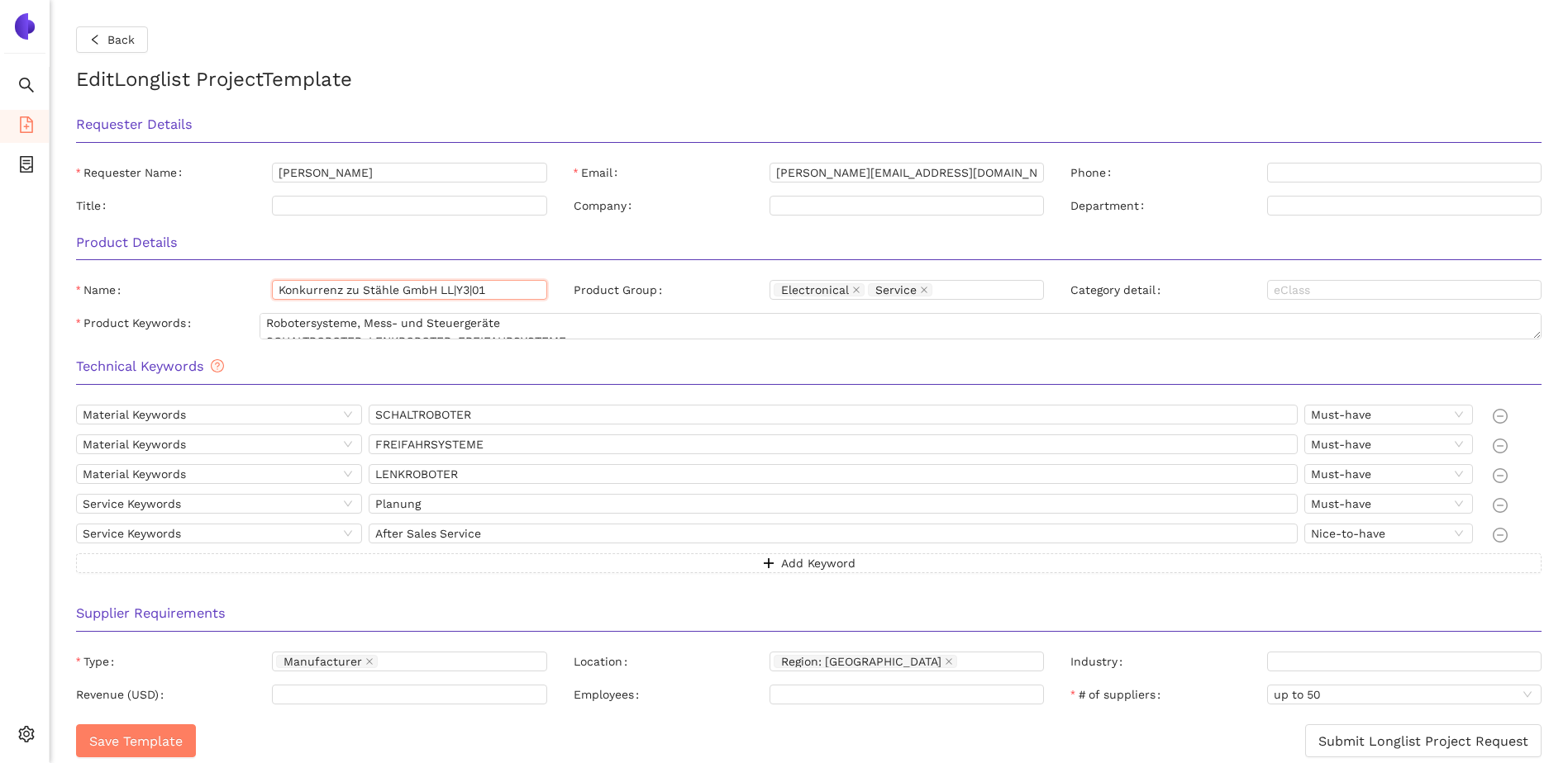
drag, startPoint x: 280, startPoint y: 286, endPoint x: 398, endPoint y: 288, distance: 118.0
click at [398, 288] on input "Konkurrenz zu Stähle GmbH LL|Y3|01" at bounding box center [409, 290] width 274 height 20
drag, startPoint x: 510, startPoint y: 285, endPoint x: 225, endPoint y: 274, distance: 285.2
click at [225, 274] on div "Product Details Name Konkurrenz zu Stähle GmbH LL|Y3|01 Product Group Electroni…" at bounding box center [808, 285] width 1492 height 125
click at [394, 618] on h3 "Supplier Requirements" at bounding box center [809, 613] width 1465 height 21
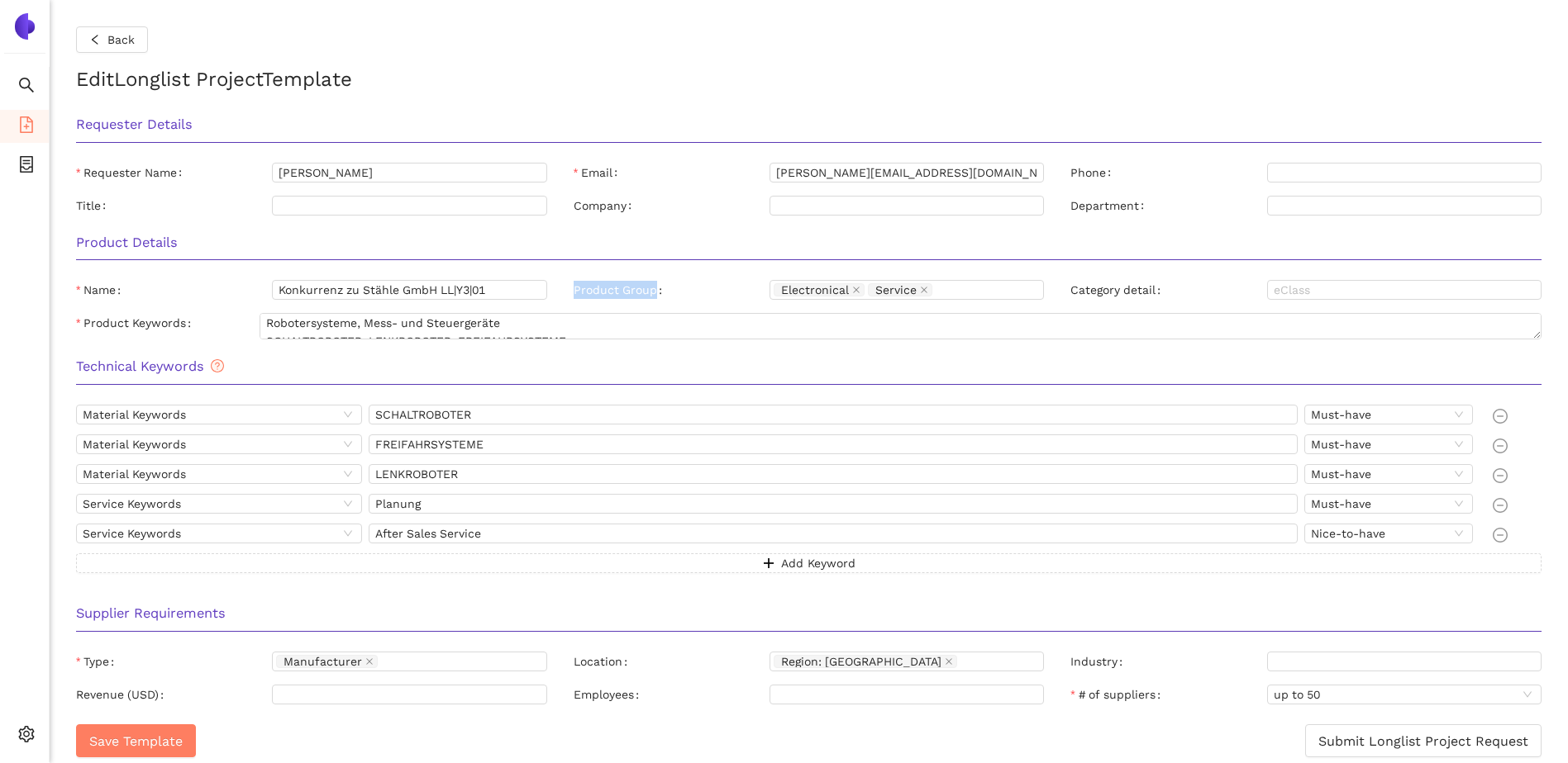
drag, startPoint x: 575, startPoint y: 290, endPoint x: 662, endPoint y: 292, distance: 87.0
click at [662, 292] on label "Product Group" at bounding box center [621, 290] width 95 height 20
click at [936, 292] on input "Product Group" at bounding box center [938, 290] width 3 height 13
click at [958, 285] on div "Electronical Service" at bounding box center [899, 290] width 250 height 16
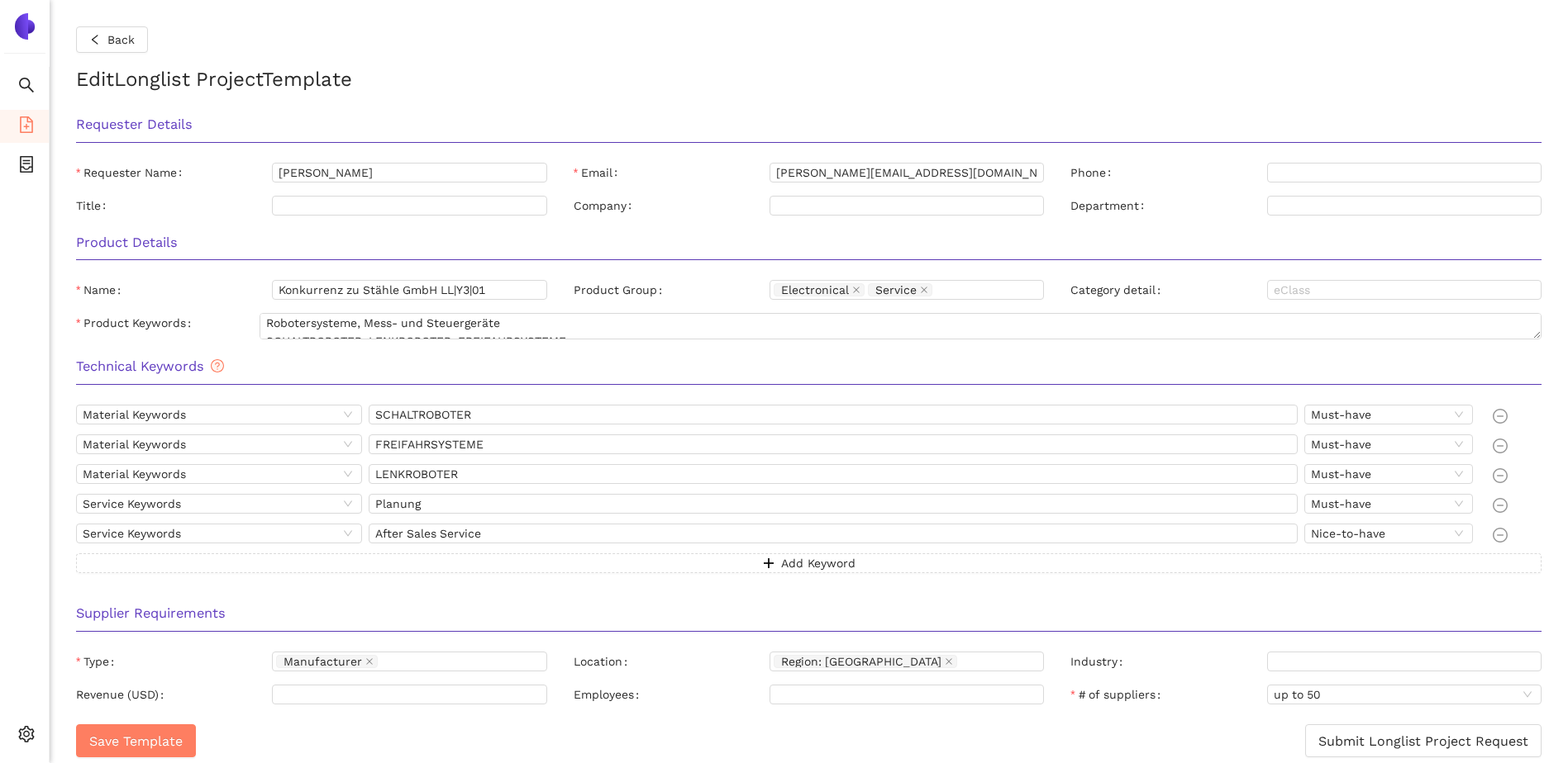
click at [738, 291] on div "Product Group" at bounding box center [671, 290] width 196 height 20
drag, startPoint x: 74, startPoint y: 367, endPoint x: 203, endPoint y: 370, distance: 129.0
click at [203, 370] on div "Technical Keywords" at bounding box center [808, 372] width 1492 height 52
click at [258, 382] on div "Technical Keywords" at bounding box center [808, 372] width 1492 height 52
click at [156, 355] on div "Technical Keywords" at bounding box center [808, 372] width 1492 height 52
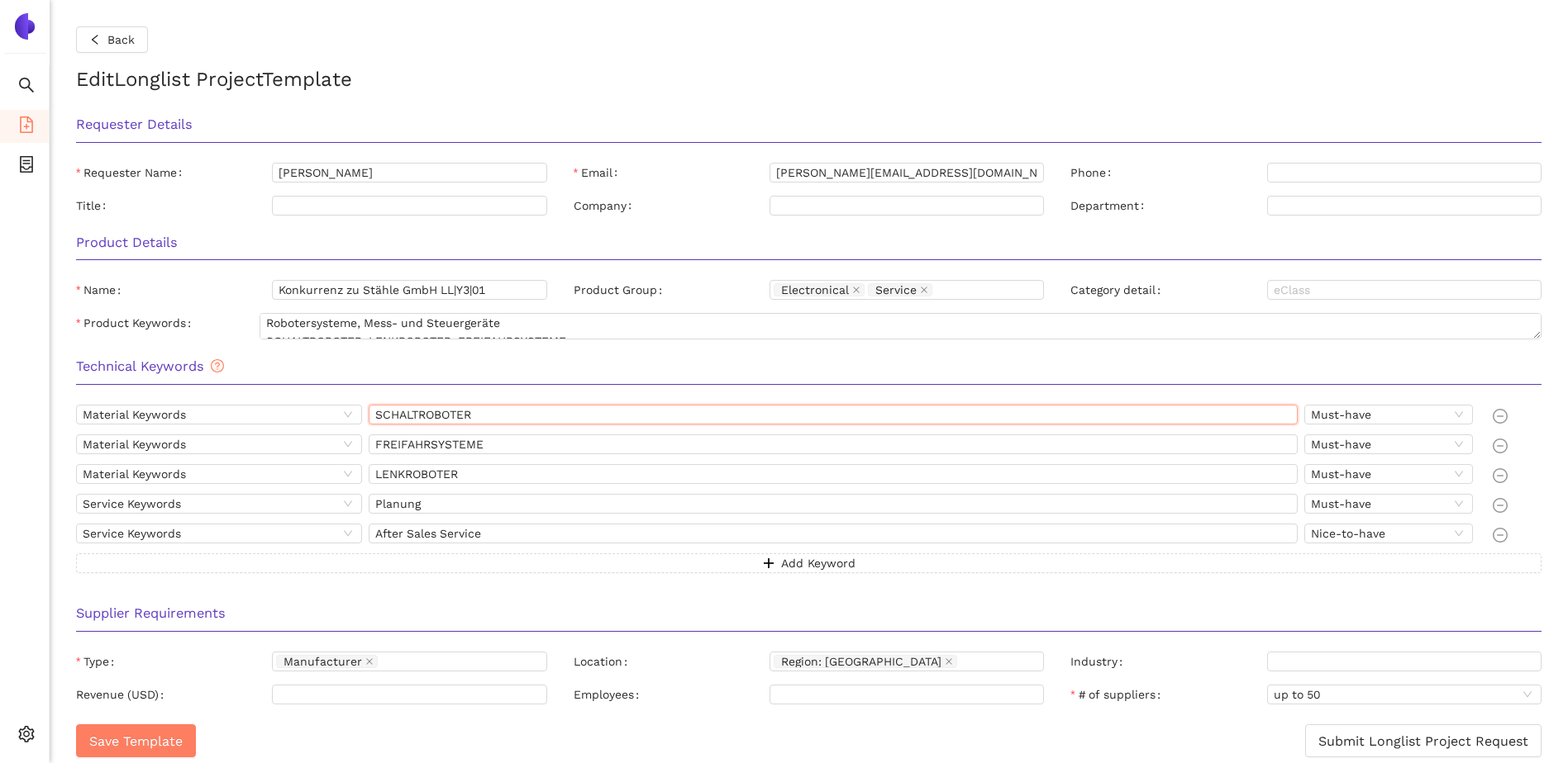
click at [484, 414] on input "SCHALTROBOTER" at bounding box center [833, 414] width 929 height 20
click at [397, 379] on div "Technical Keywords" at bounding box center [808, 372] width 1492 height 52
click at [222, 342] on div "Product Keywords Robotersysteme, Mess- und Steuergeräte SCHALTROBOTER, LENKROBO…" at bounding box center [808, 329] width 1492 height 33
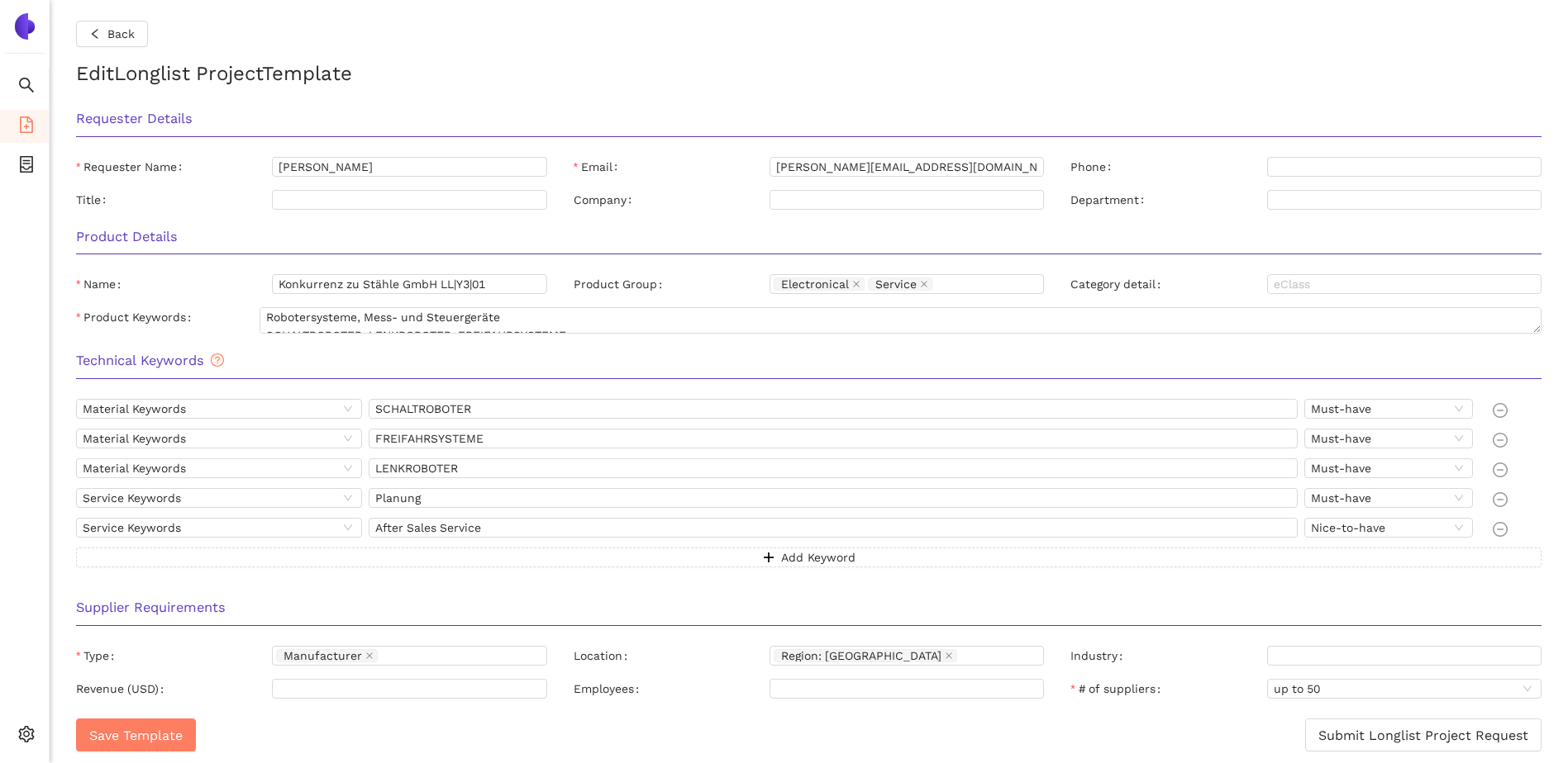
scroll to position [8, 0]
click at [267, 368] on h3 "Technical Keywords" at bounding box center [809, 359] width 1465 height 21
click at [508, 528] on input "After Sales Service" at bounding box center [833, 525] width 929 height 20
click at [505, 590] on div "Supplier Requirements" at bounding box center [808, 612] width 1492 height 52
click at [499, 493] on input "Planung" at bounding box center [833, 496] width 929 height 20
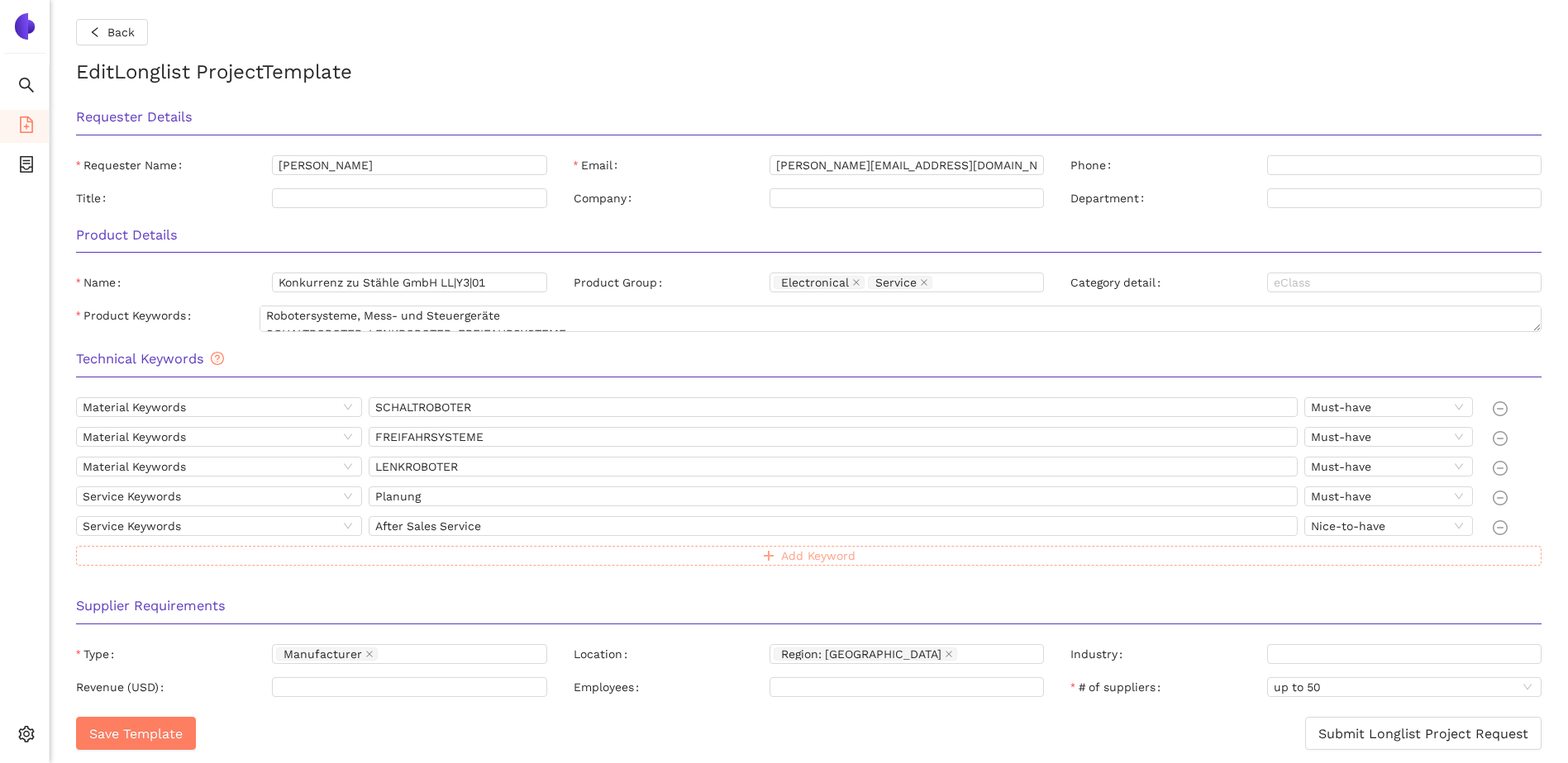
click at [510, 565] on button "Add Keyword" at bounding box center [809, 555] width 1465 height 20
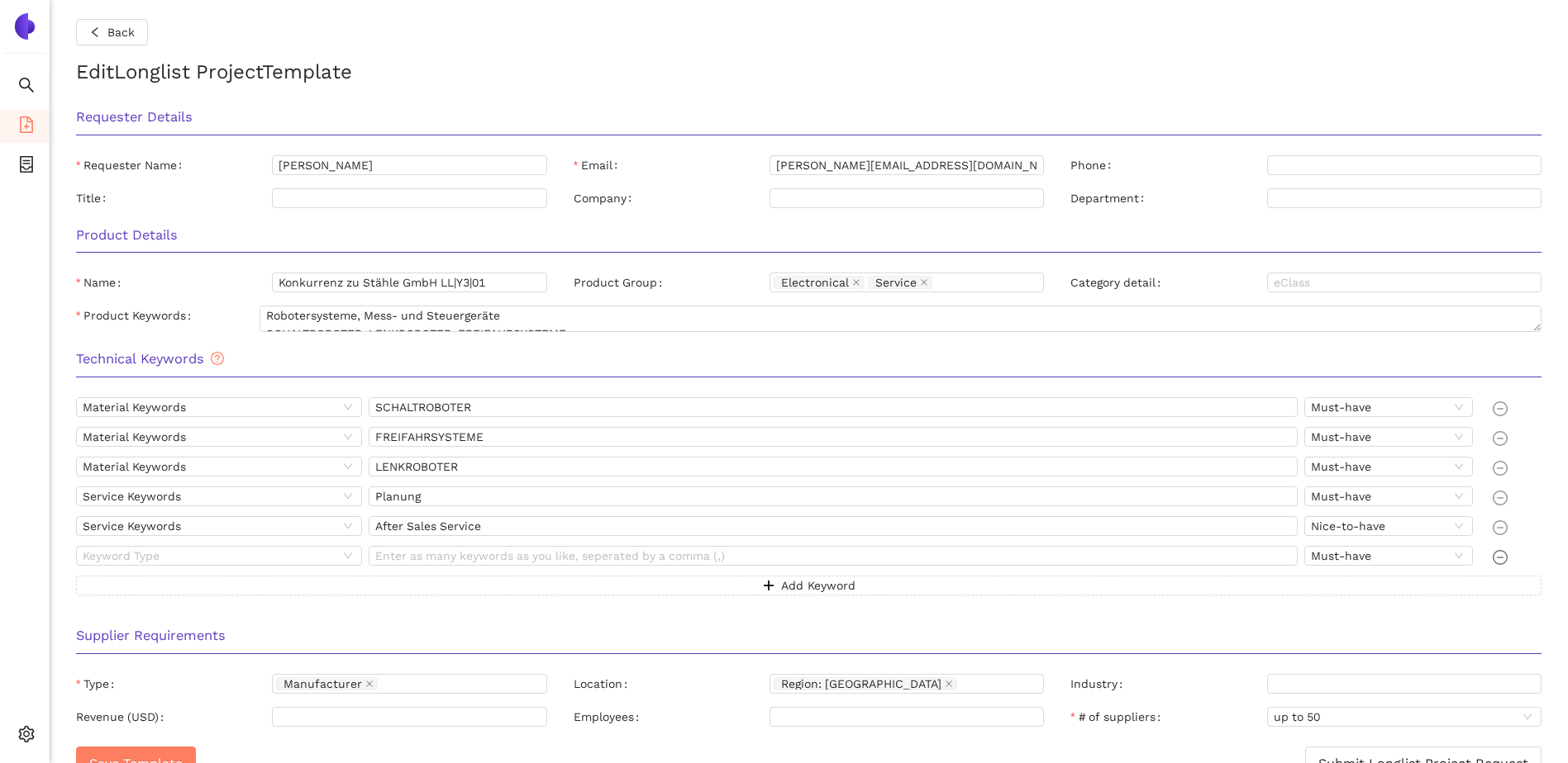
click at [1494, 558] on icon "minus-circle" at bounding box center [1500, 557] width 15 height 15
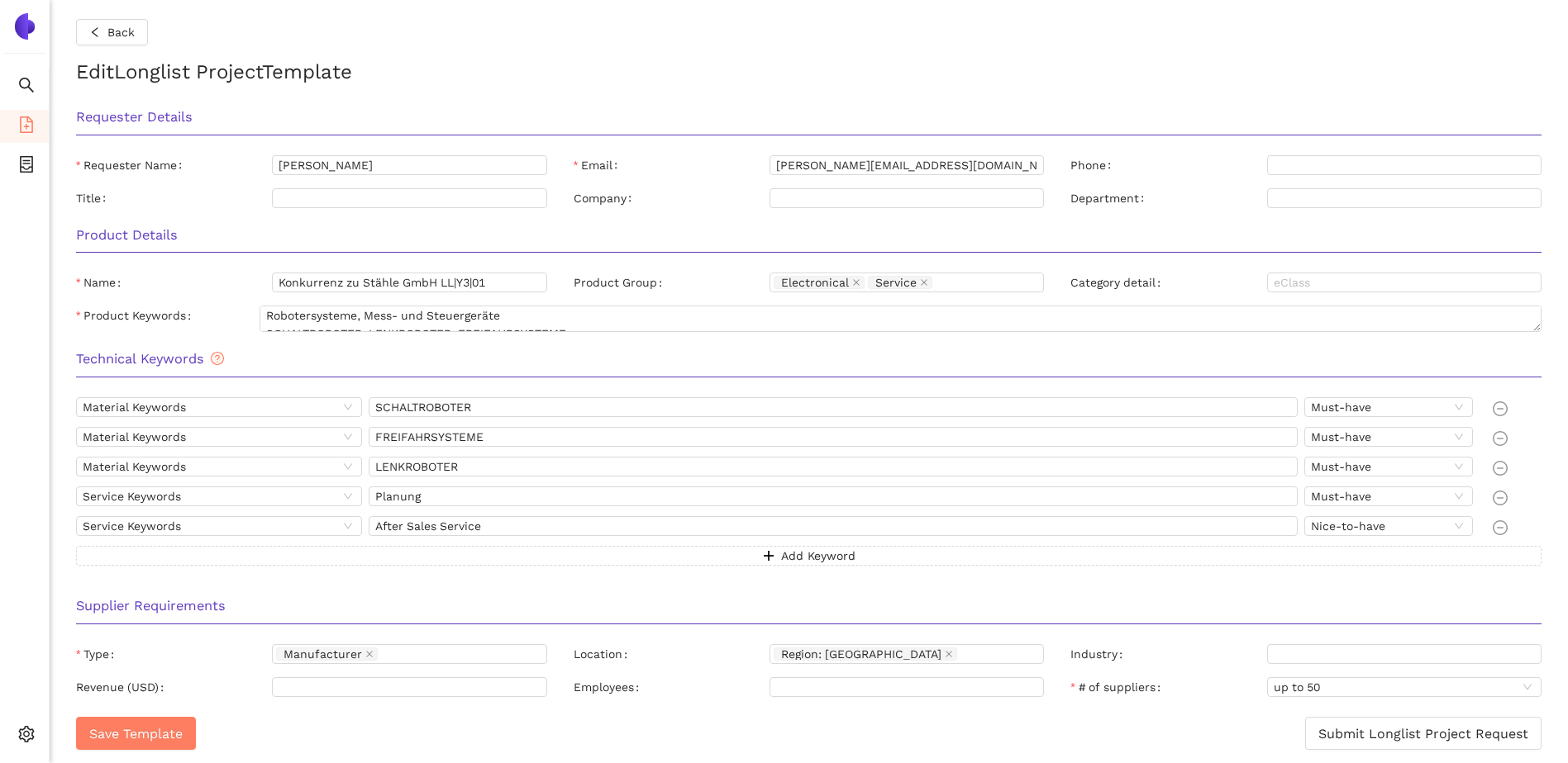
click at [487, 601] on h3 "Supplier Requirements" at bounding box center [809, 606] width 1465 height 21
click at [509, 654] on div "Manufacturer" at bounding box center [401, 654] width 250 height 16
click at [681, 572] on div "Material Keywords SCHALTROBOTER Must-have Material Keywords FREIFAHRSYSTEME Mus…" at bounding box center [808, 491] width 1492 height 188
click at [656, 611] on h3 "Supplier Requirements" at bounding box center [809, 606] width 1465 height 21
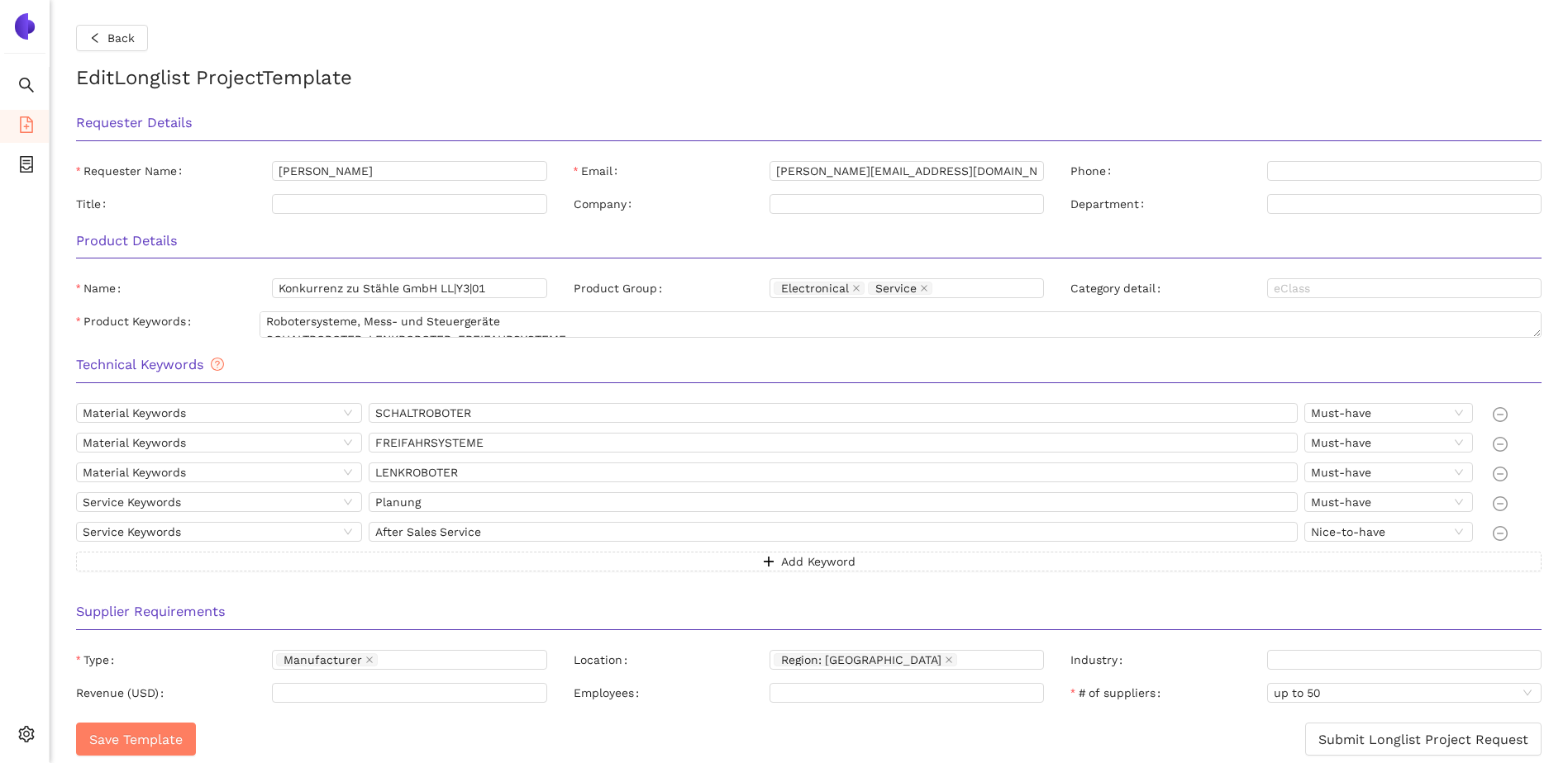
scroll to position [0, 0]
click at [857, 666] on span "Region: Europe" at bounding box center [862, 662] width 161 height 12
click at [656, 642] on div "Supplier Requirements" at bounding box center [808, 619] width 1492 height 52
click at [212, 300] on div "Name" at bounding box center [174, 290] width 196 height 20
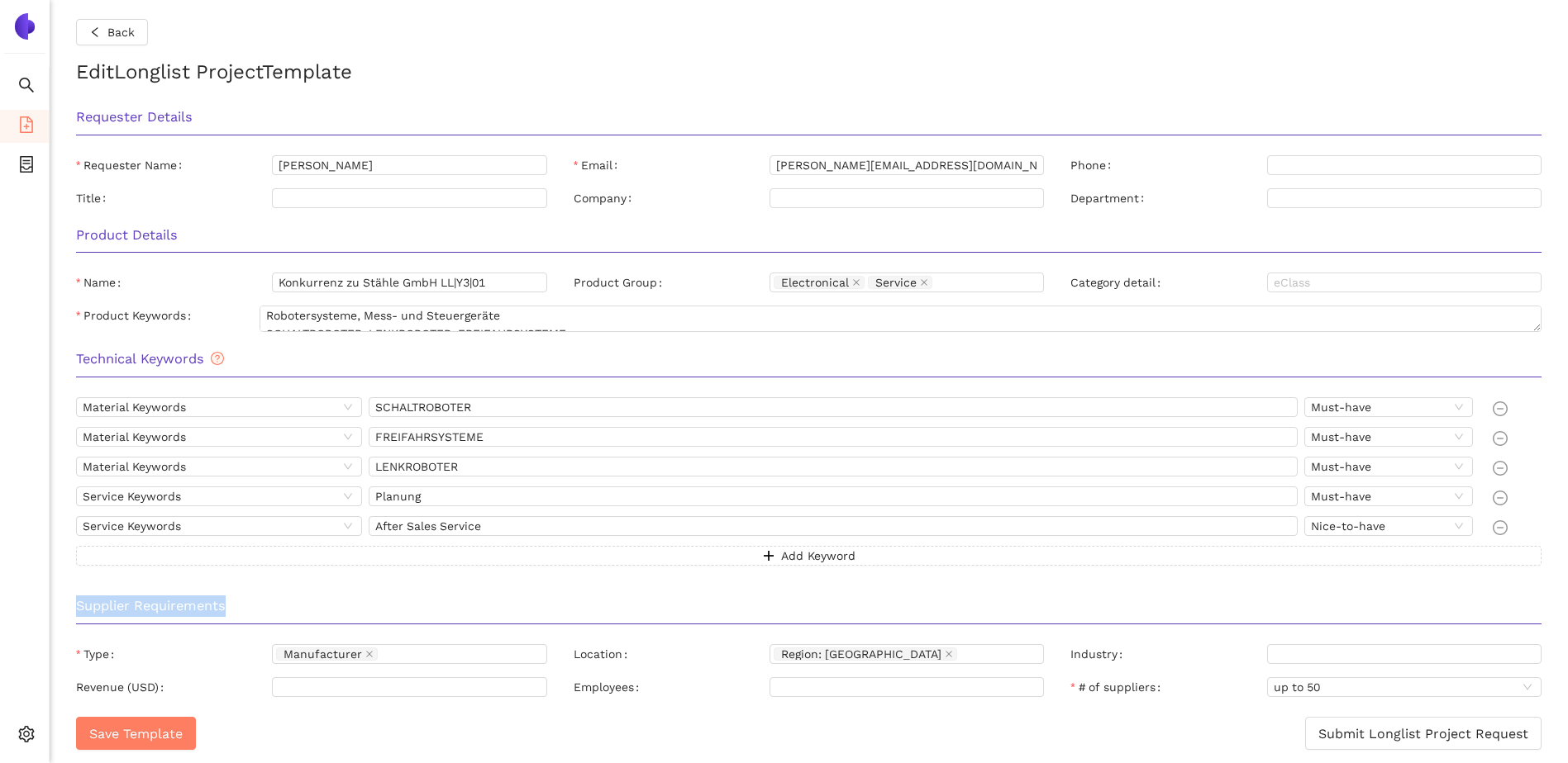
drag, startPoint x: 227, startPoint y: 608, endPoint x: 71, endPoint y: 602, distance: 156.1
click at [71, 602] on div "Supplier Requirements" at bounding box center [808, 612] width 1492 height 52
click at [74, 602] on div "Supplier Requirements" at bounding box center [808, 612] width 1492 height 52
drag, startPoint x: 74, startPoint y: 602, endPoint x: 245, endPoint y: 603, distance: 171.0
click at [245, 603] on div "Supplier Requirements" at bounding box center [808, 612] width 1492 height 52
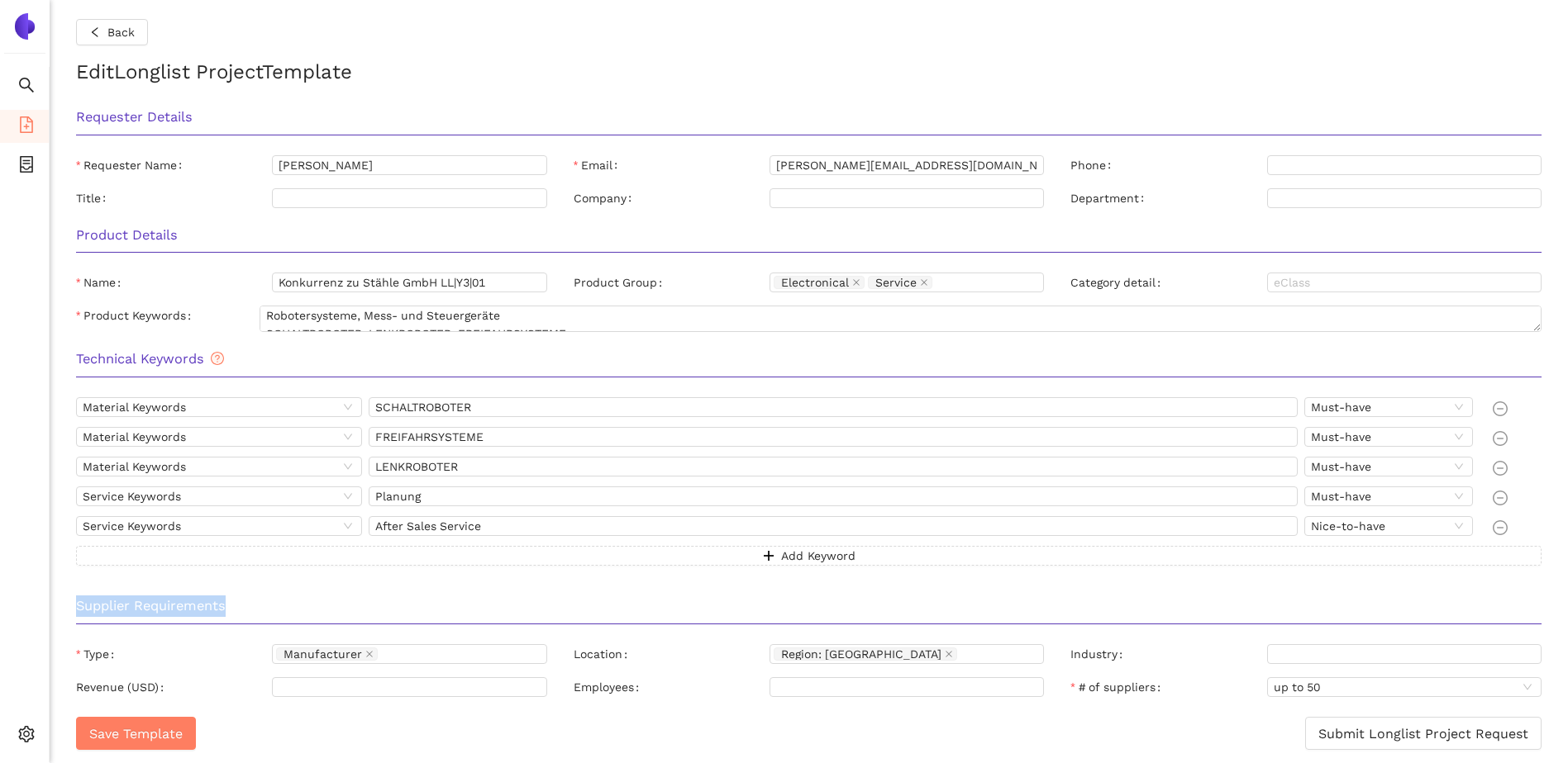
click at [245, 603] on h3 "Supplier Requirements" at bounding box center [809, 606] width 1465 height 21
drag, startPoint x: 232, startPoint y: 602, endPoint x: 75, endPoint y: 608, distance: 157.1
click at [75, 608] on div "Supplier Requirements" at bounding box center [808, 612] width 1492 height 52
click at [517, 596] on h3 "Supplier Requirements" at bounding box center [809, 606] width 1465 height 21
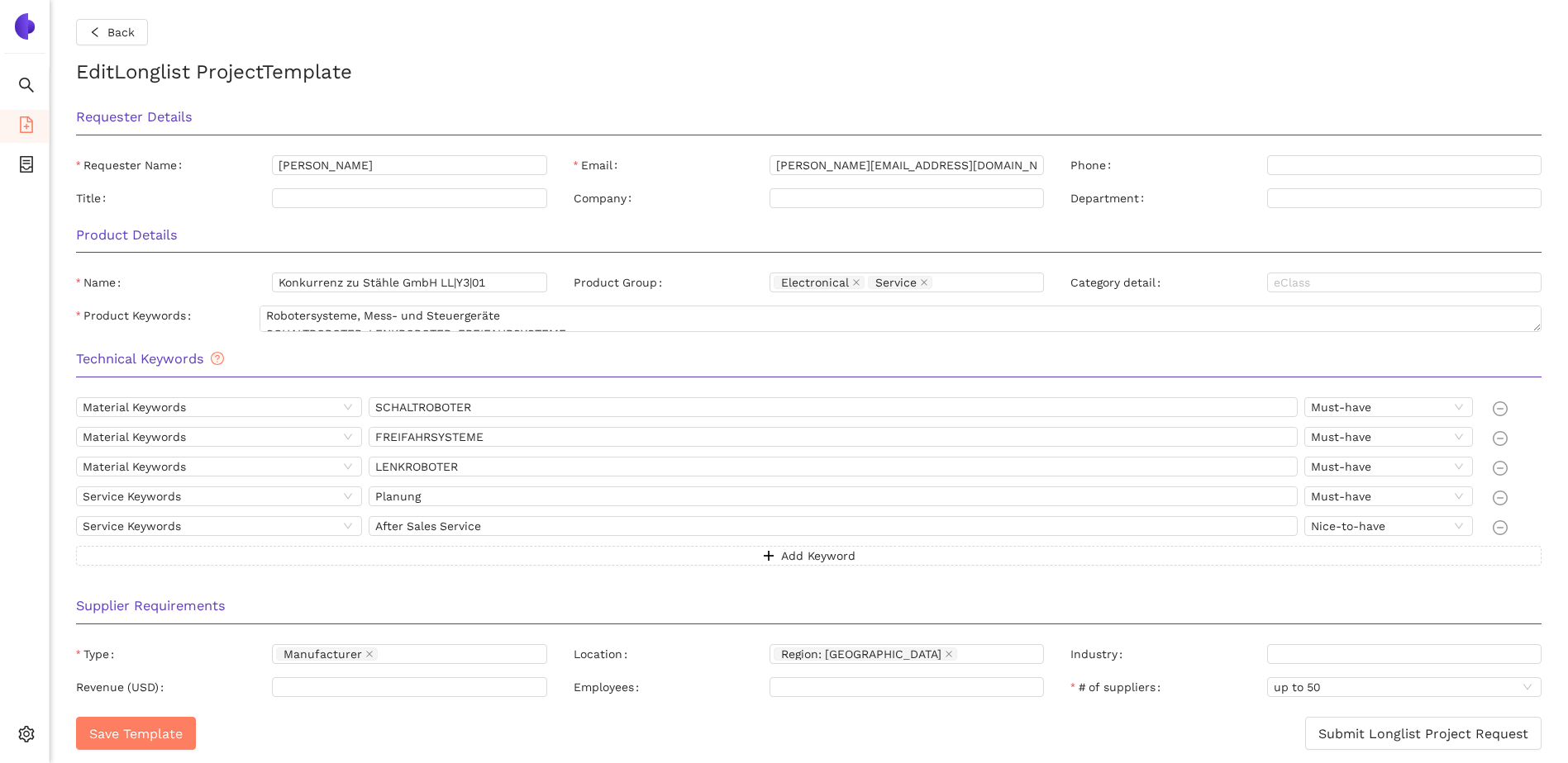
click at [168, 604] on h3 "Supplier Requirements" at bounding box center [809, 606] width 1465 height 21
drag, startPoint x: 168, startPoint y: 604, endPoint x: 292, endPoint y: 612, distance: 124.3
click at [292, 612] on h3 "Supplier Requirements" at bounding box center [809, 606] width 1465 height 21
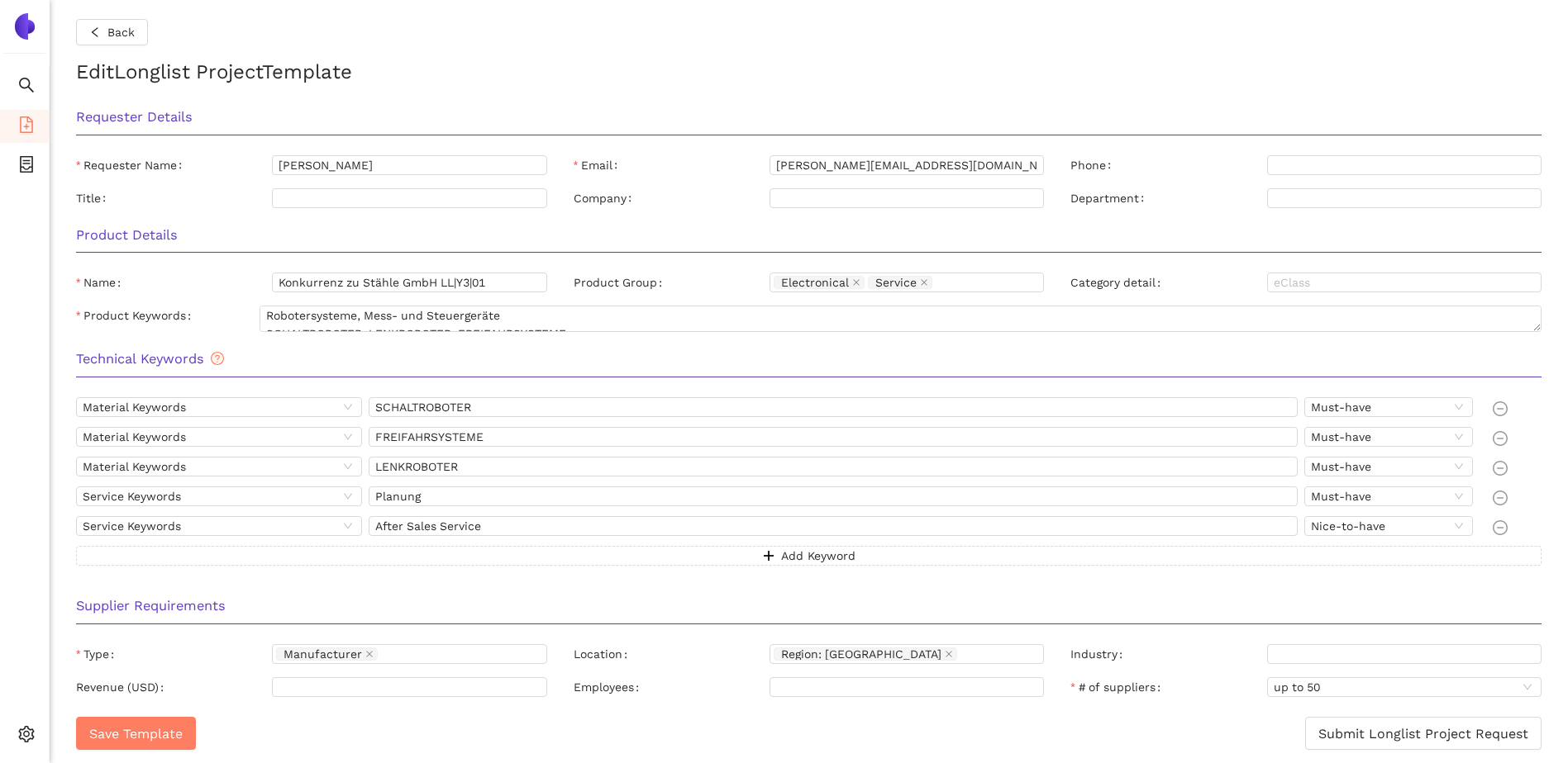
click at [175, 609] on h3 "Supplier Requirements" at bounding box center [809, 606] width 1465 height 21
drag, startPoint x: 175, startPoint y: 609, endPoint x: 292, endPoint y: 607, distance: 117.0
click at [292, 607] on h3 "Supplier Requirements" at bounding box center [809, 606] width 1465 height 21
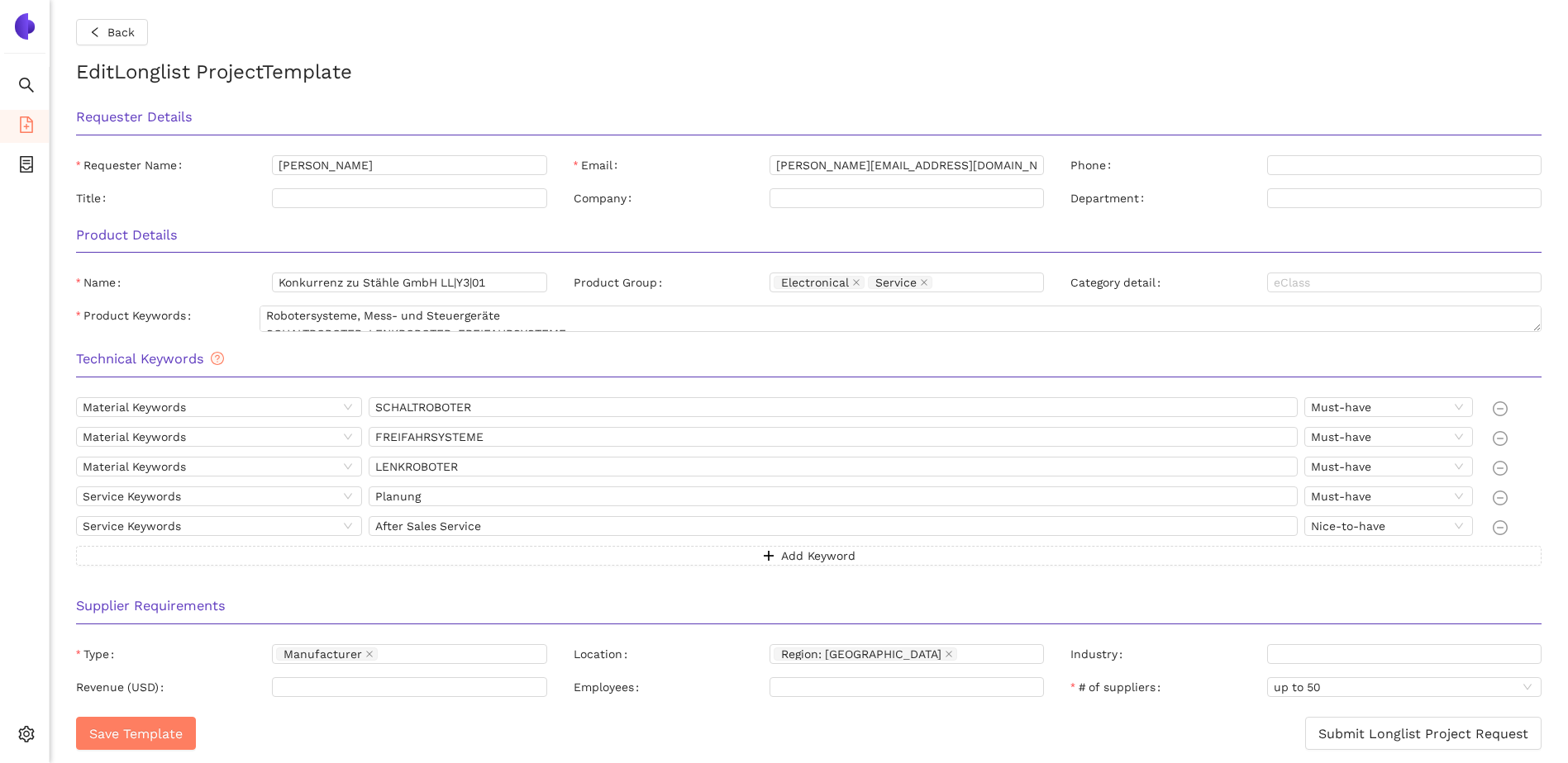
click at [1190, 287] on div "Category detail" at bounding box center [1168, 282] width 196 height 20
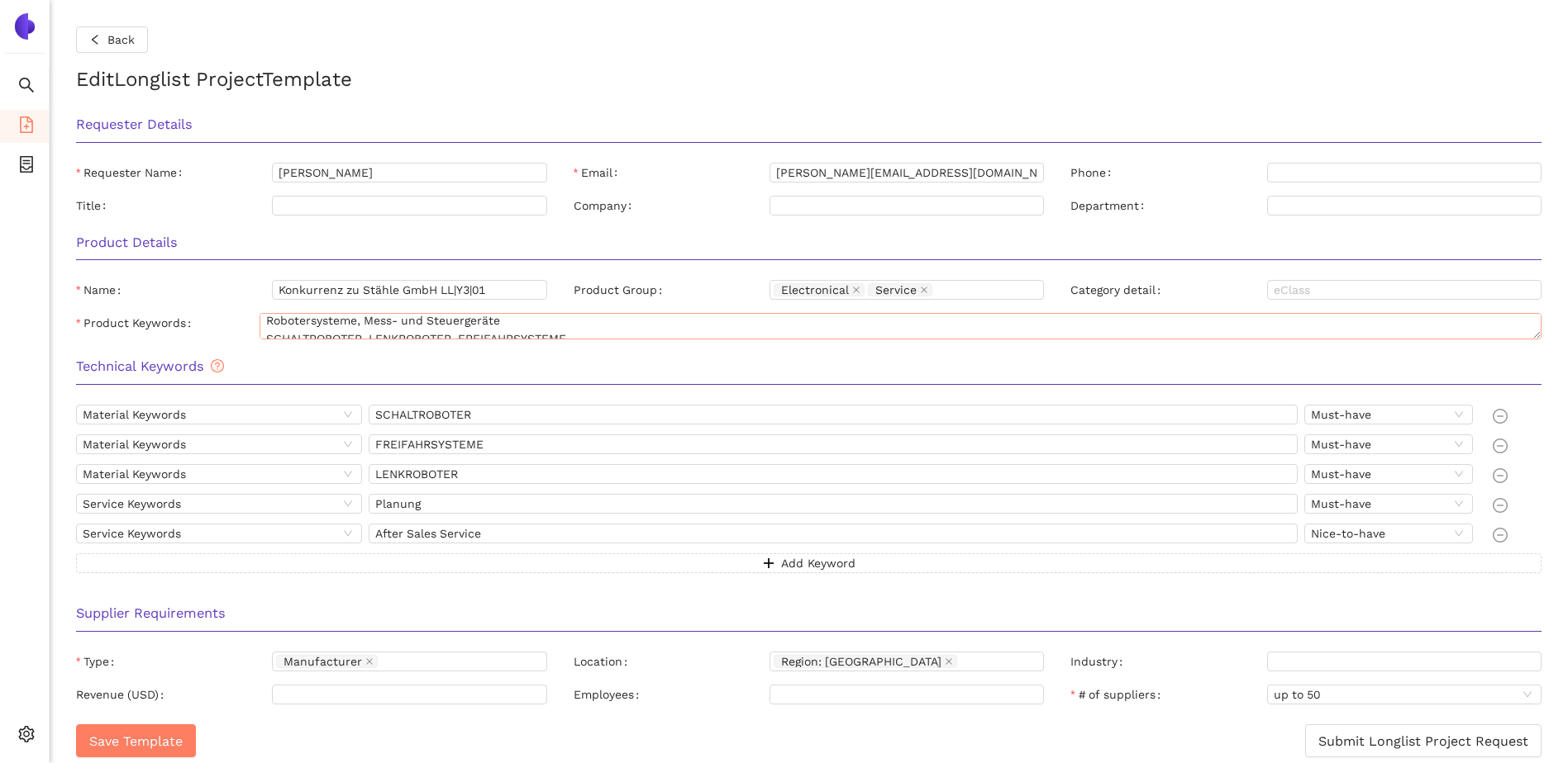
scroll to position [0, 0]
click at [1308, 648] on div "Supplier Requirements Type Manufacturer Location Region: Europe Industry Revenu…" at bounding box center [808, 652] width 1492 height 118
drag, startPoint x: 1296, startPoint y: 661, endPoint x: 1241, endPoint y: 661, distance: 55.0
click at [1296, 661] on input "Industry" at bounding box center [1404, 661] width 274 height 20
click at [1210, 661] on div "Industry" at bounding box center [1168, 661] width 196 height 20
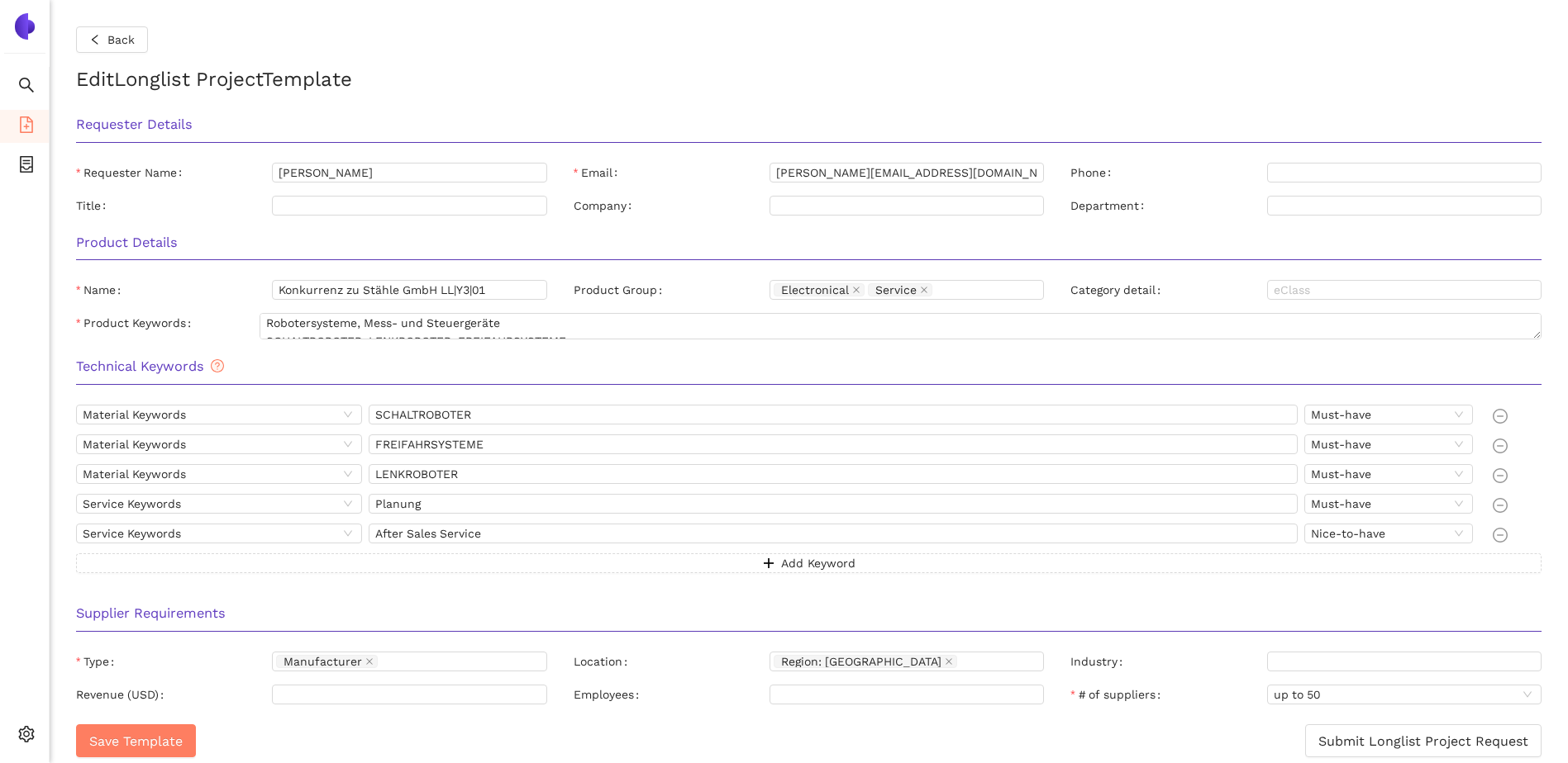
click at [1177, 598] on div "Supplier Requirements" at bounding box center [808, 619] width 1492 height 52
click at [107, 31] on button "Back" at bounding box center [112, 39] width 72 height 26
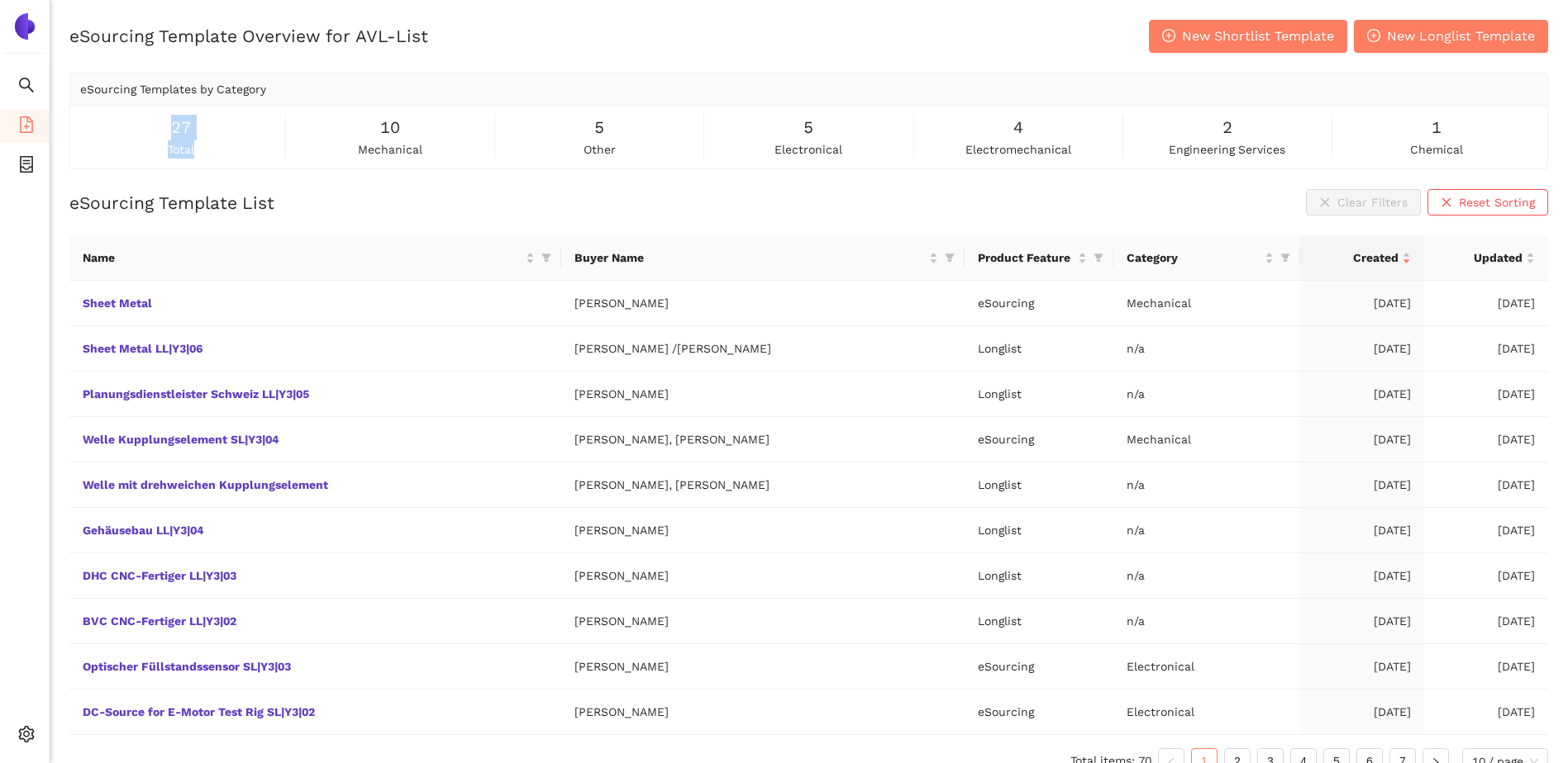
drag, startPoint x: 170, startPoint y: 135, endPoint x: 197, endPoint y: 144, distance: 28.5
click at [197, 144] on div "27 total" at bounding box center [181, 136] width 202 height 44
click at [201, 149] on div "27 total" at bounding box center [181, 136] width 202 height 44
drag, startPoint x: 161, startPoint y: 126, endPoint x: 1495, endPoint y: 139, distance: 1334.1
click at [1495, 139] on div "27 total 10 mechanical 5 other 5 electronical 4 electromechanical 2 engineering…" at bounding box center [809, 136] width 1458 height 44
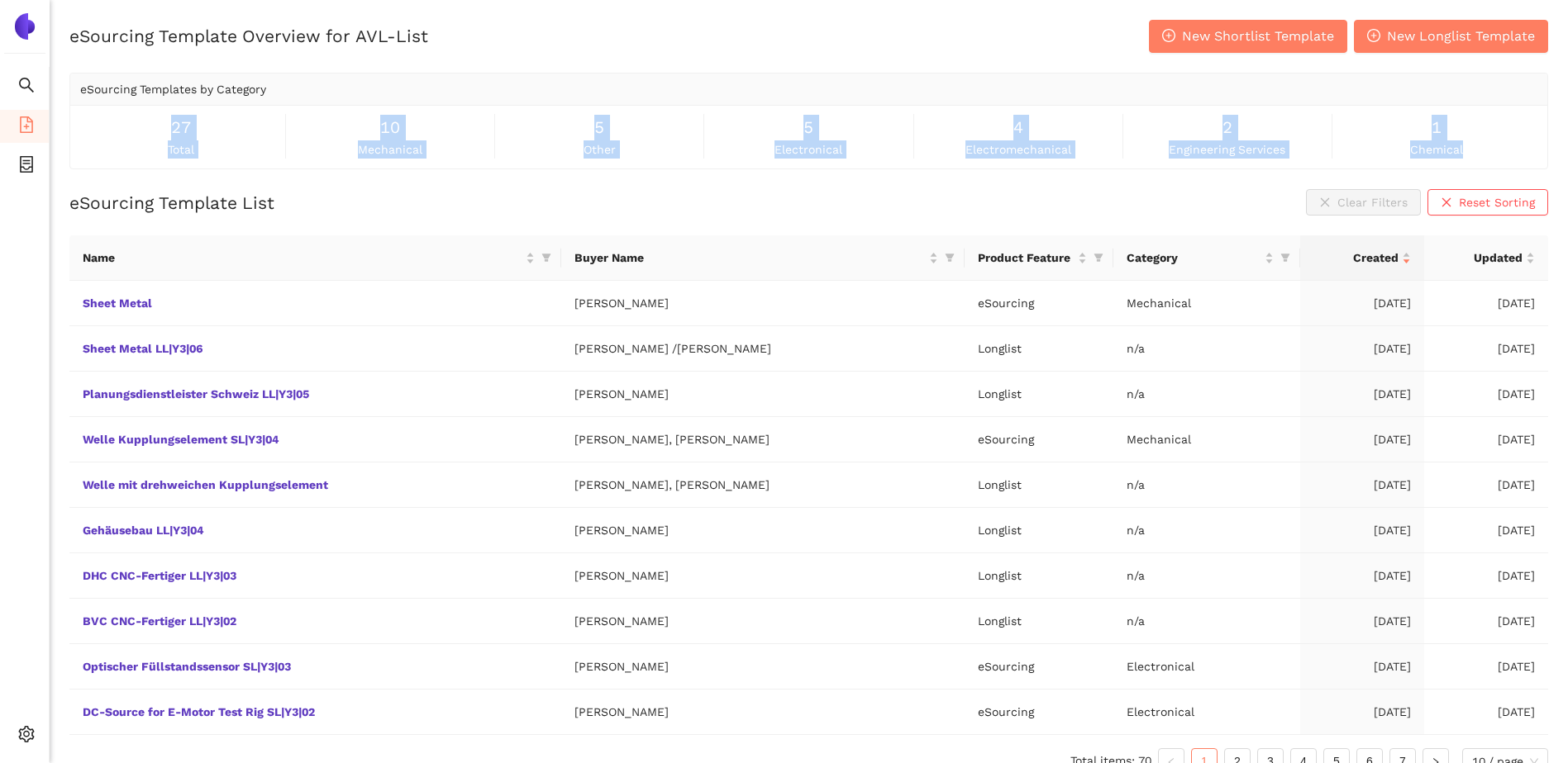
click at [1497, 140] on div "1 chemical" at bounding box center [1436, 136] width 202 height 44
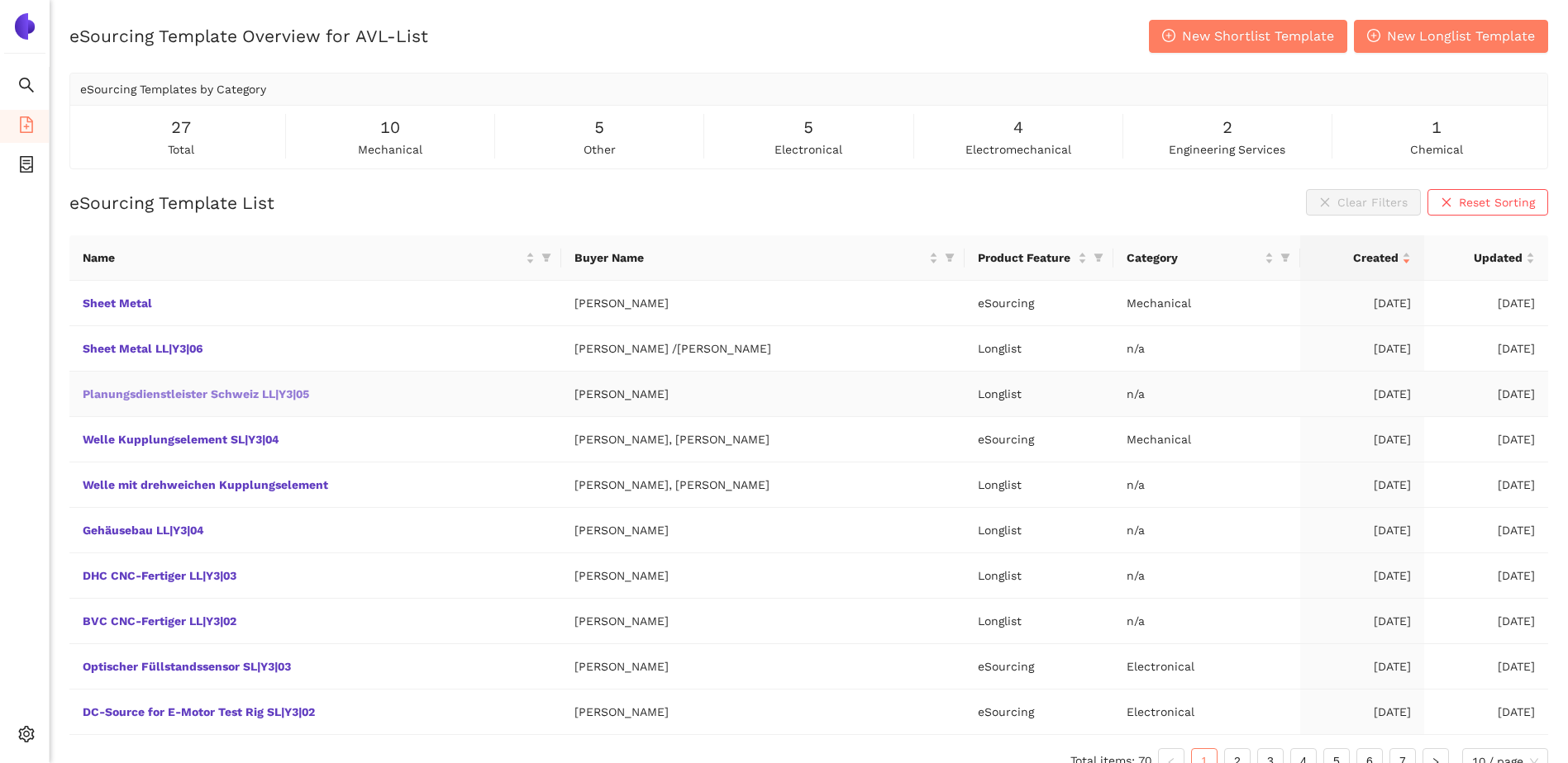
click at [0, 0] on link "Planungsdienstleister Schweiz LL|Y3|05" at bounding box center [0, 0] width 0 height 0
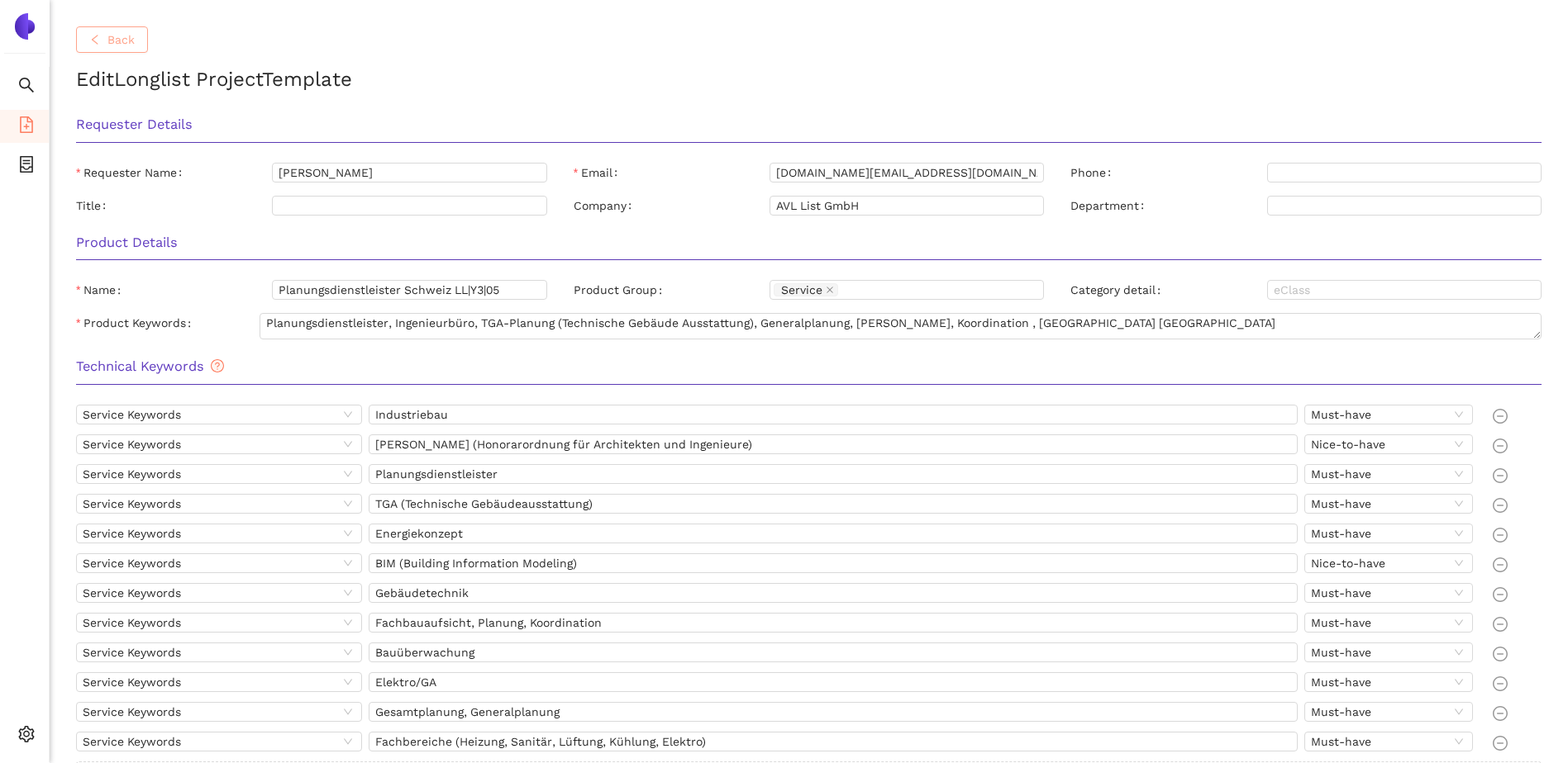
click at [141, 43] on button "Back" at bounding box center [112, 39] width 72 height 26
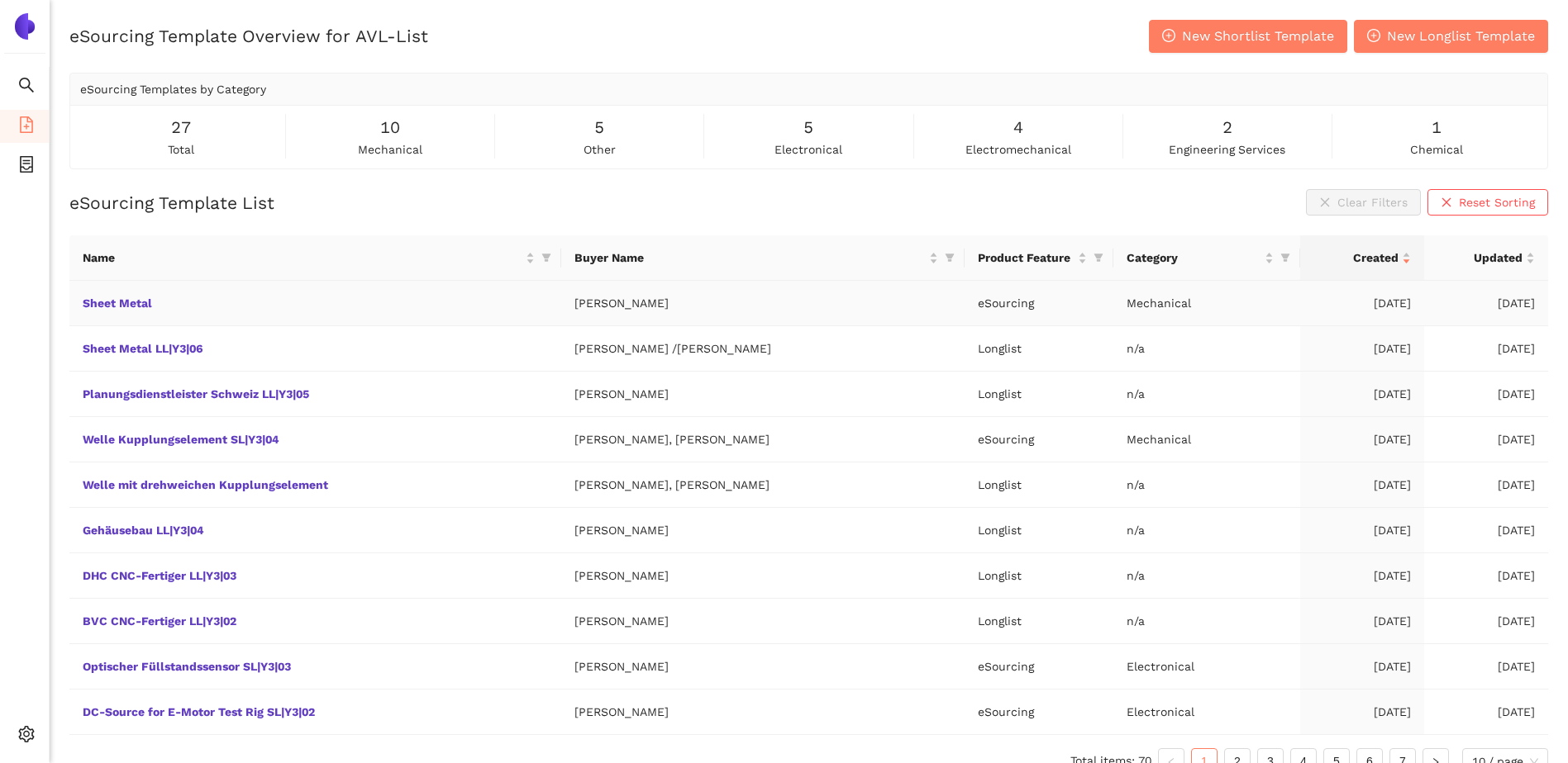
click at [135, 296] on td "Sheet Metal" at bounding box center [315, 303] width 492 height 45
click at [0, 0] on link "Sheet Metal" at bounding box center [0, 0] width 0 height 0
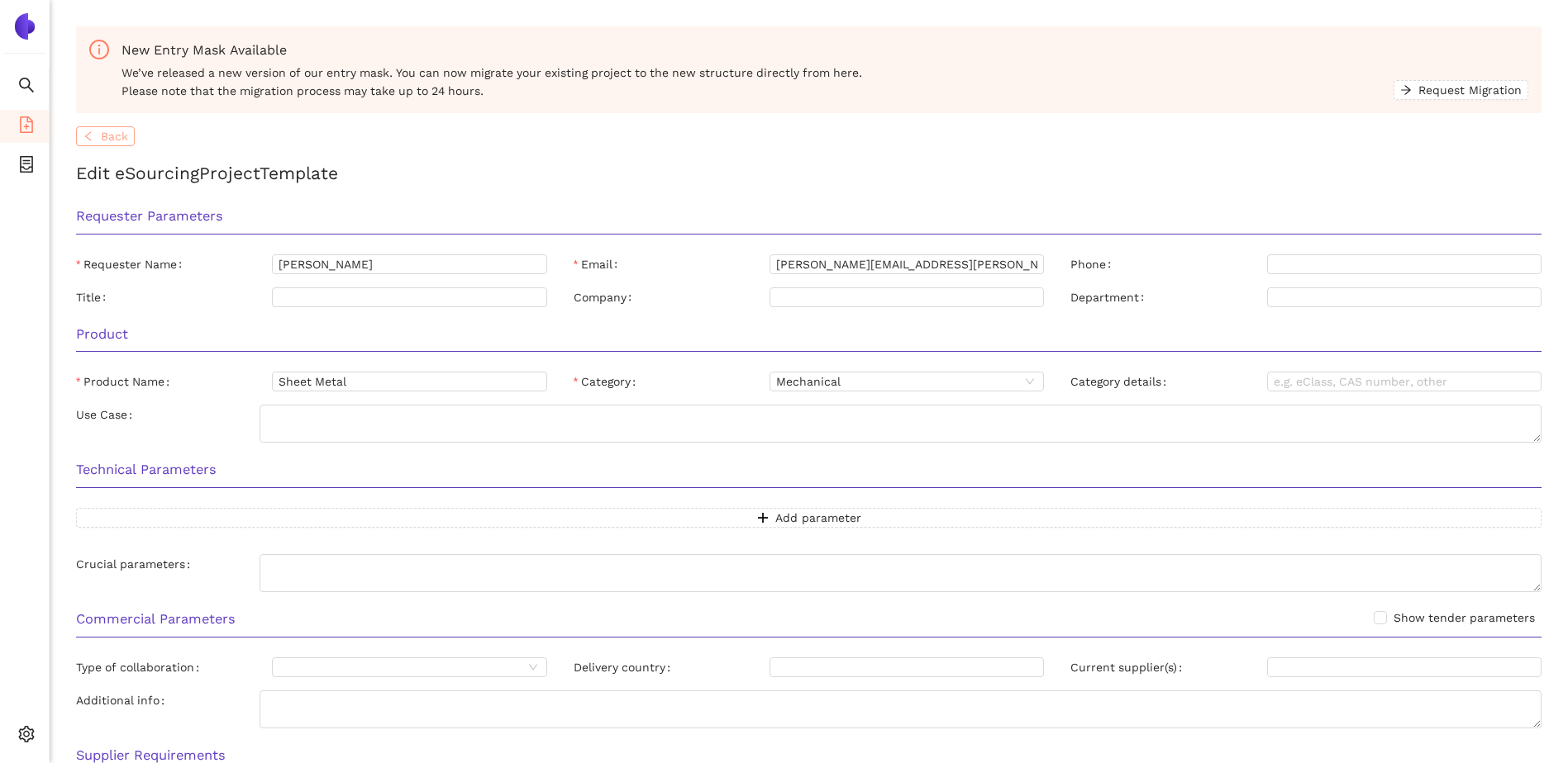
click at [107, 132] on span "Back" at bounding box center [115, 136] width 27 height 18
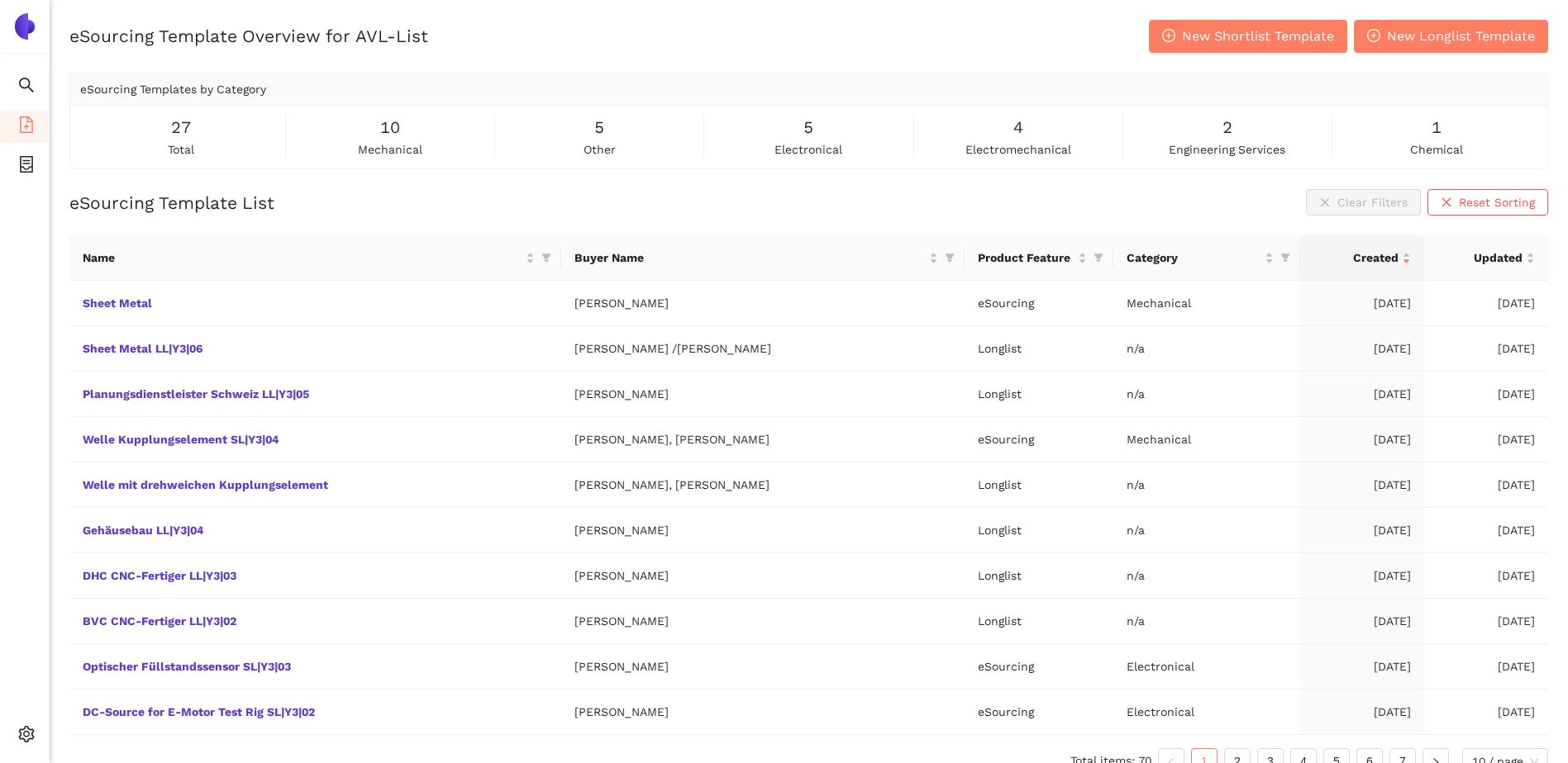
click at [46, 298] on ul "Search eSourcing Templates eSourcing Projects Settings" at bounding box center [25, 414] width 50 height 696
click at [0, 0] on link "Sheet Metal LL|Y3|06" at bounding box center [0, 0] width 0 height 0
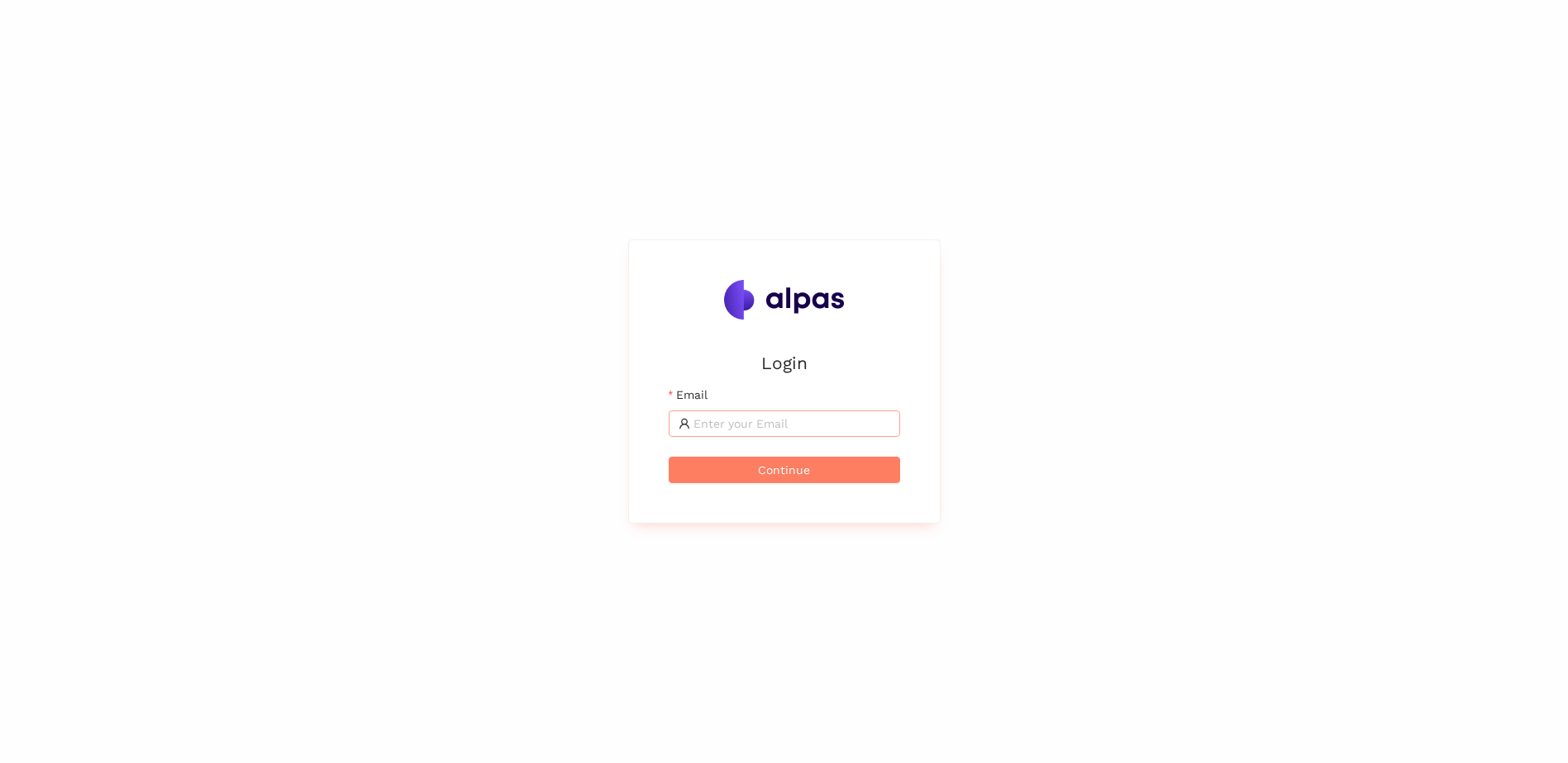
click at [755, 433] on span at bounding box center [784, 424] width 232 height 26
click at [763, 426] on input "Email" at bounding box center [792, 423] width 197 height 18
type input "sebastian.schmidt@avl.com"
click at [726, 461] on button "Continue" at bounding box center [784, 470] width 232 height 26
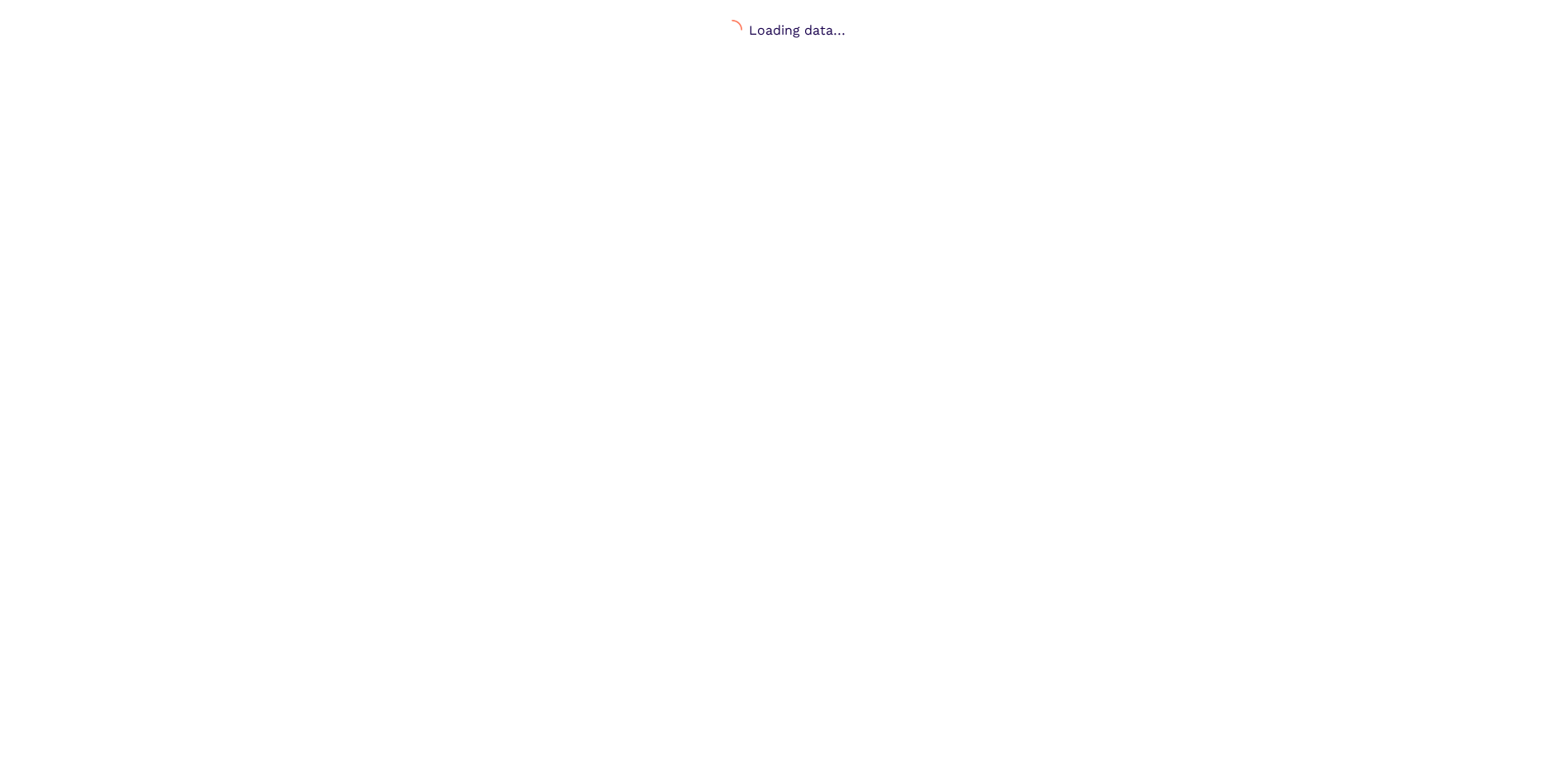
click at [864, 132] on body "Loading data..." at bounding box center [784, 401] width 1568 height 763
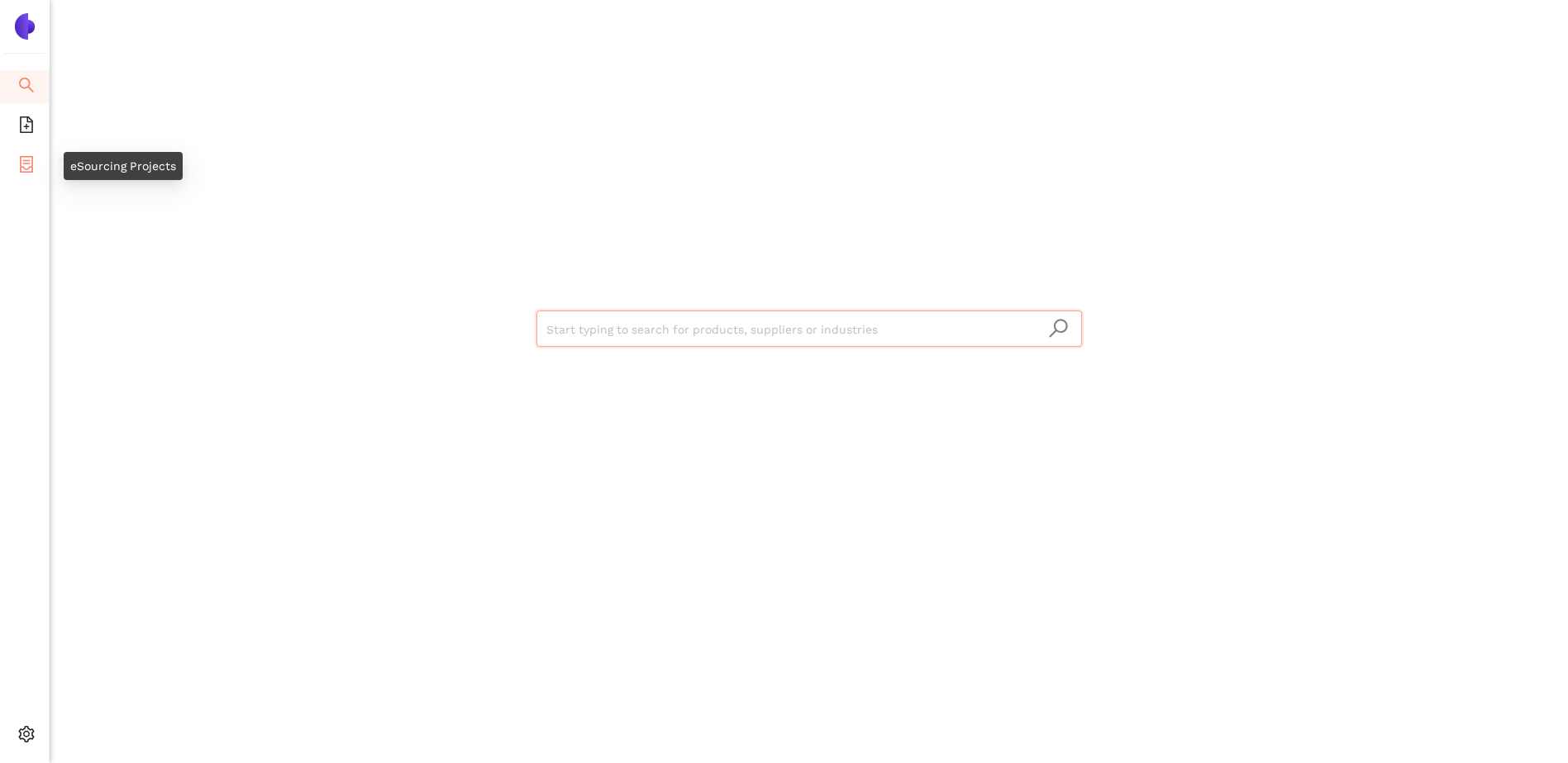
click at [24, 173] on span "container" at bounding box center [26, 167] width 16 height 33
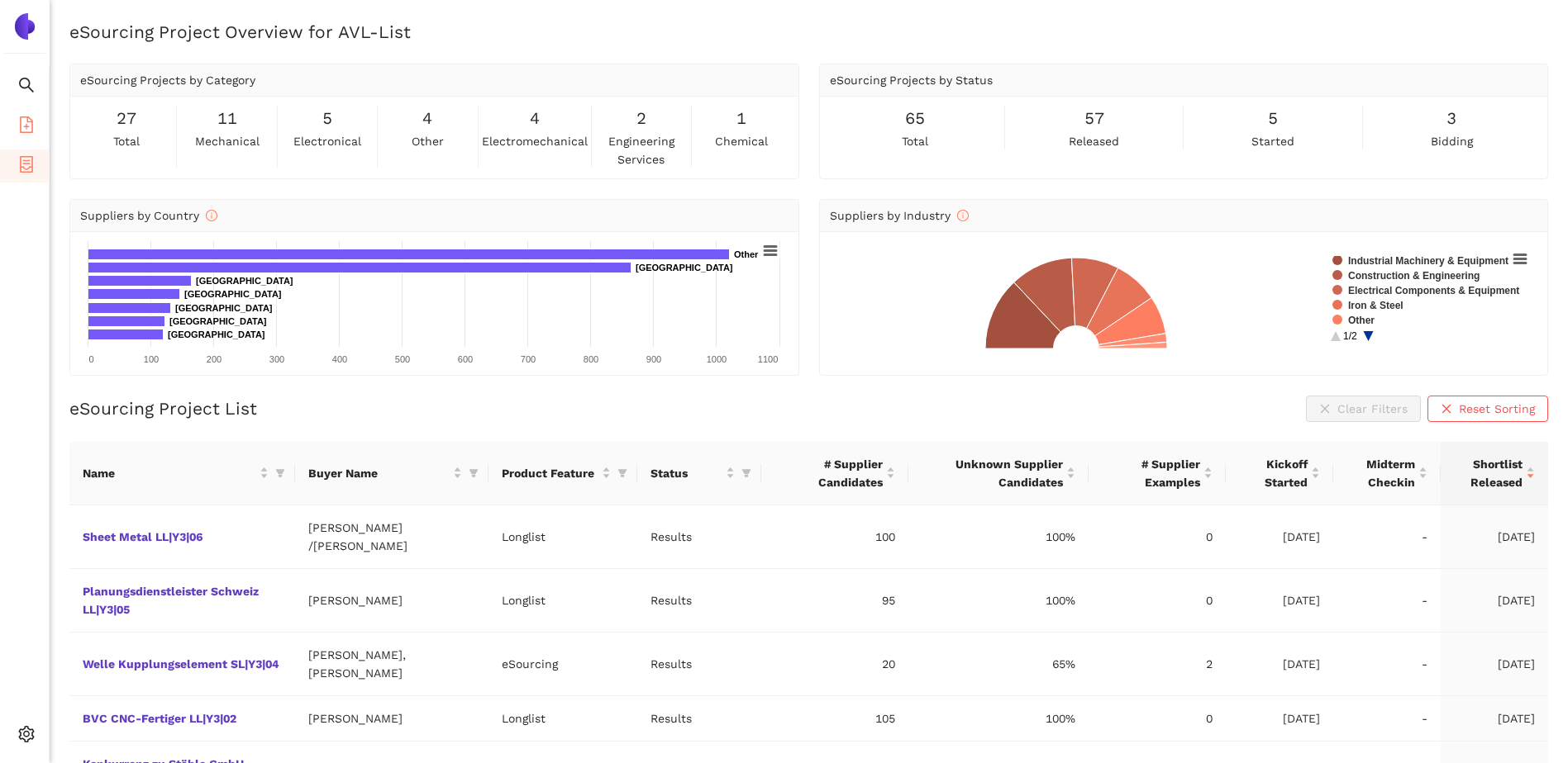
click at [24, 127] on icon "file-add" at bounding box center [26, 124] width 16 height 16
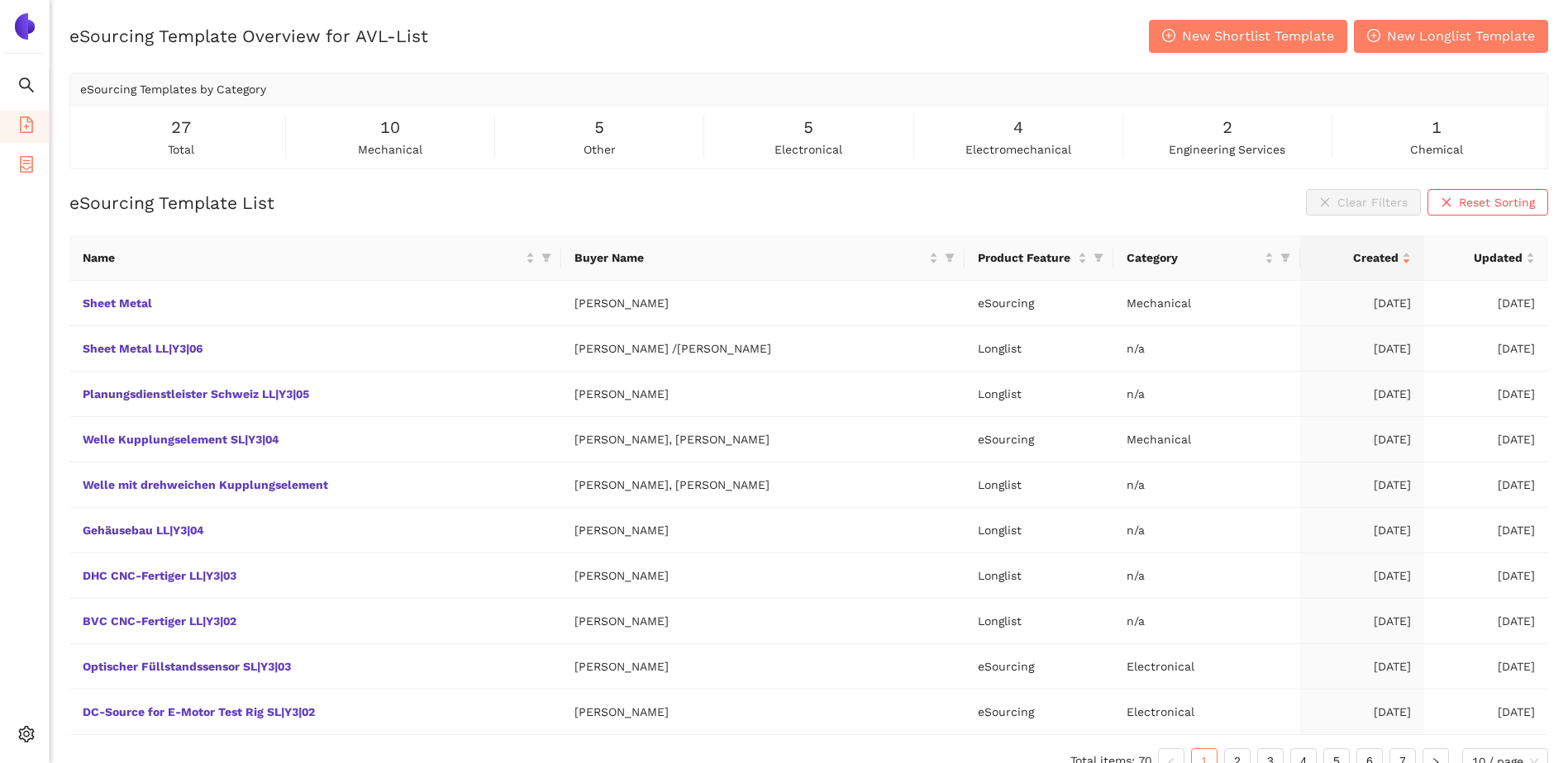
click at [1, 166] on li "eSourcing Projects" at bounding box center [24, 166] width 49 height 33
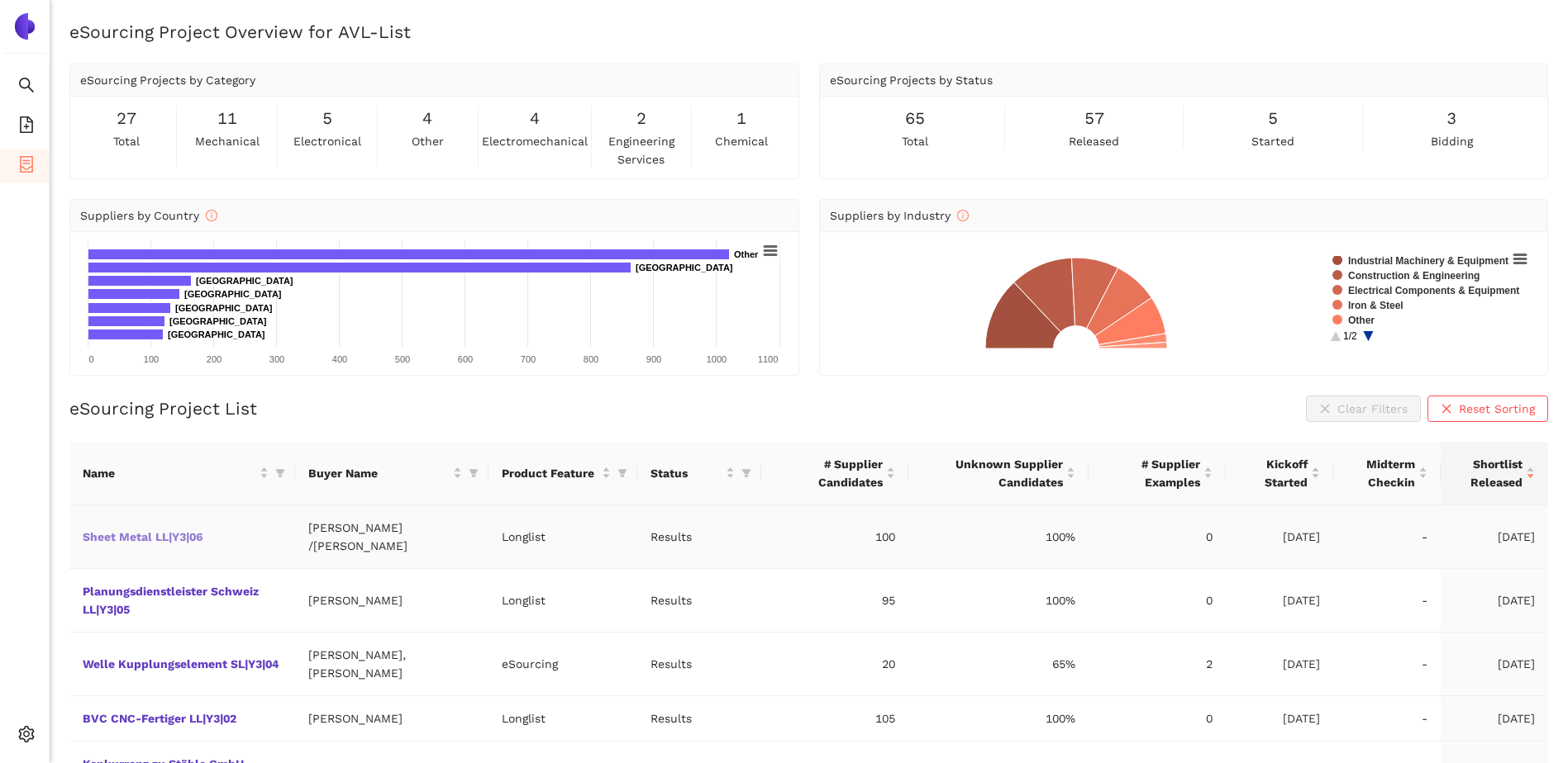
click at [0, 0] on link "Sheet Metal LL|Y3|06" at bounding box center [0, 0] width 0 height 0
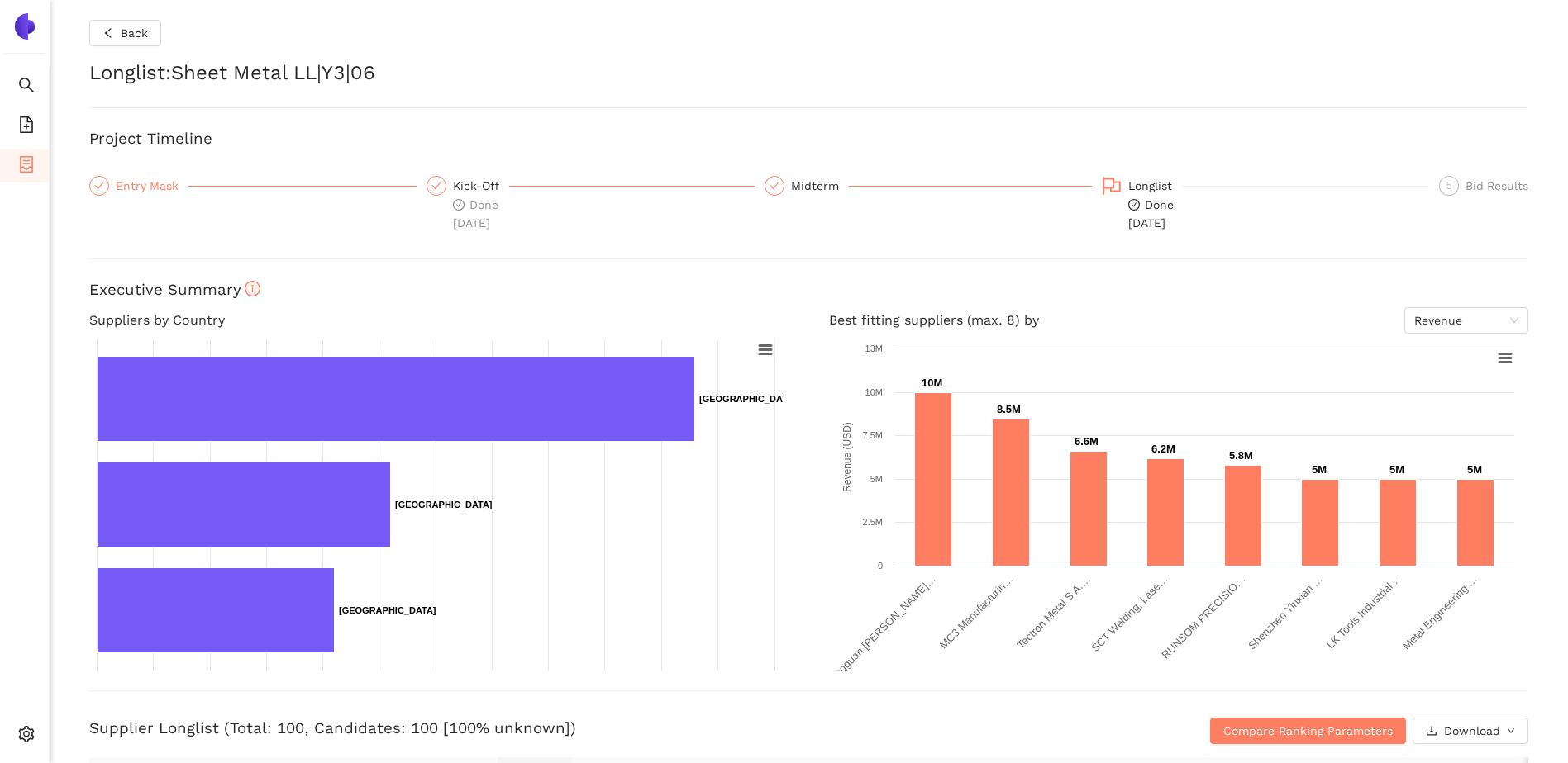
click at [144, 179] on div "Entry Mask" at bounding box center [151, 185] width 73 height 20
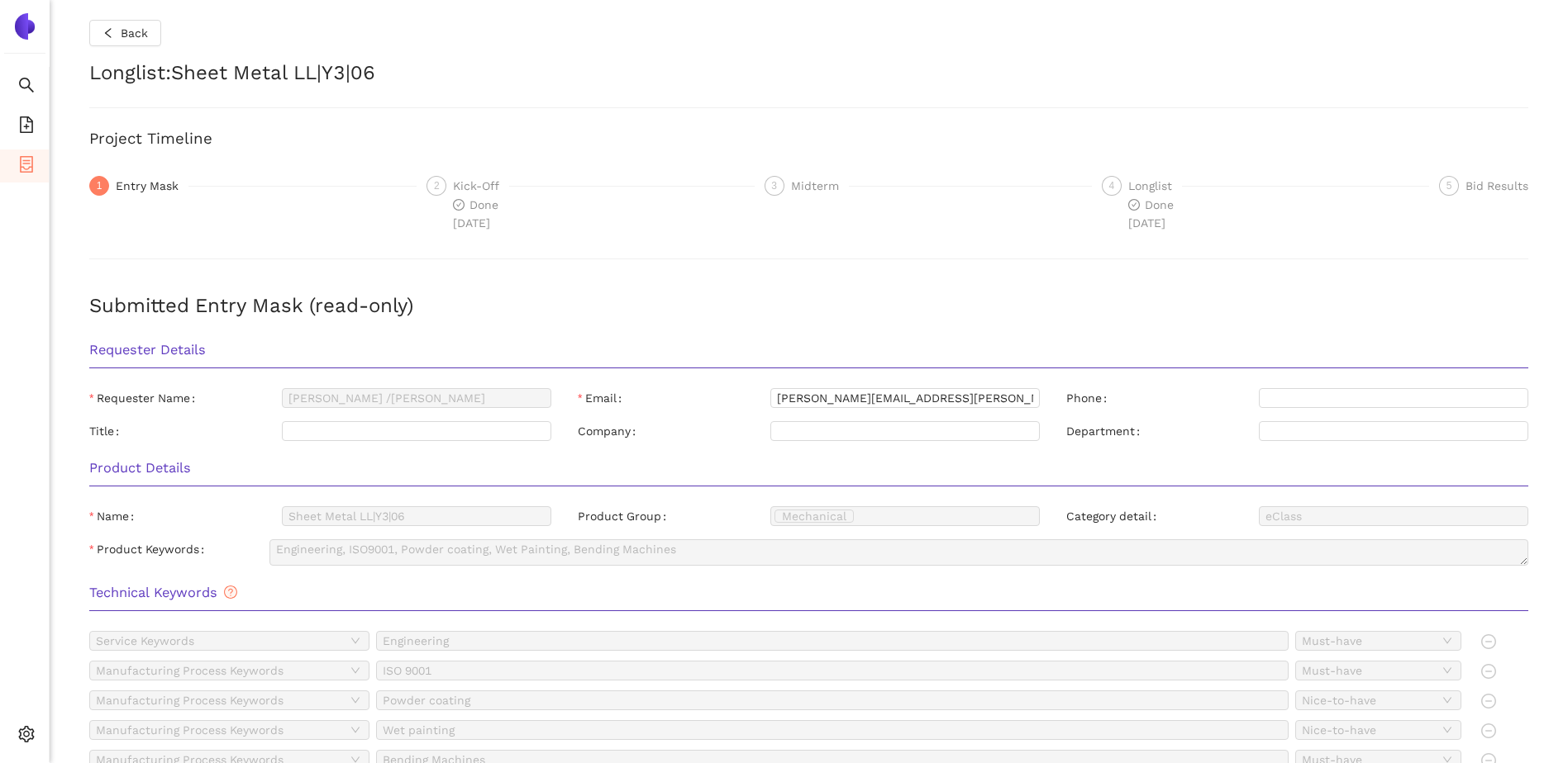
click at [485, 459] on h3 "Product Details" at bounding box center [808, 468] width 1439 height 21
click at [1079, 187] on div "3 Midterm" at bounding box center [928, 185] width 327 height 20
click at [1112, 190] on div "4 Longlist Done [DATE]" at bounding box center [1265, 204] width 327 height 56
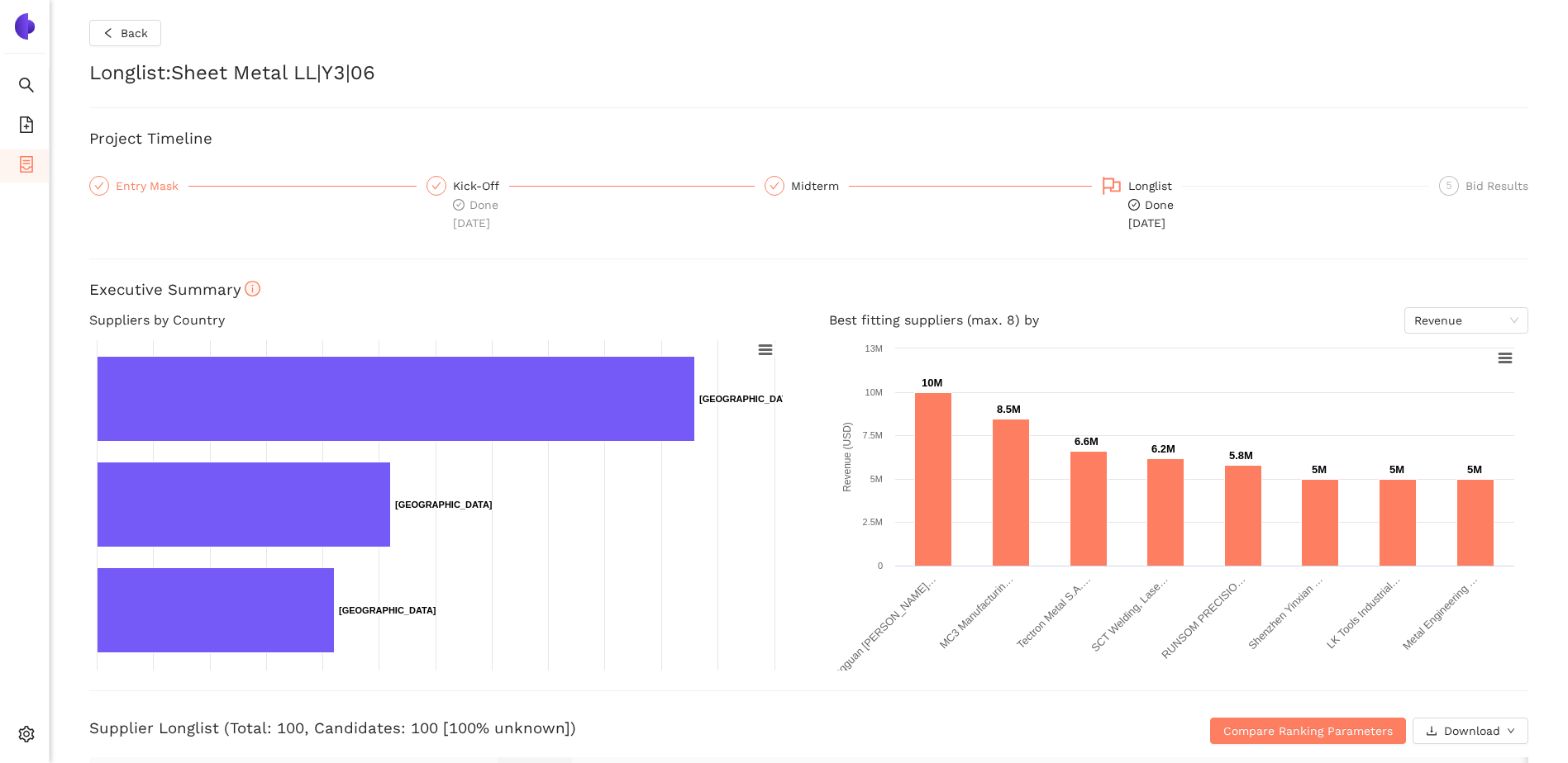
click at [175, 185] on div "Entry Mask" at bounding box center [151, 185] width 73 height 20
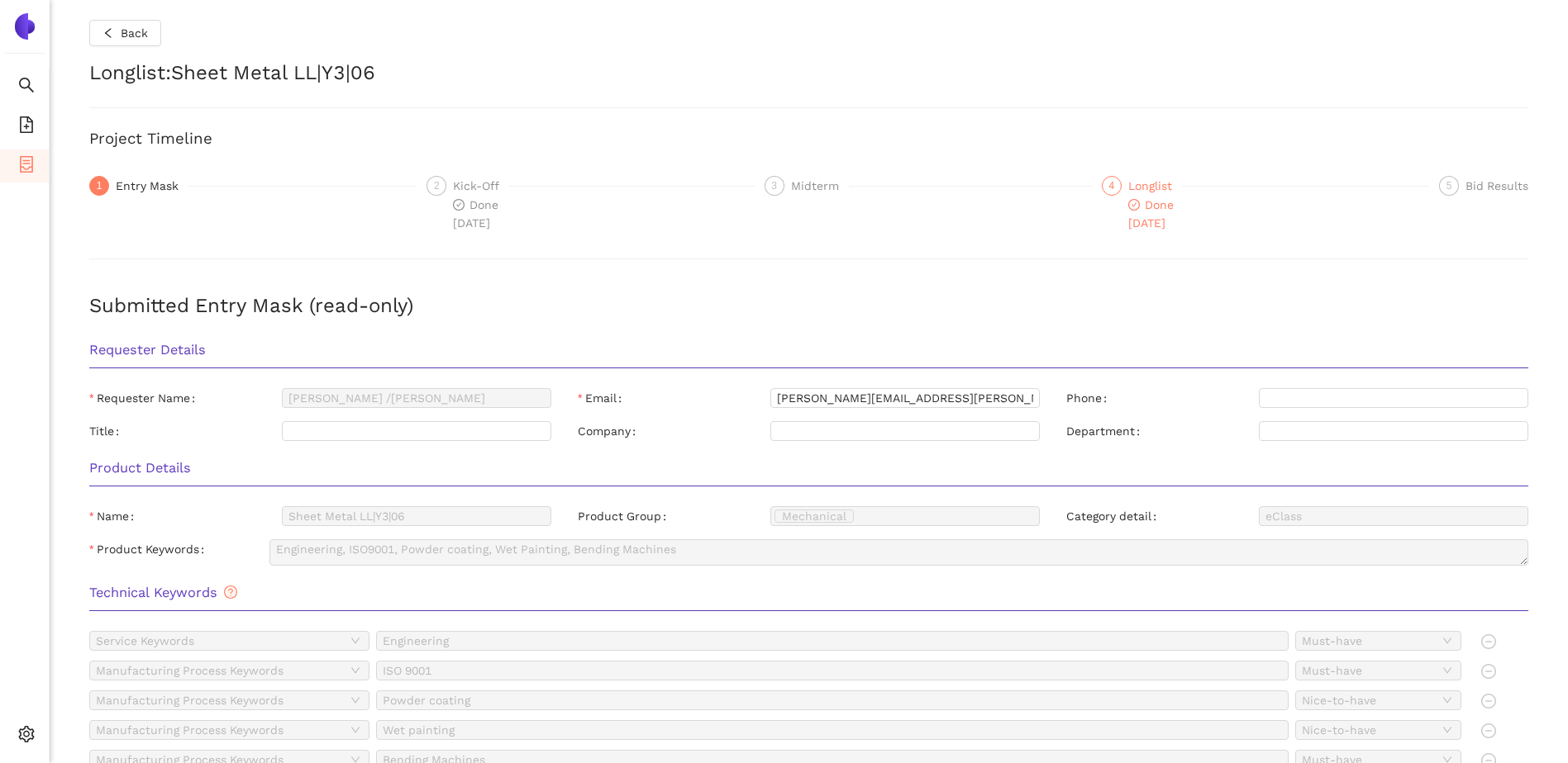
click at [1129, 185] on div "Longlist" at bounding box center [1155, 185] width 54 height 20
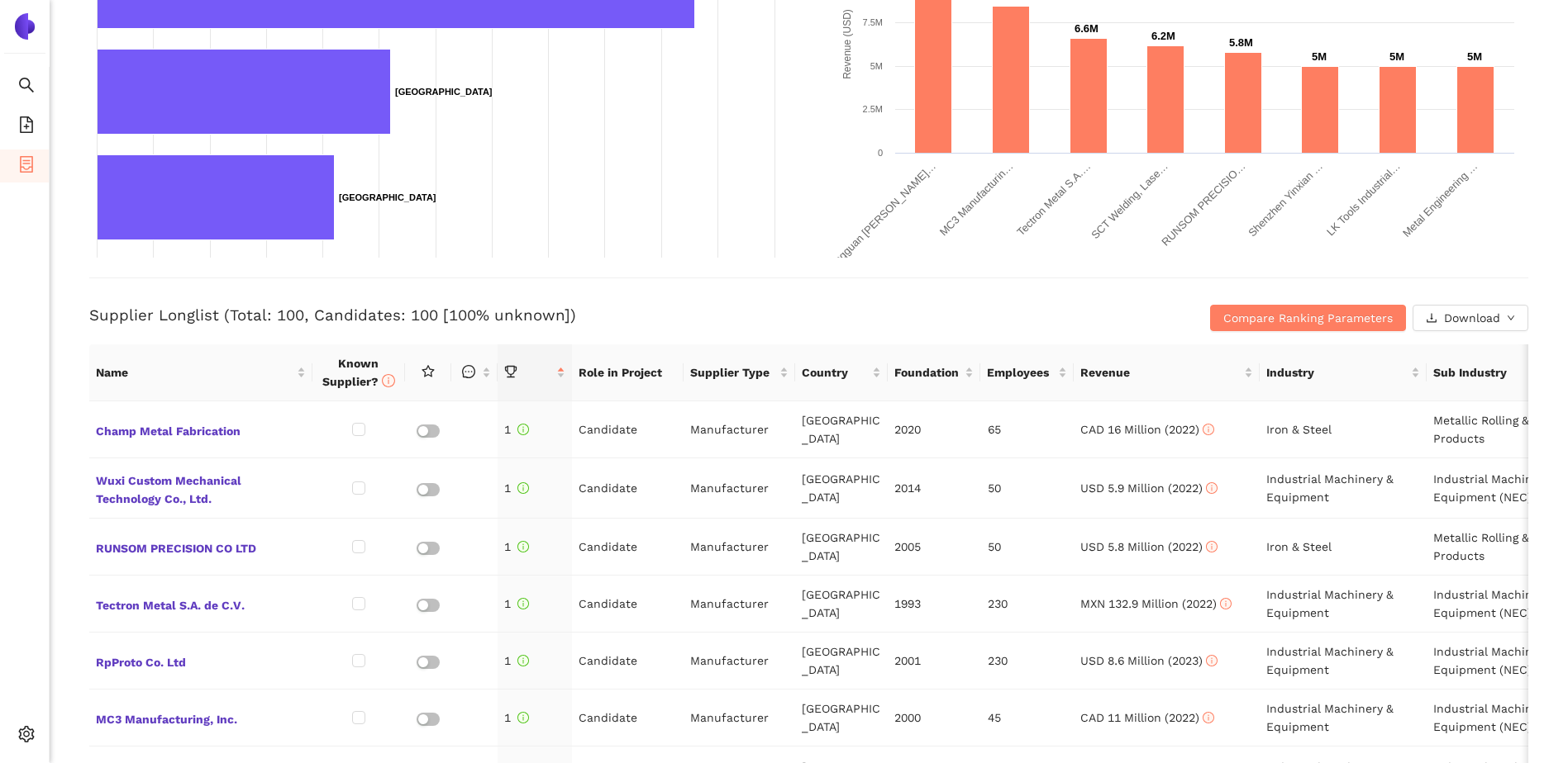
scroll to position [496, 0]
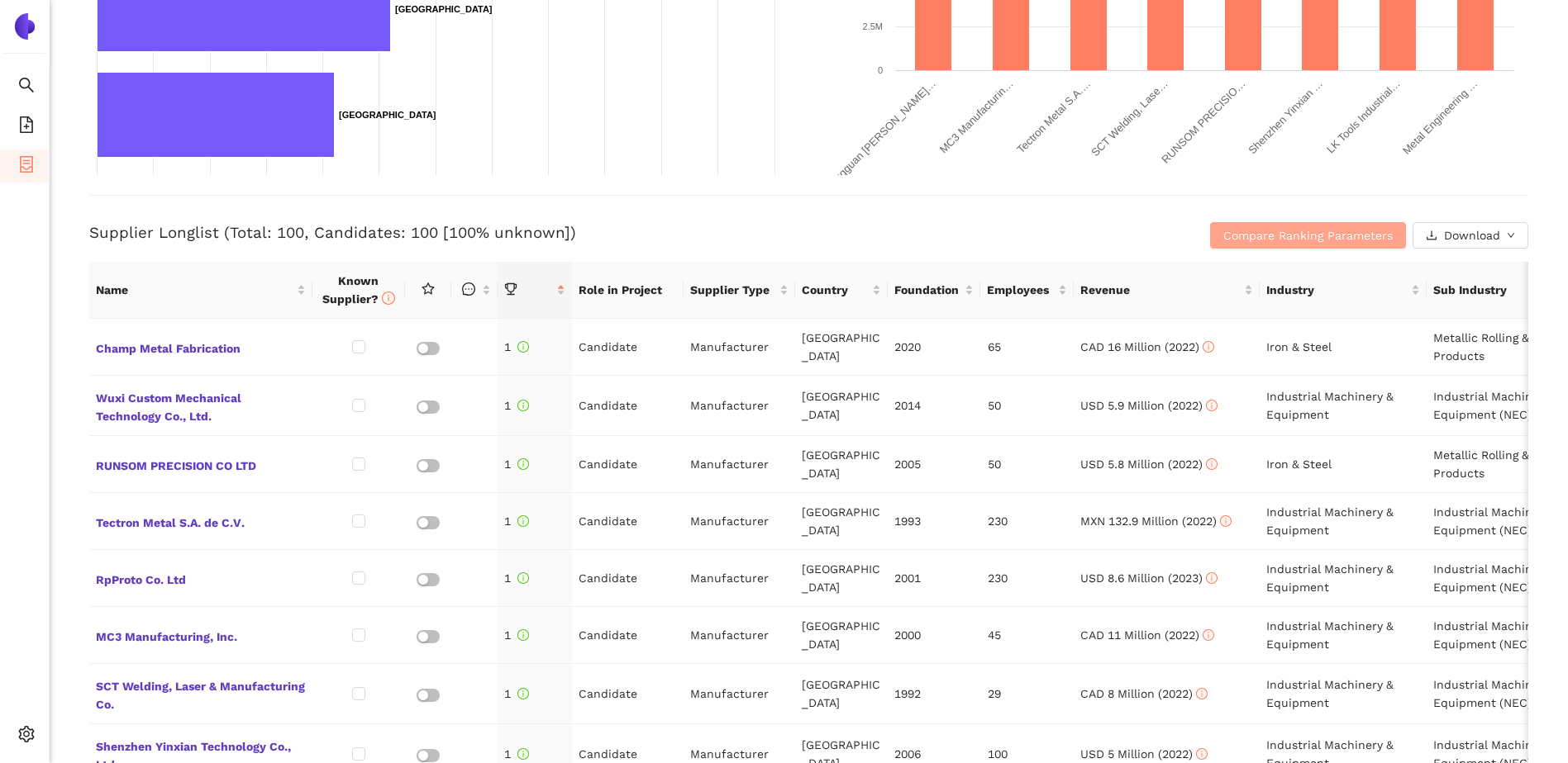
click at [1335, 236] on span "Compare Ranking Parameters" at bounding box center [1308, 235] width 169 height 18
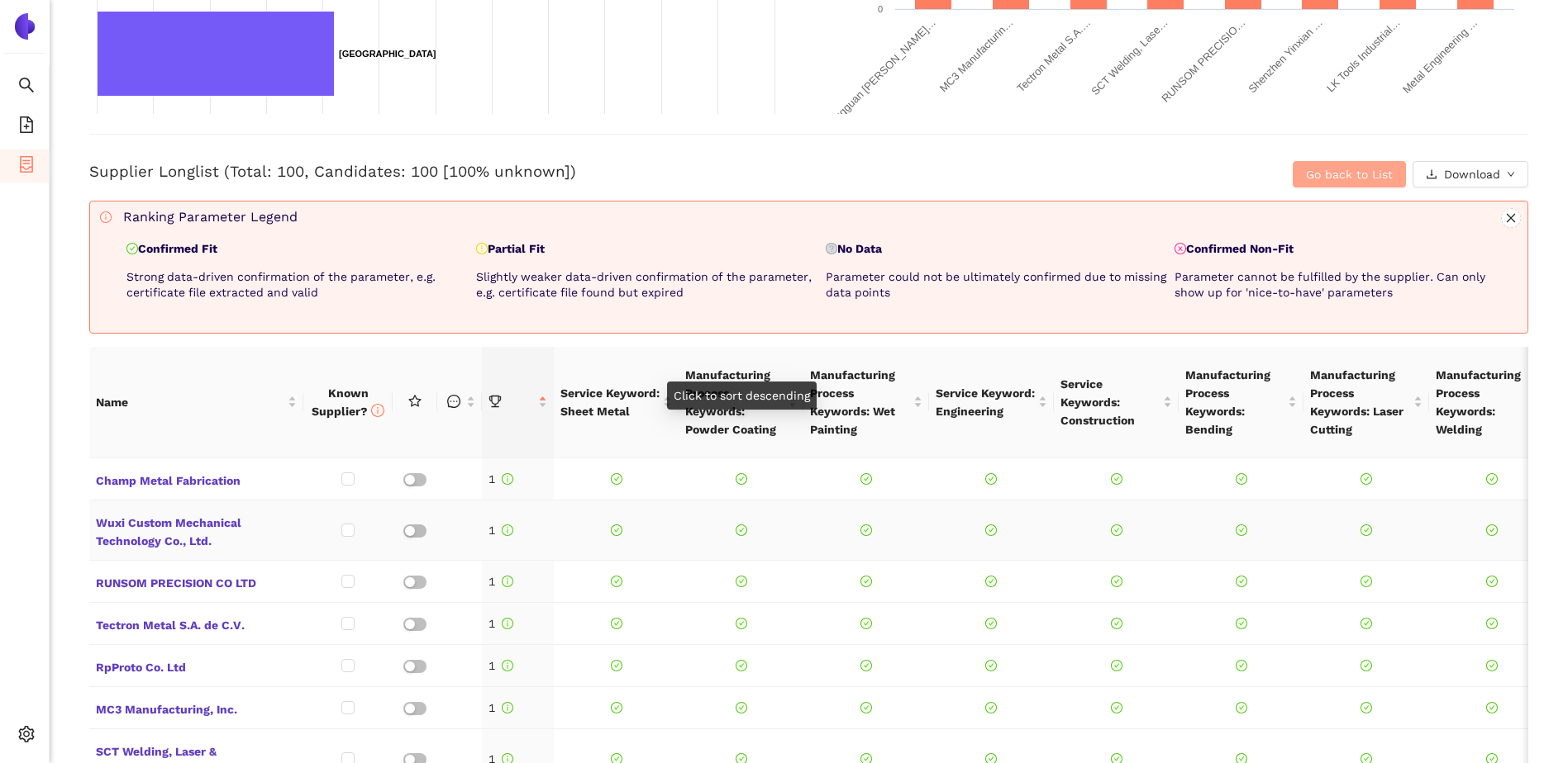
scroll to position [578, 0]
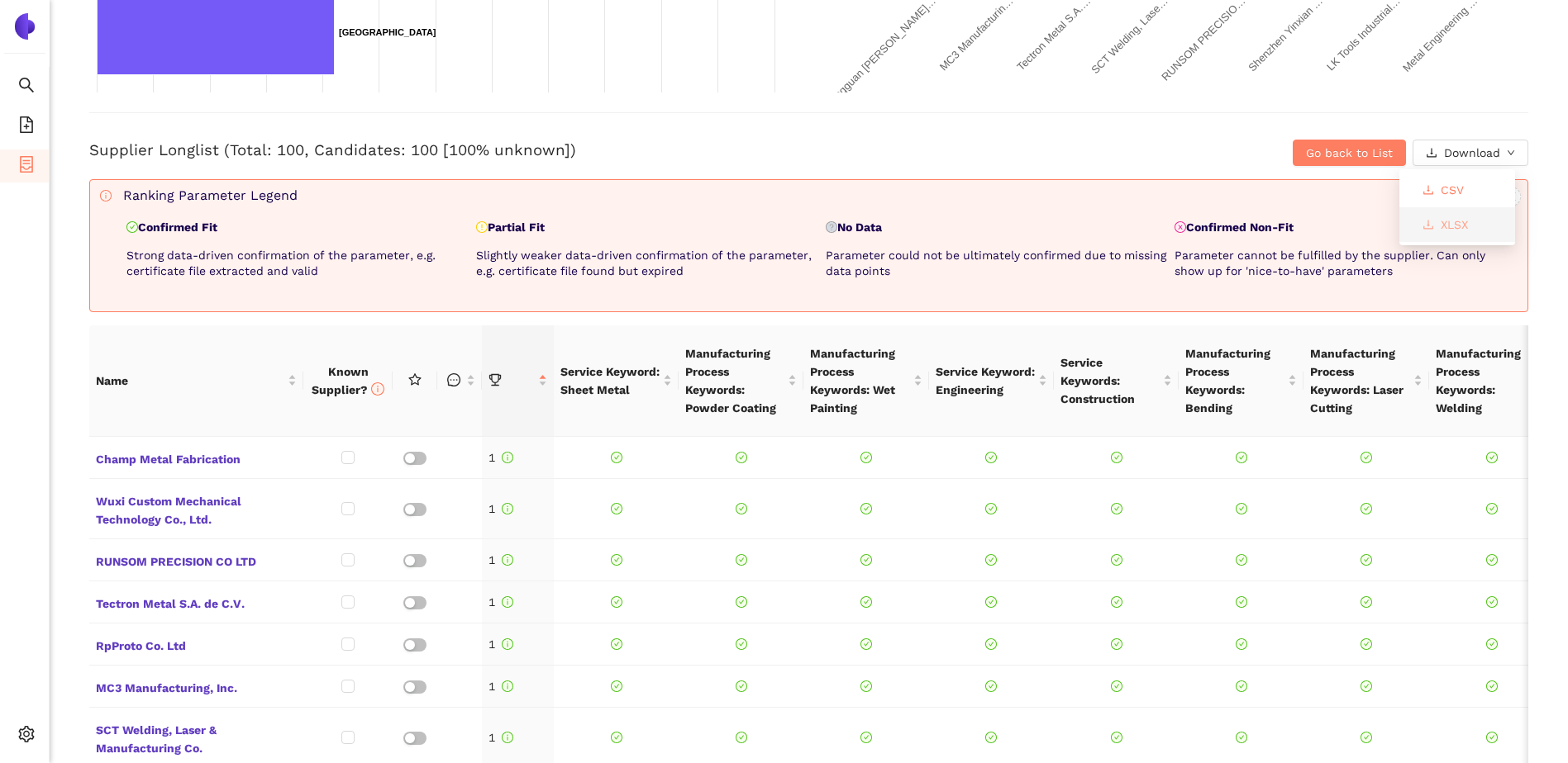
click at [1461, 219] on span "XLSX" at bounding box center [1454, 224] width 27 height 18
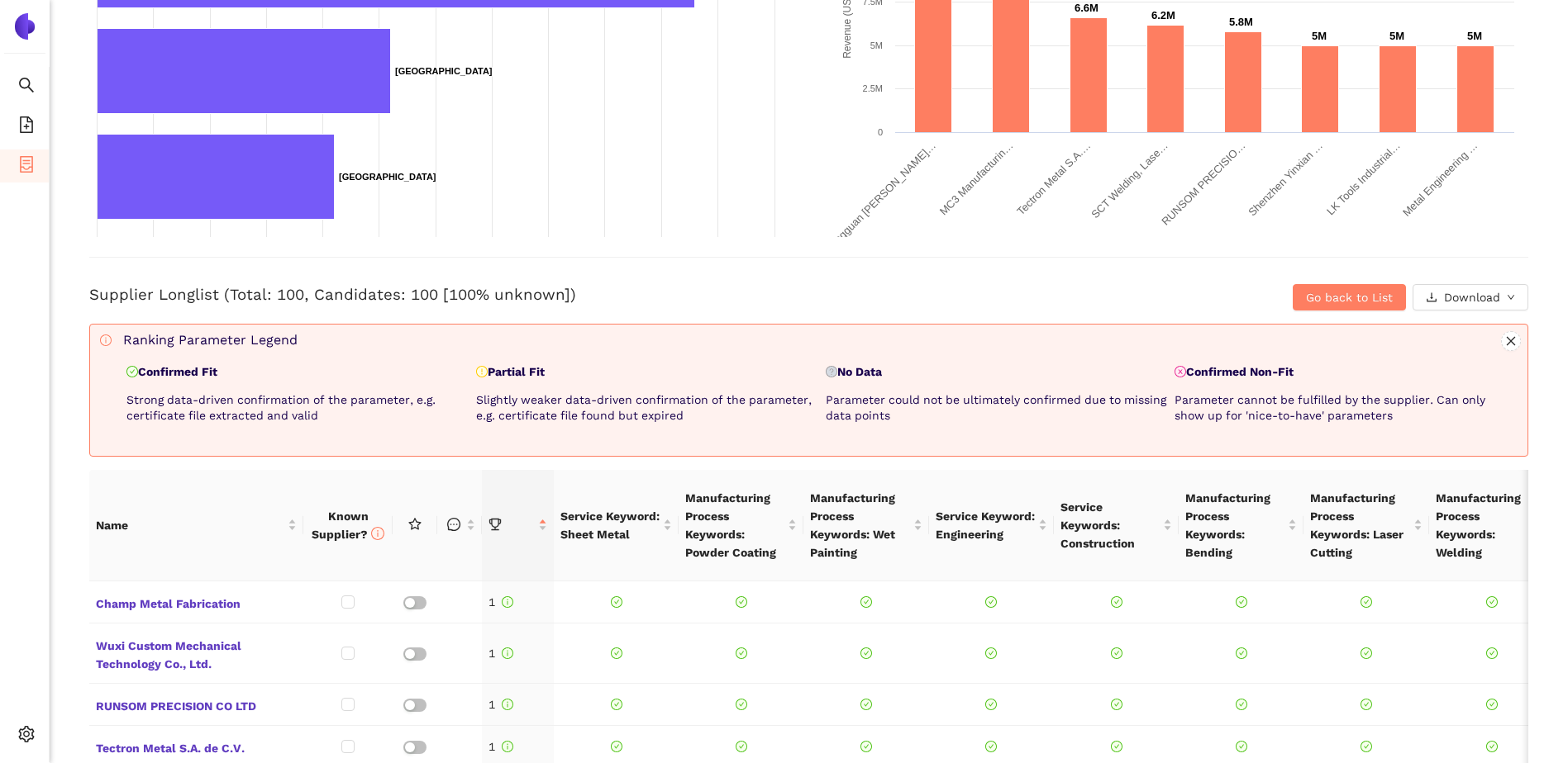
scroll to position [165, 0]
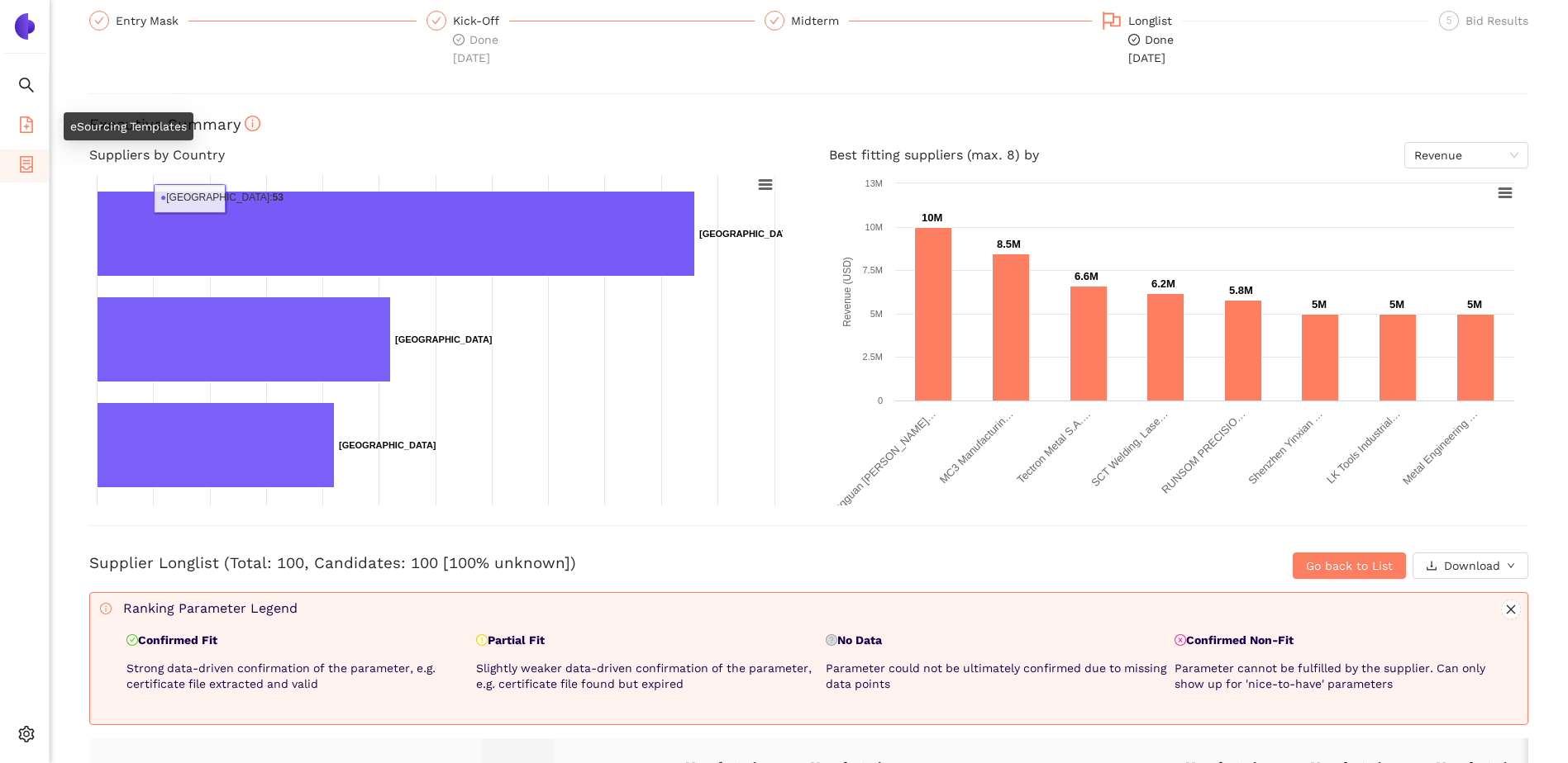
click at [35, 122] on li "eSourcing Templates" at bounding box center [24, 126] width 49 height 33
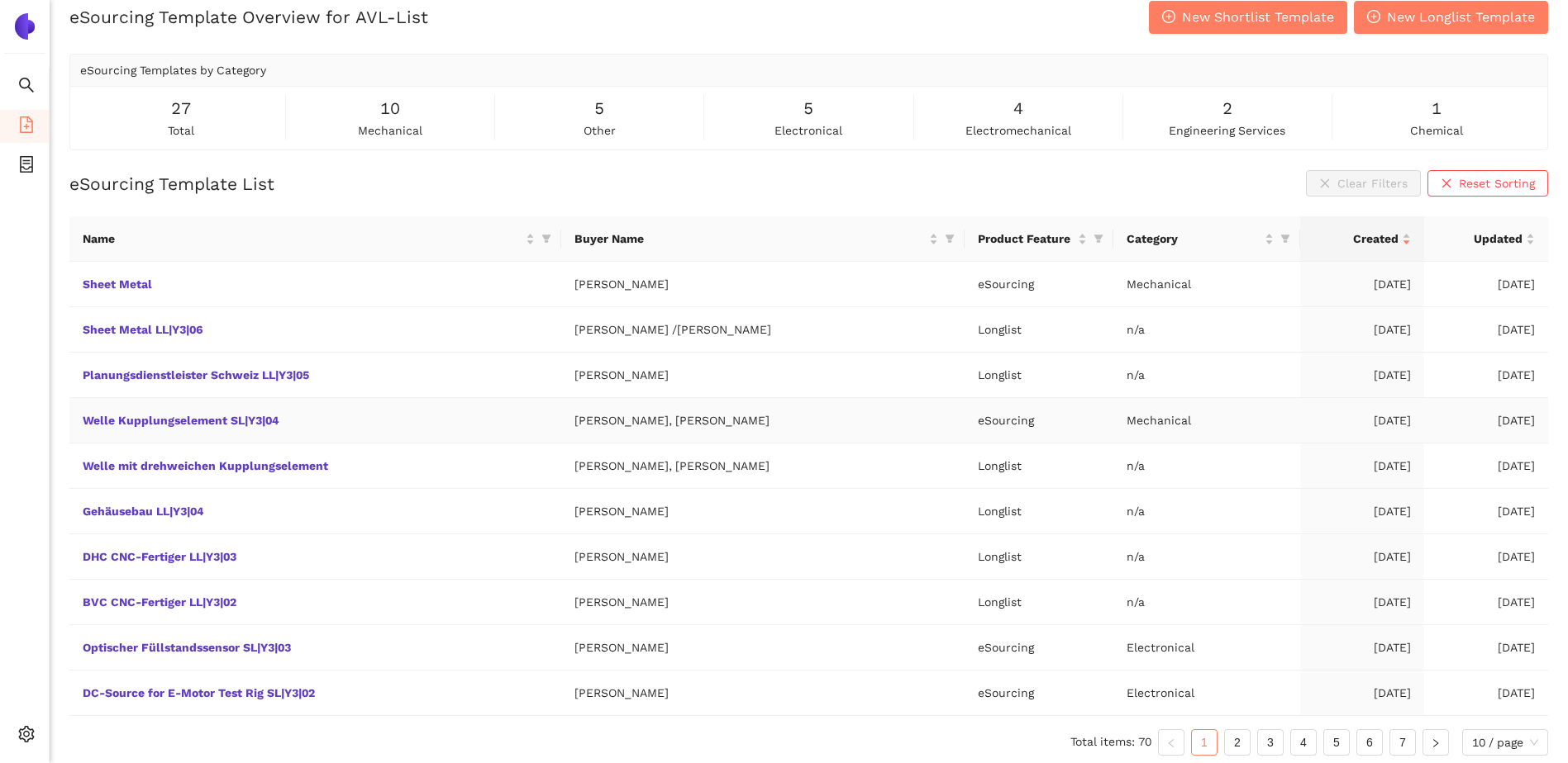
scroll to position [25, 0]
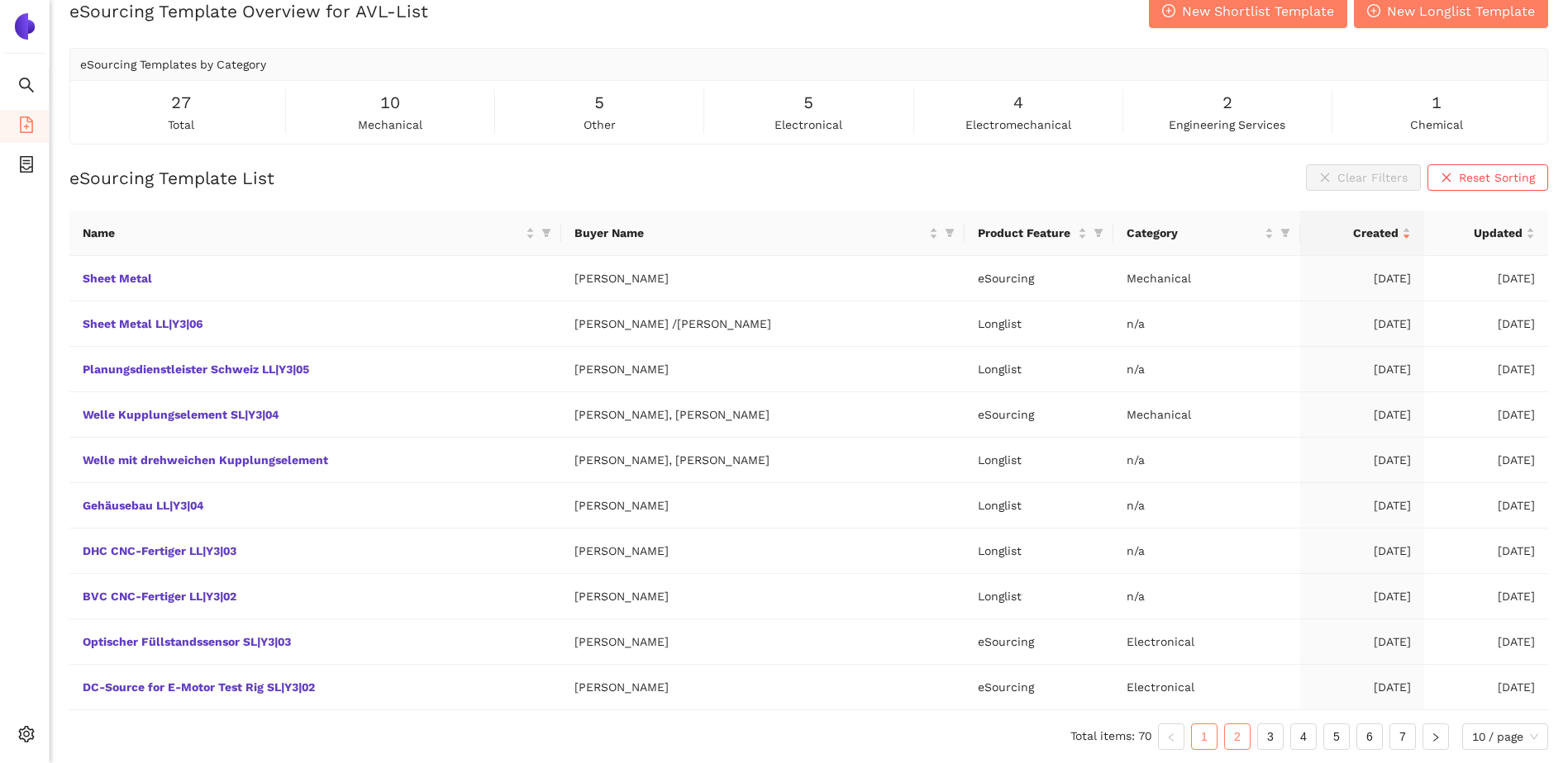
click at [1231, 731] on link "2" at bounding box center [1237, 737] width 25 height 25
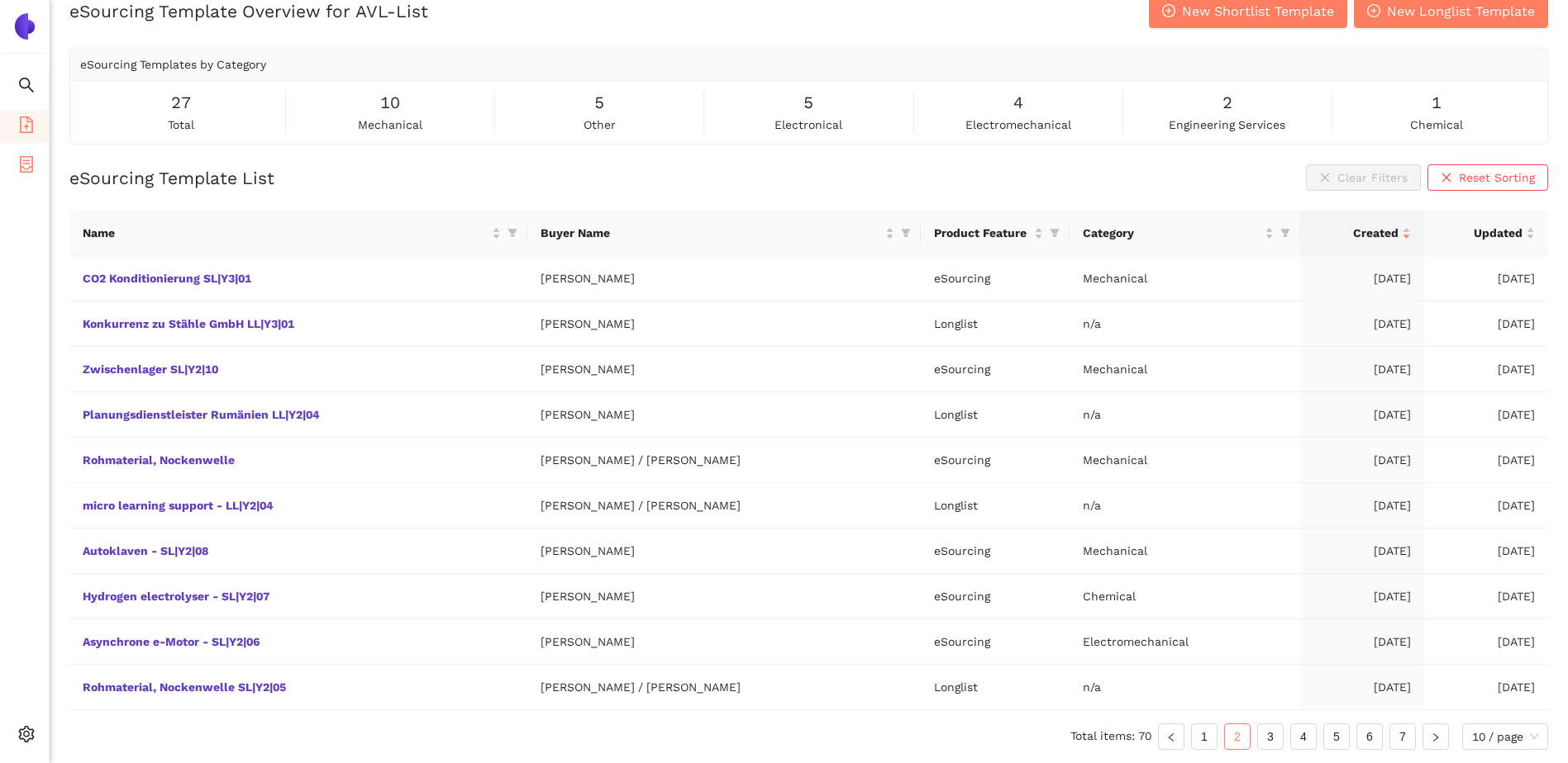
click at [33, 169] on icon "container" at bounding box center [26, 164] width 16 height 16
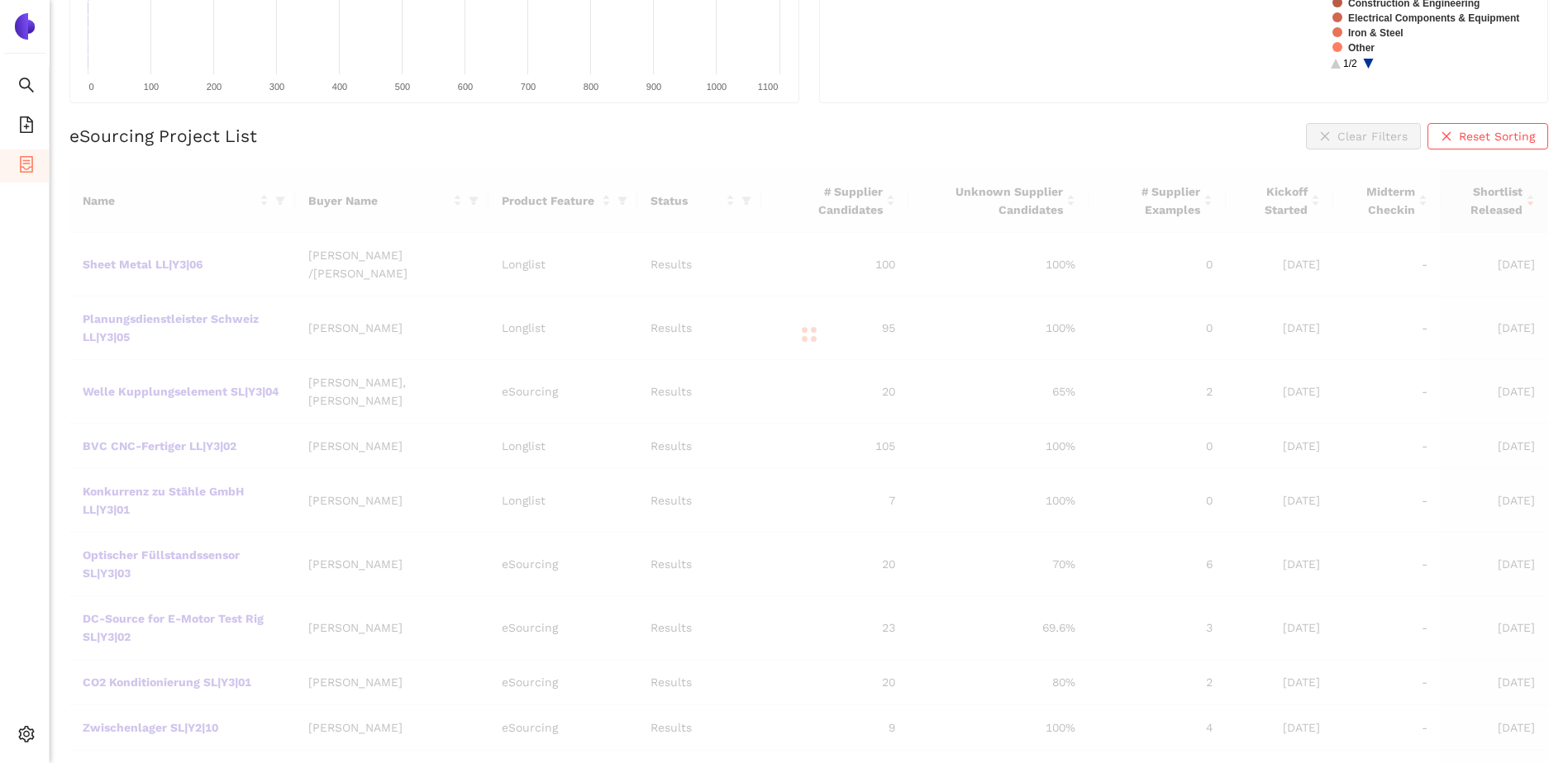
scroll to position [232, 0]
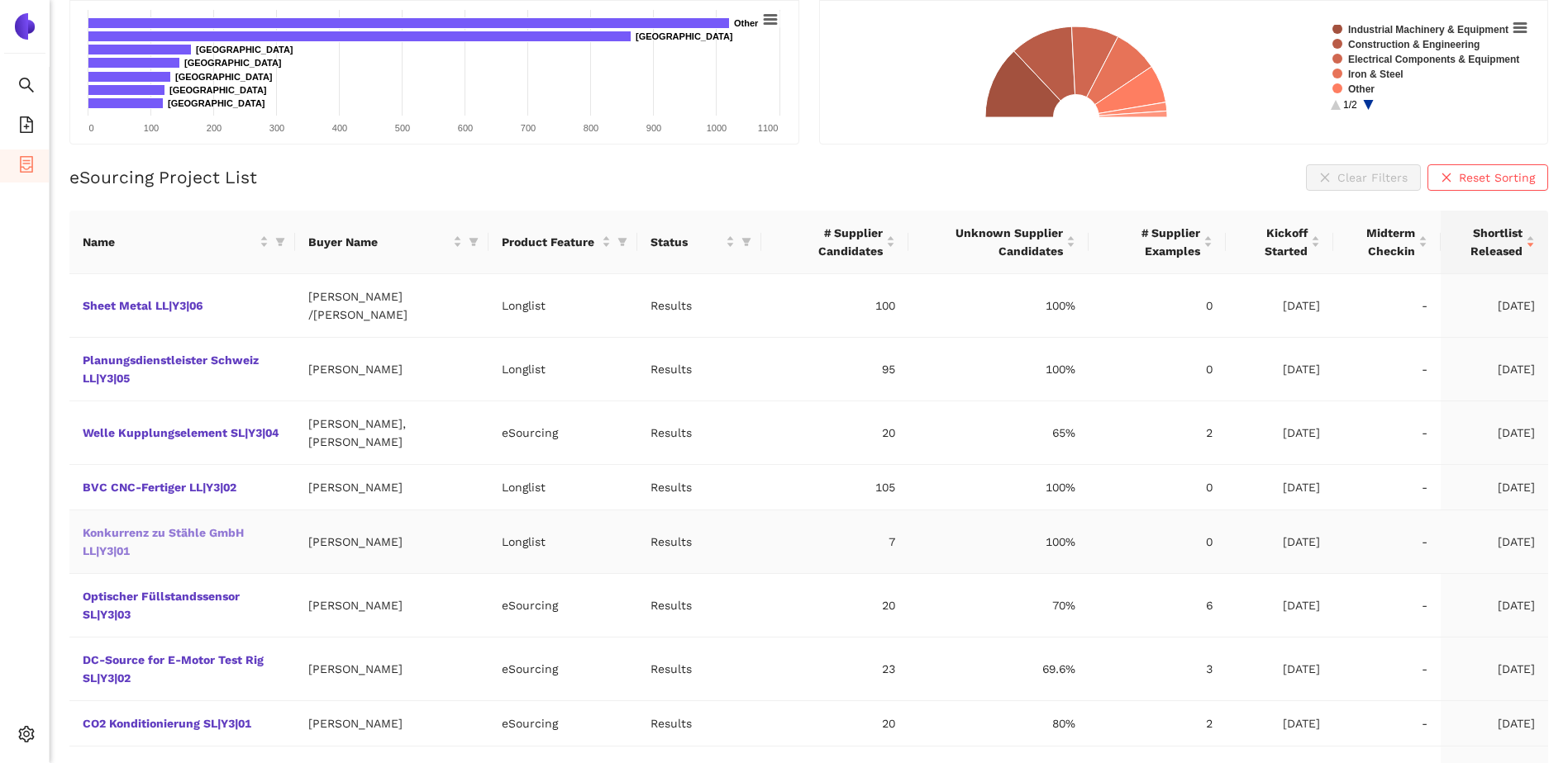
click at [0, 0] on link "Konkurrenz zu Stähle GmbH LL|Y3|01" at bounding box center [0, 0] width 0 height 0
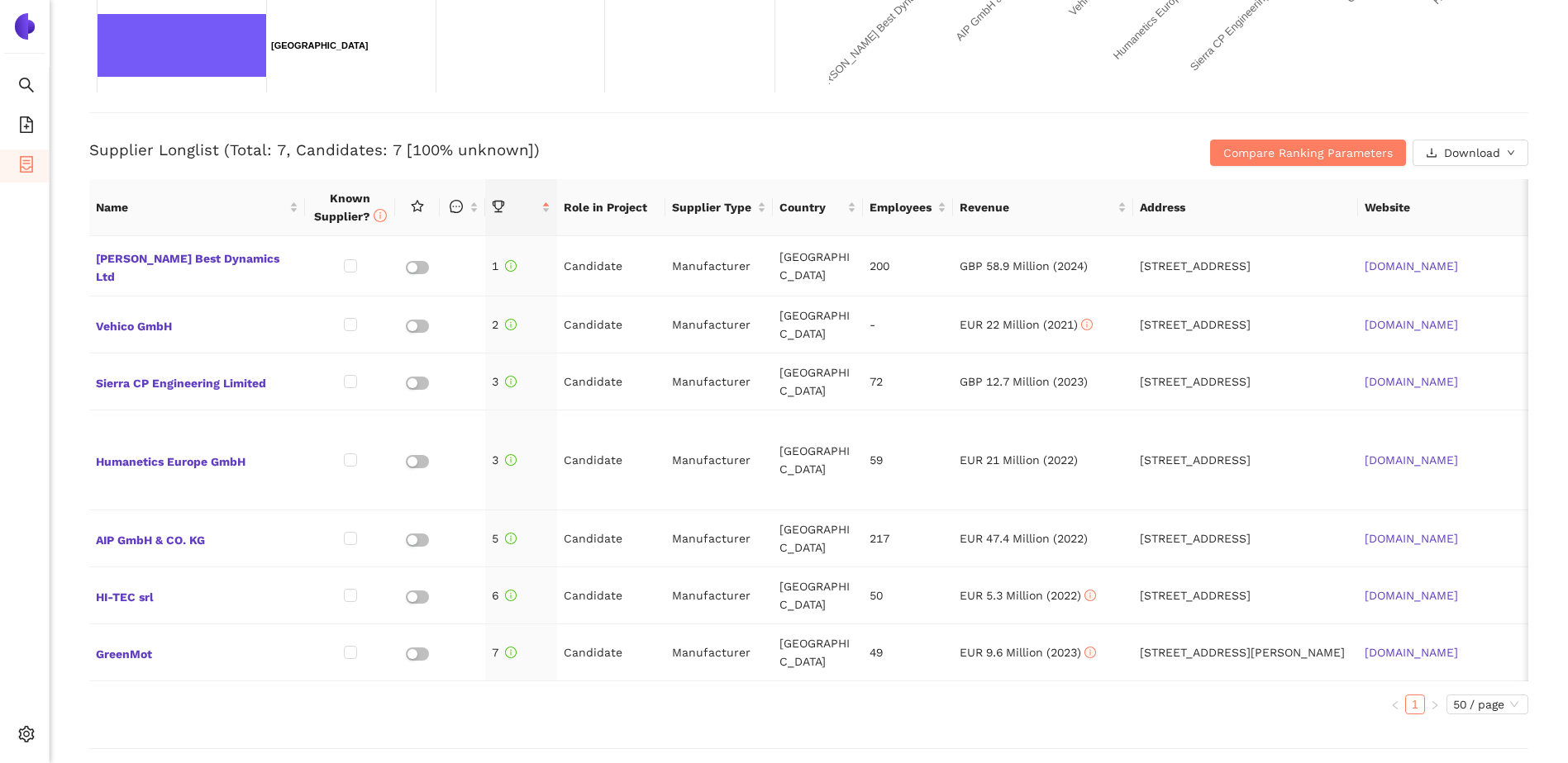
click at [573, 698] on div "Name Known Supplier? Role in Project Supplier Type Country Employees Revenue Ad…" at bounding box center [808, 454] width 1439 height 549
drag, startPoint x: 1302, startPoint y: 125, endPoint x: 1300, endPoint y: 137, distance: 12.2
click at [1301, 132] on div "Supplier Longlist (Total: 7, Candidates: 7 [100% unknown]) Compare Ranking Para…" at bounding box center [808, 138] width 1439 height 54
click at [1295, 149] on span "Compare Ranking Parameters" at bounding box center [1308, 152] width 169 height 18
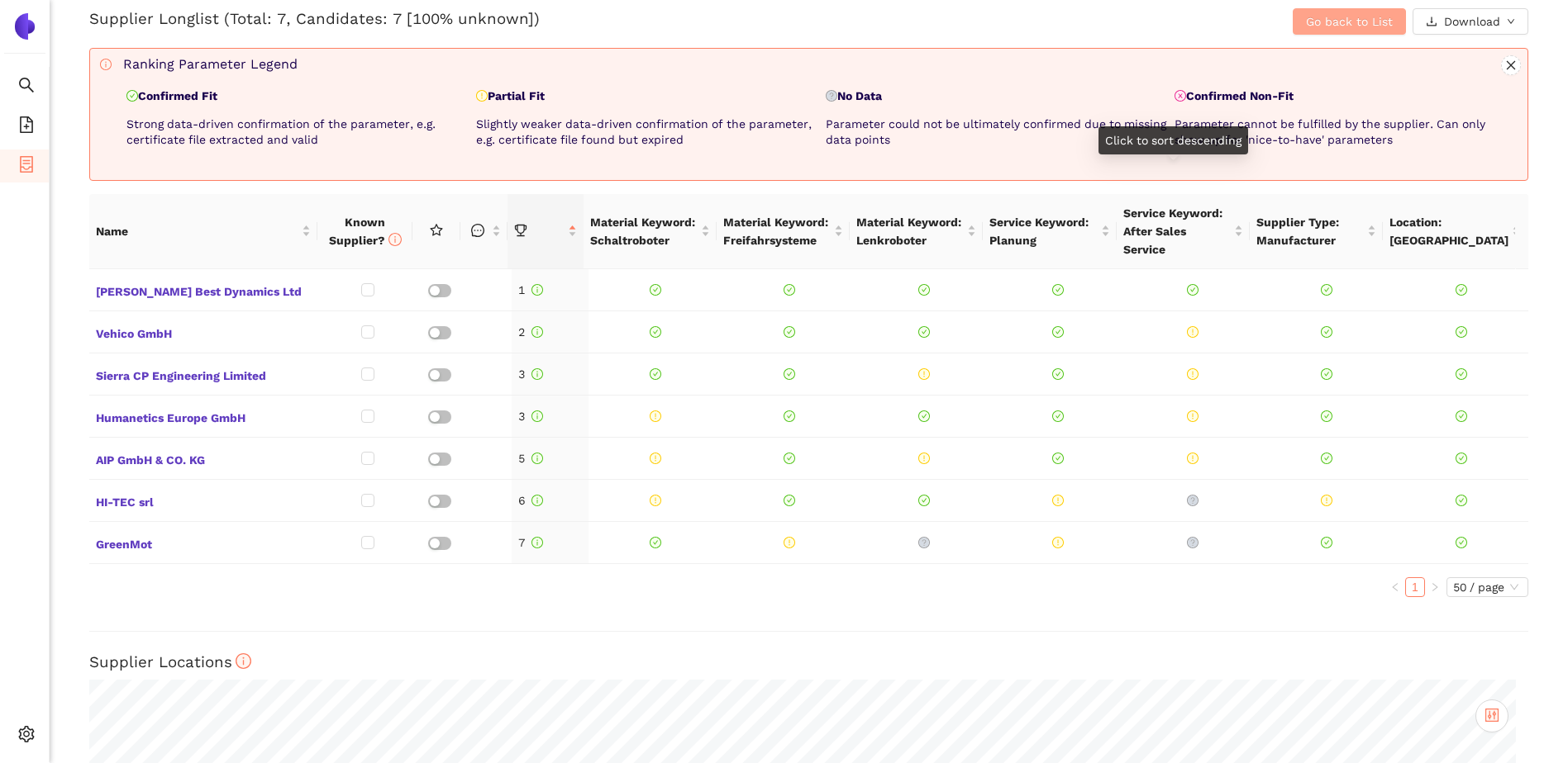
scroll to position [661, 0]
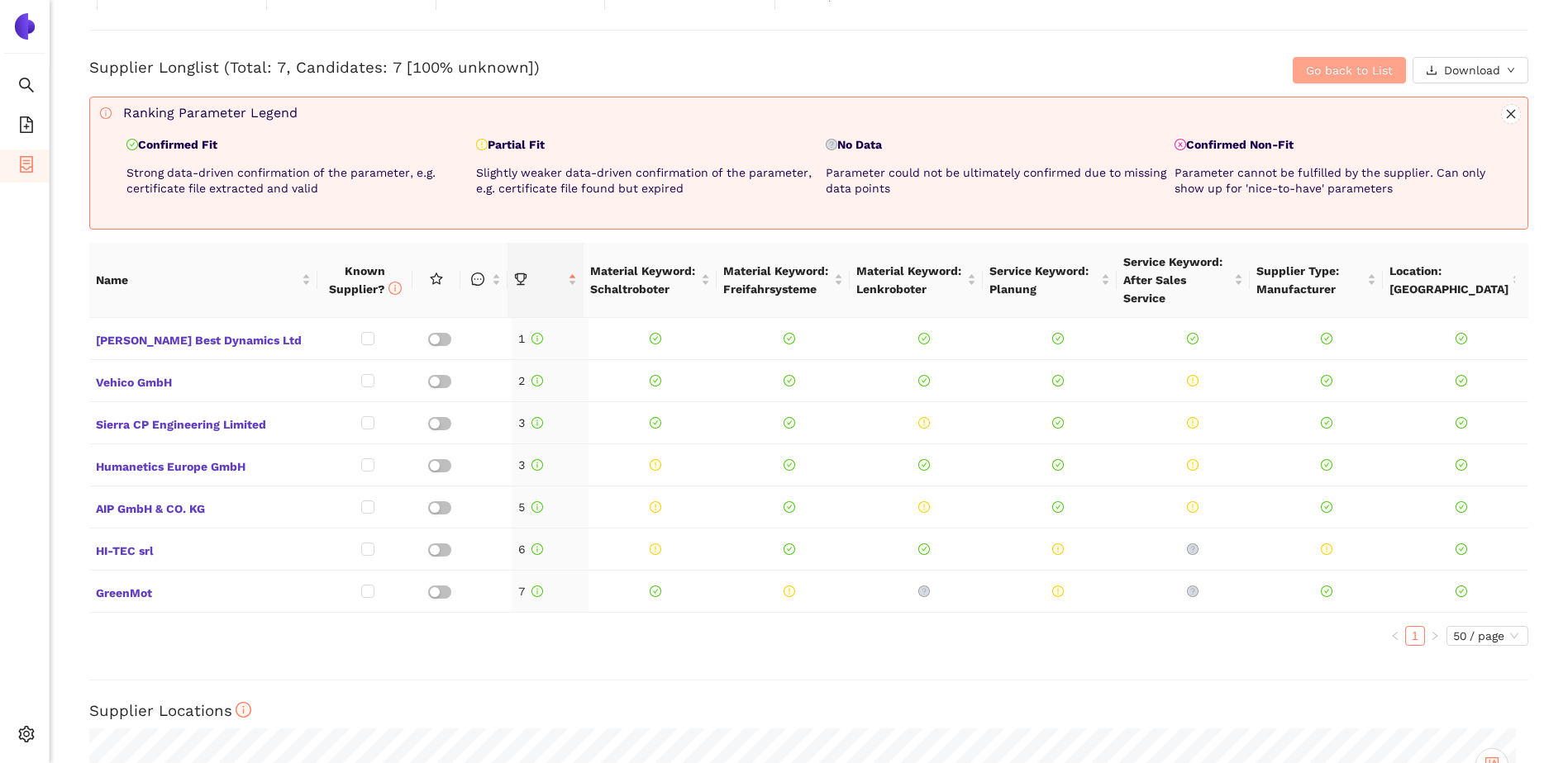
click at [1351, 77] on span "Go back to List" at bounding box center [1350, 70] width 87 height 18
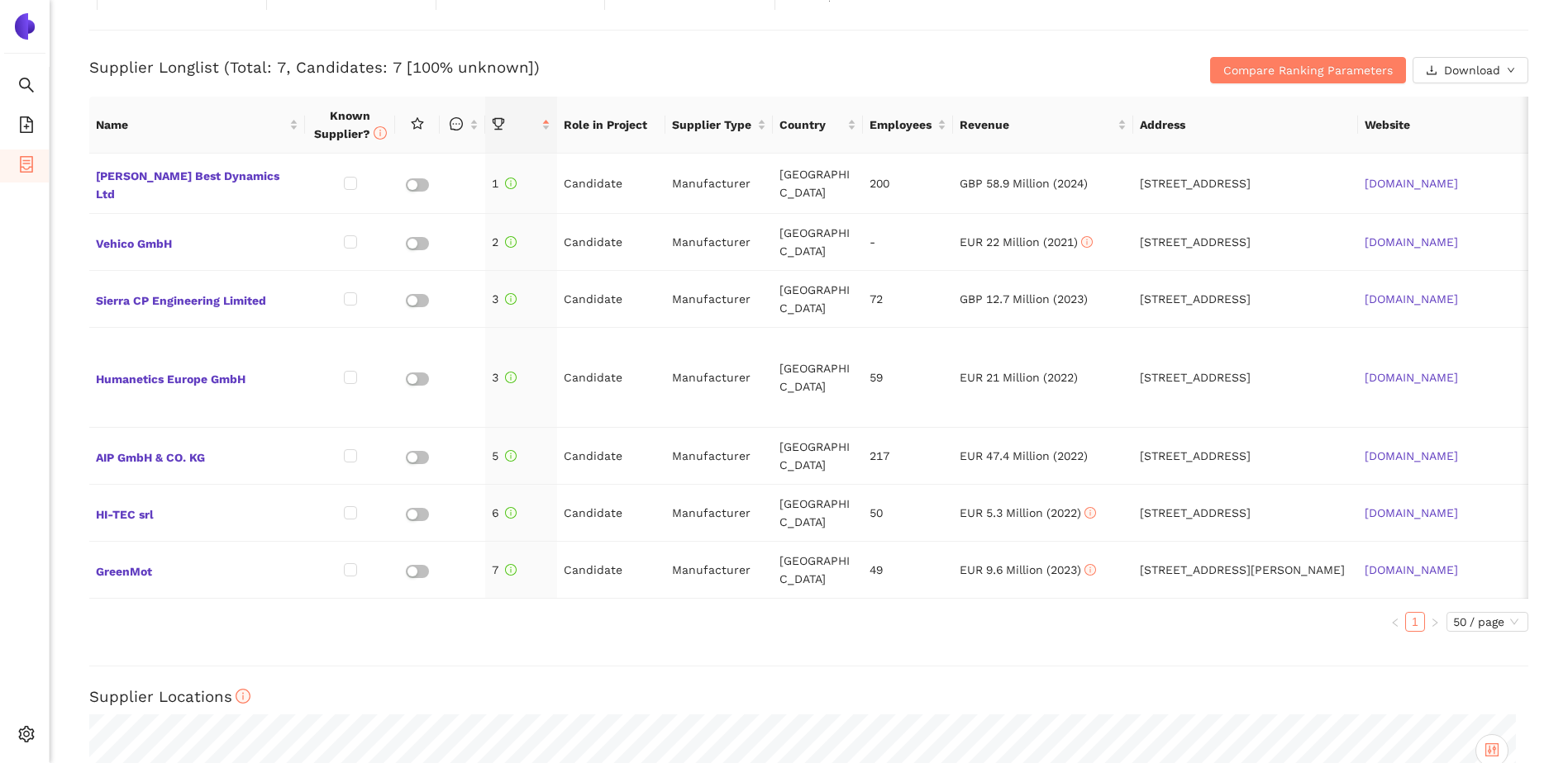
click at [638, 71] on h3 "Supplier Longlist (Total: 7, Candidates: 7 [100% unknown])" at bounding box center [569, 67] width 960 height 21
click at [1279, 62] on span "Compare Ranking Parameters" at bounding box center [1308, 70] width 169 height 18
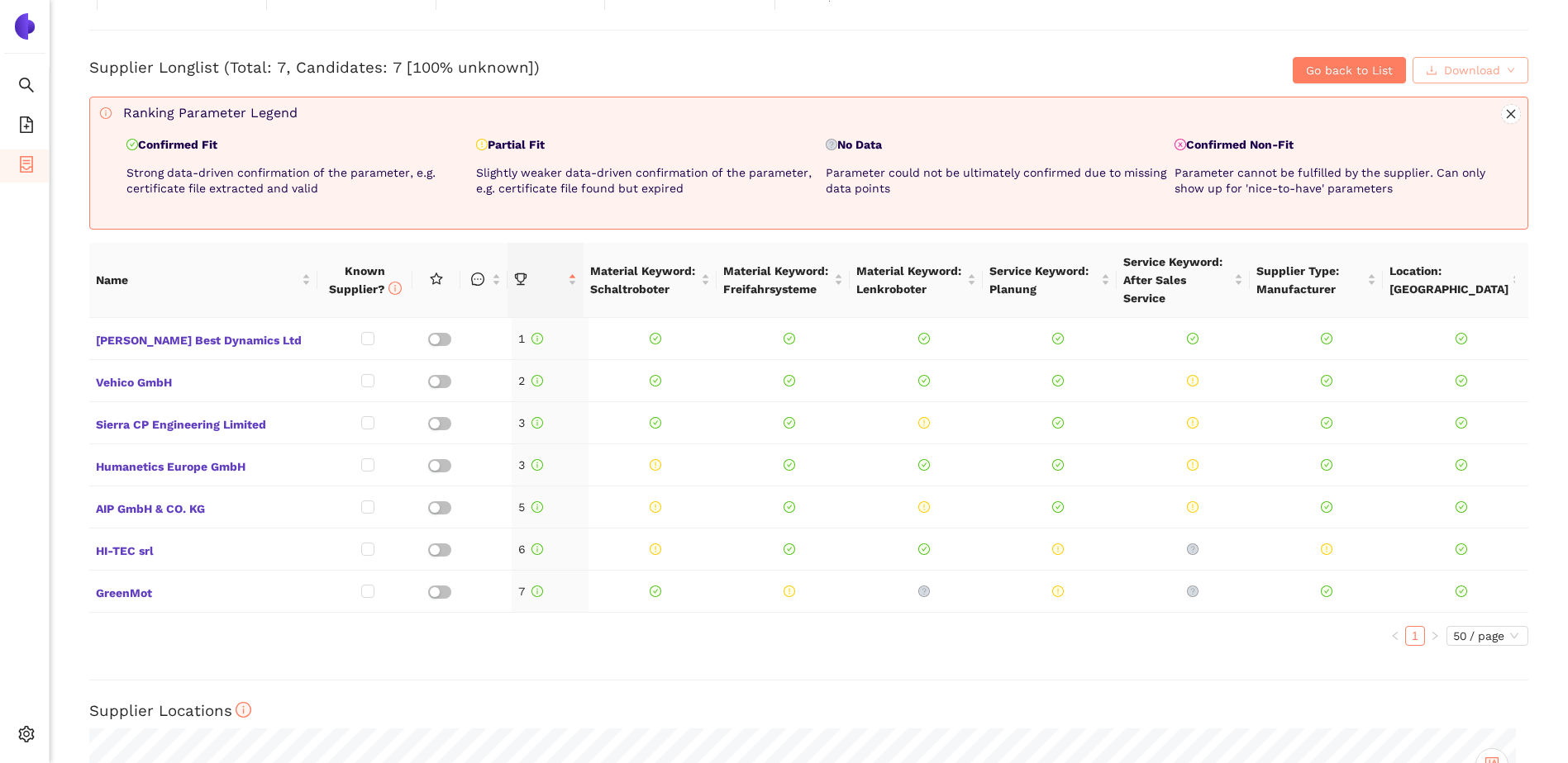
click at [1455, 57] on button "Download" at bounding box center [1470, 70] width 115 height 26
click at [1438, 140] on button "XLSX" at bounding box center [1446, 142] width 72 height 26
